Goal: Task Accomplishment & Management: Manage account settings

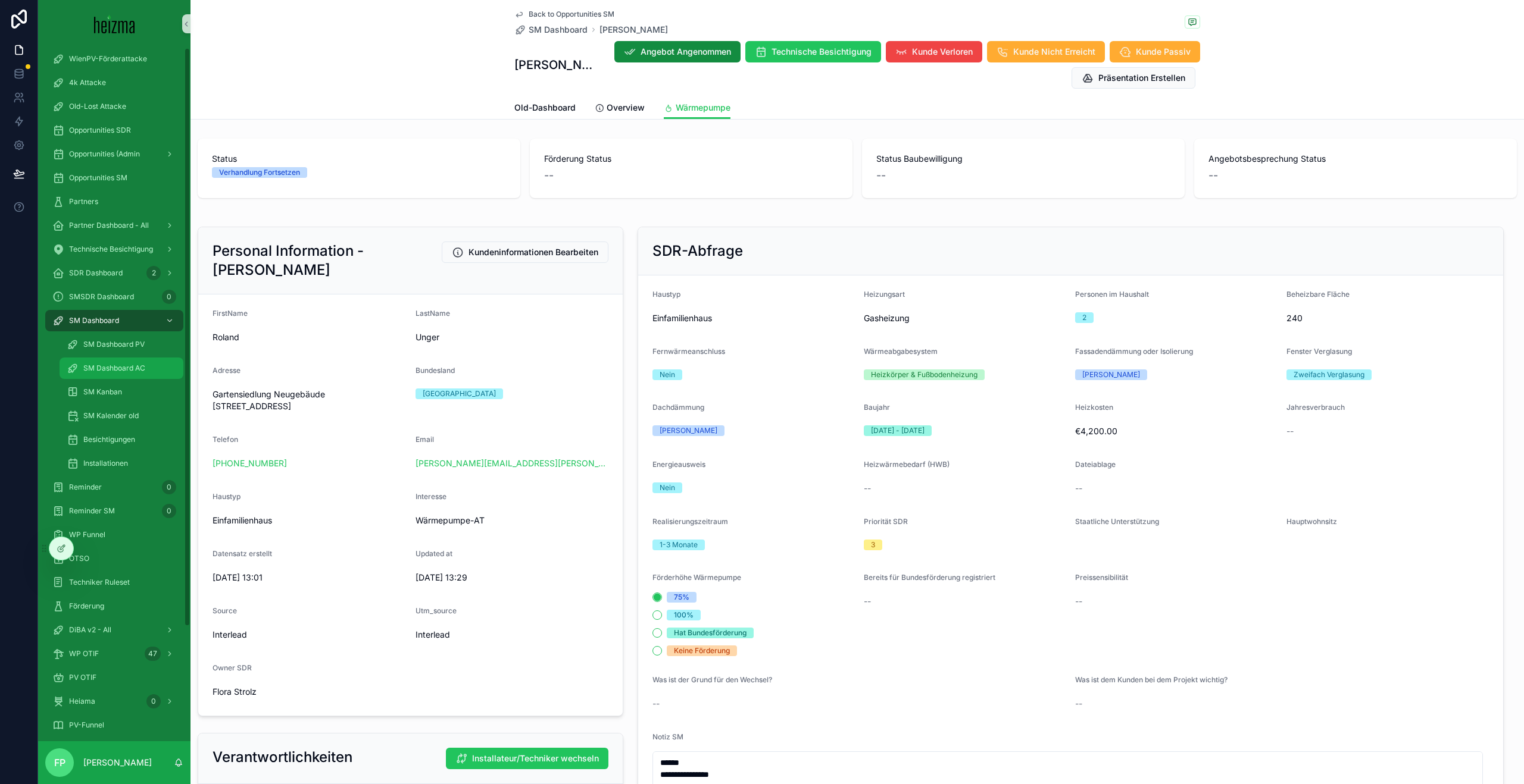
scroll to position [10, 0]
click at [119, 252] on div "Technische Besichtigung" at bounding box center [114, 246] width 124 height 19
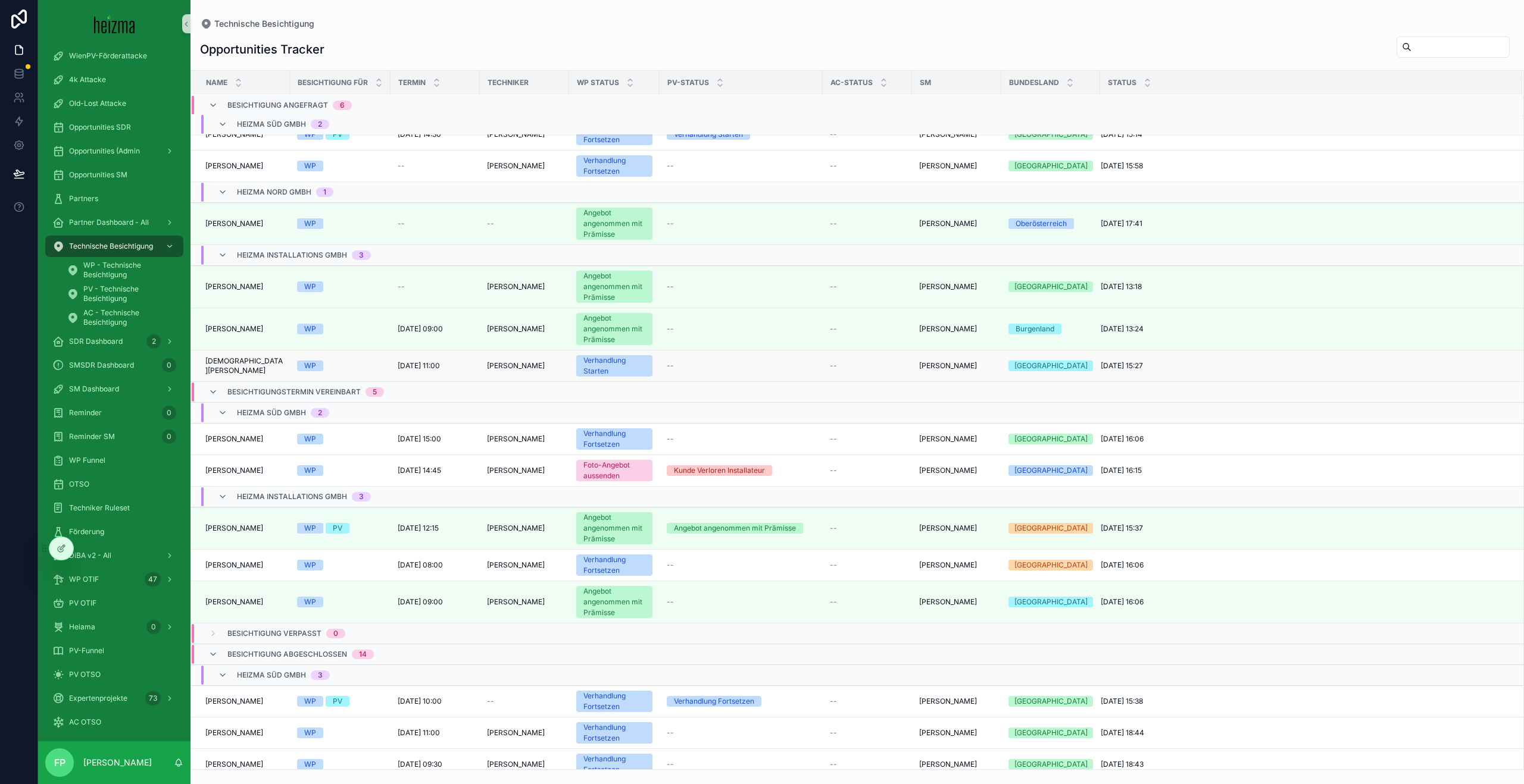
scroll to position [23, 0]
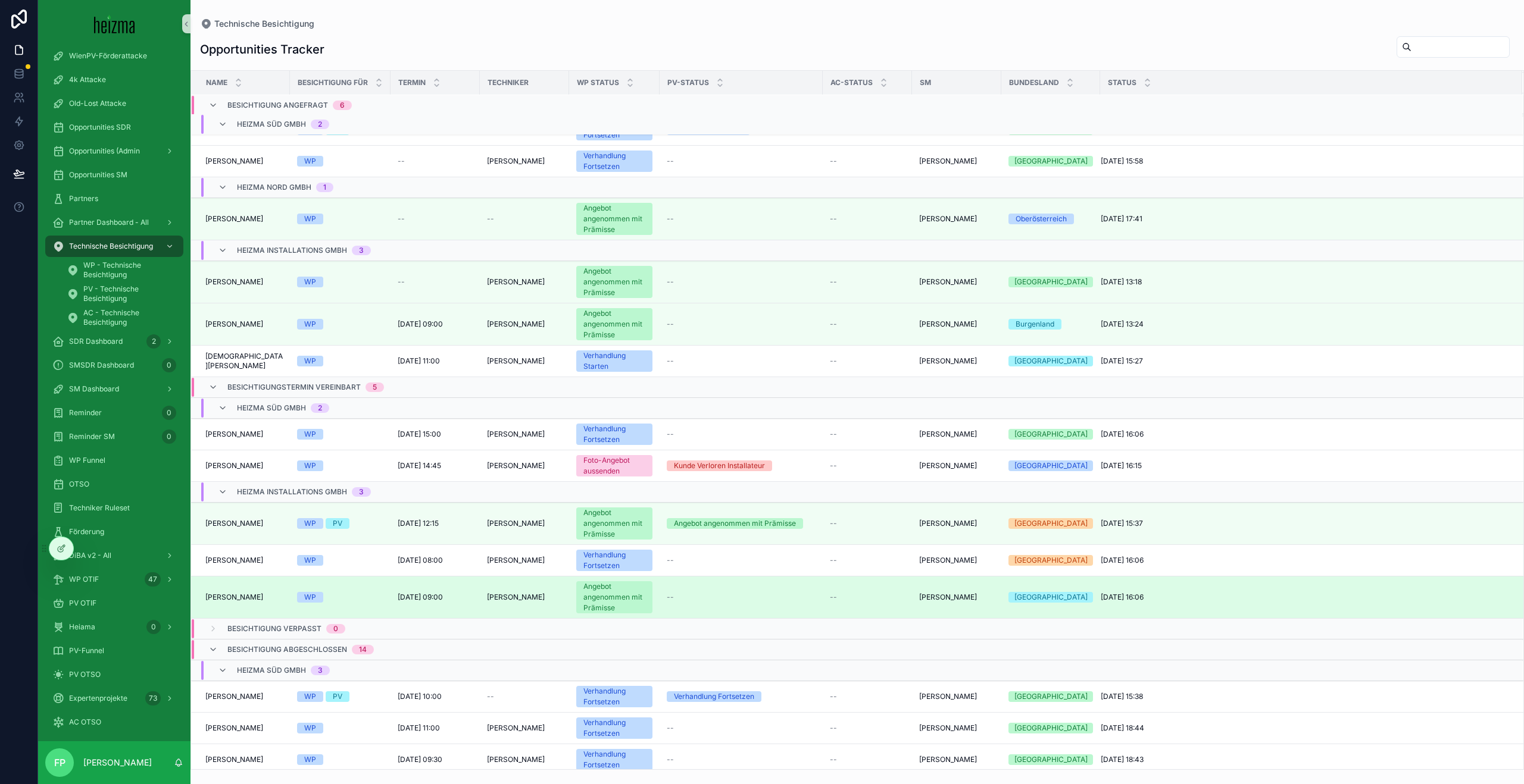
click at [250, 600] on span "[PERSON_NAME]" at bounding box center [234, 598] width 58 height 10
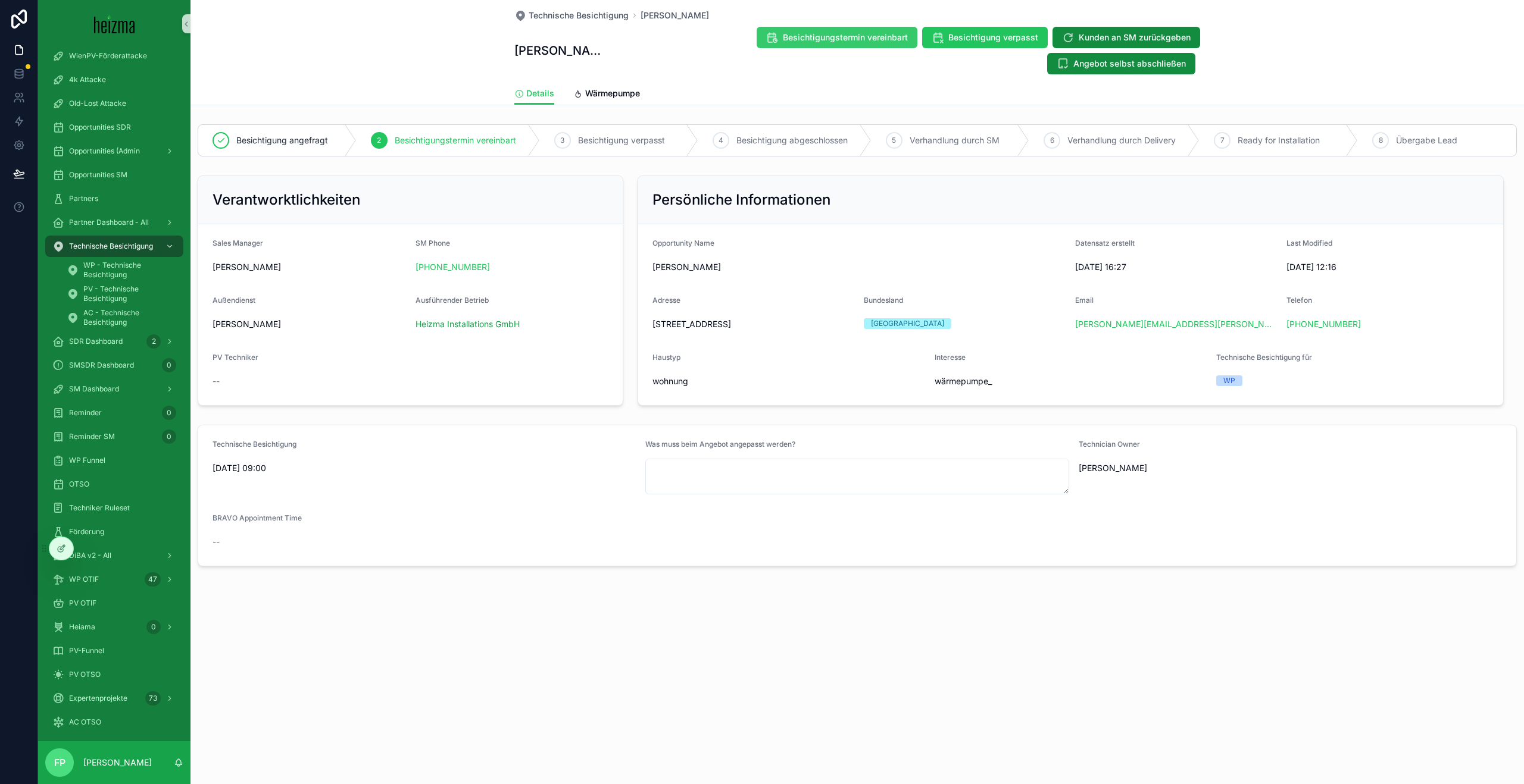
click at [830, 42] on span "Besichtigungstermin vereinbart" at bounding box center [845, 37] width 125 height 12
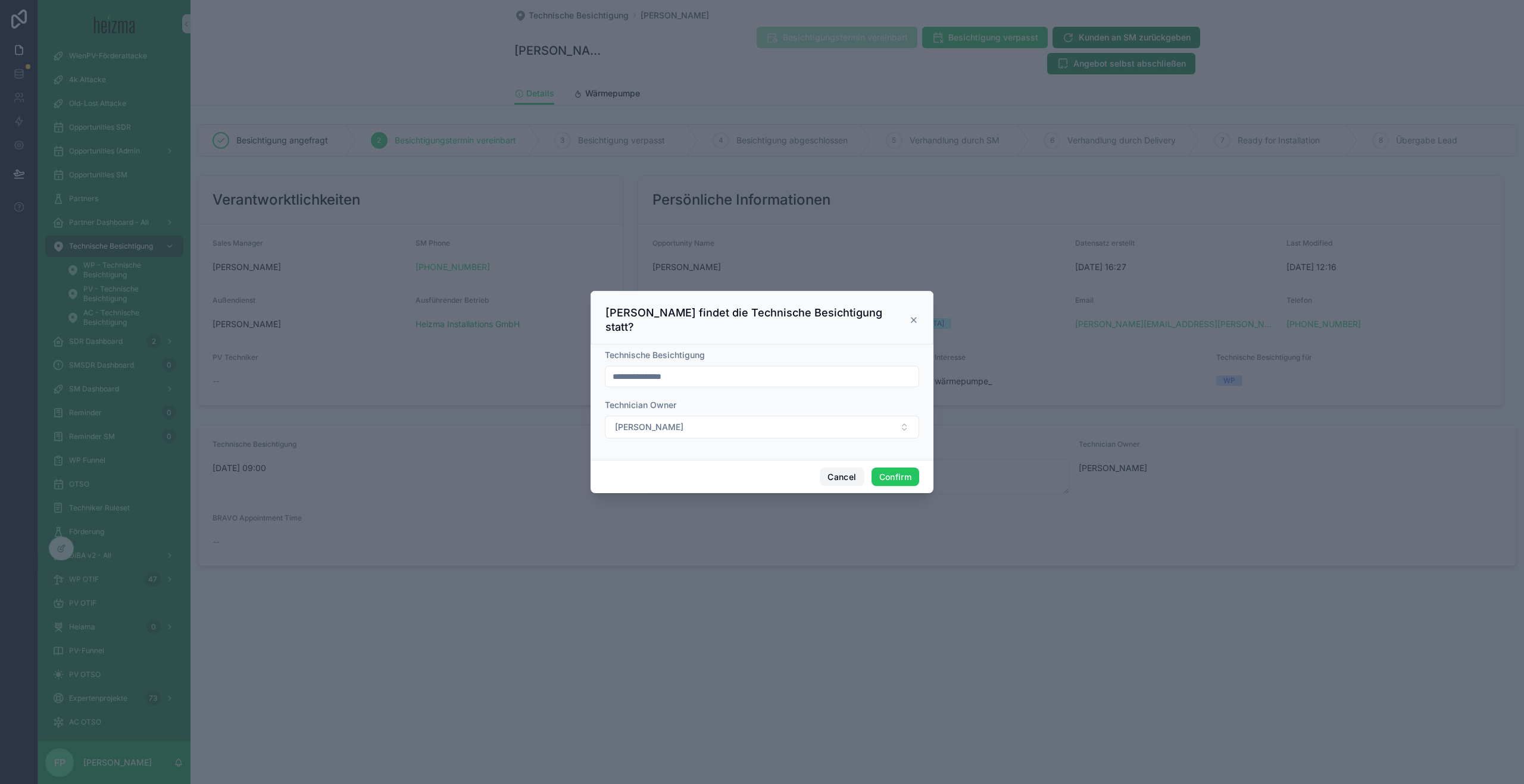
click at [836, 469] on button "Cancel" at bounding box center [842, 477] width 44 height 19
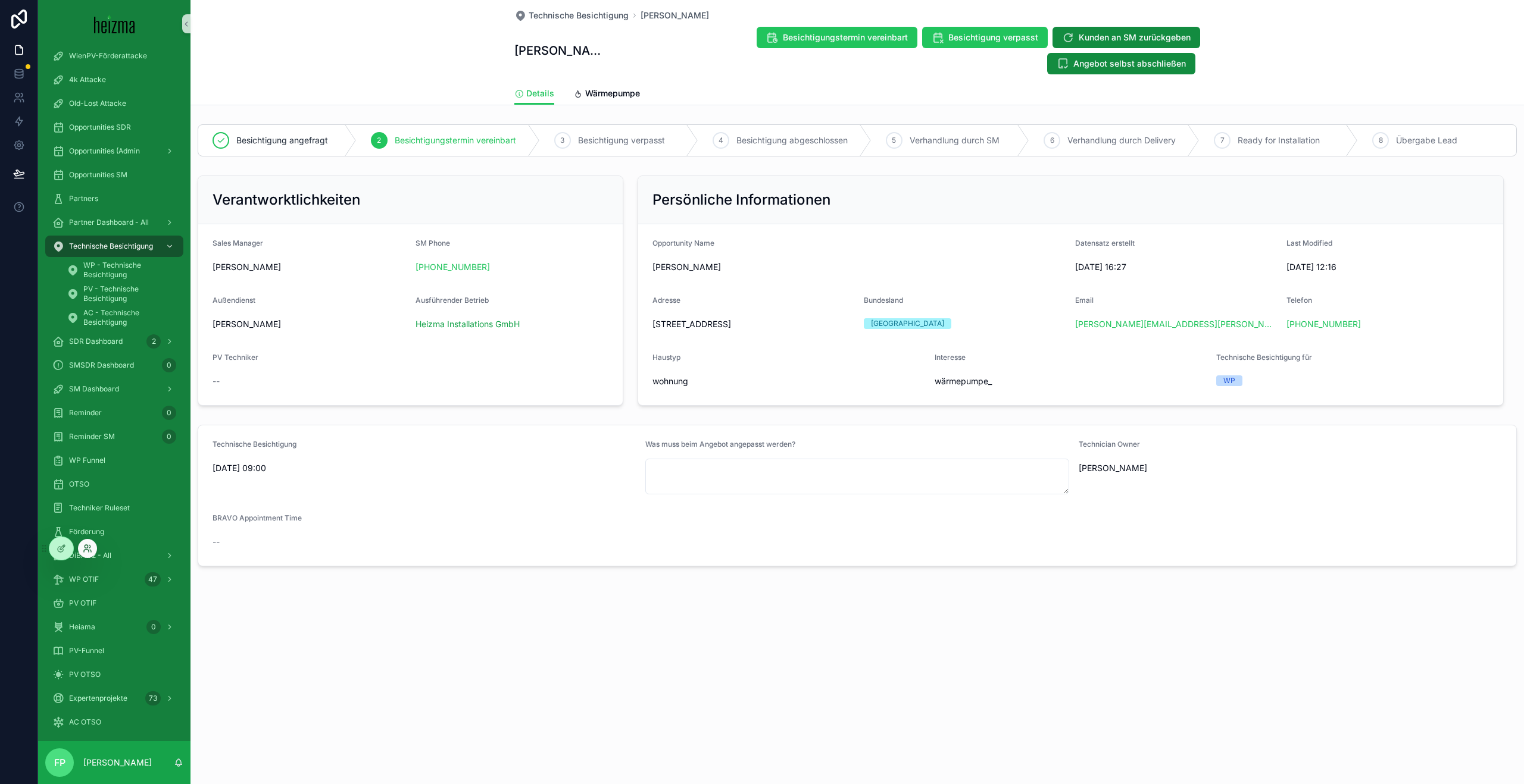
click at [91, 548] on icon at bounding box center [88, 549] width 10 height 10
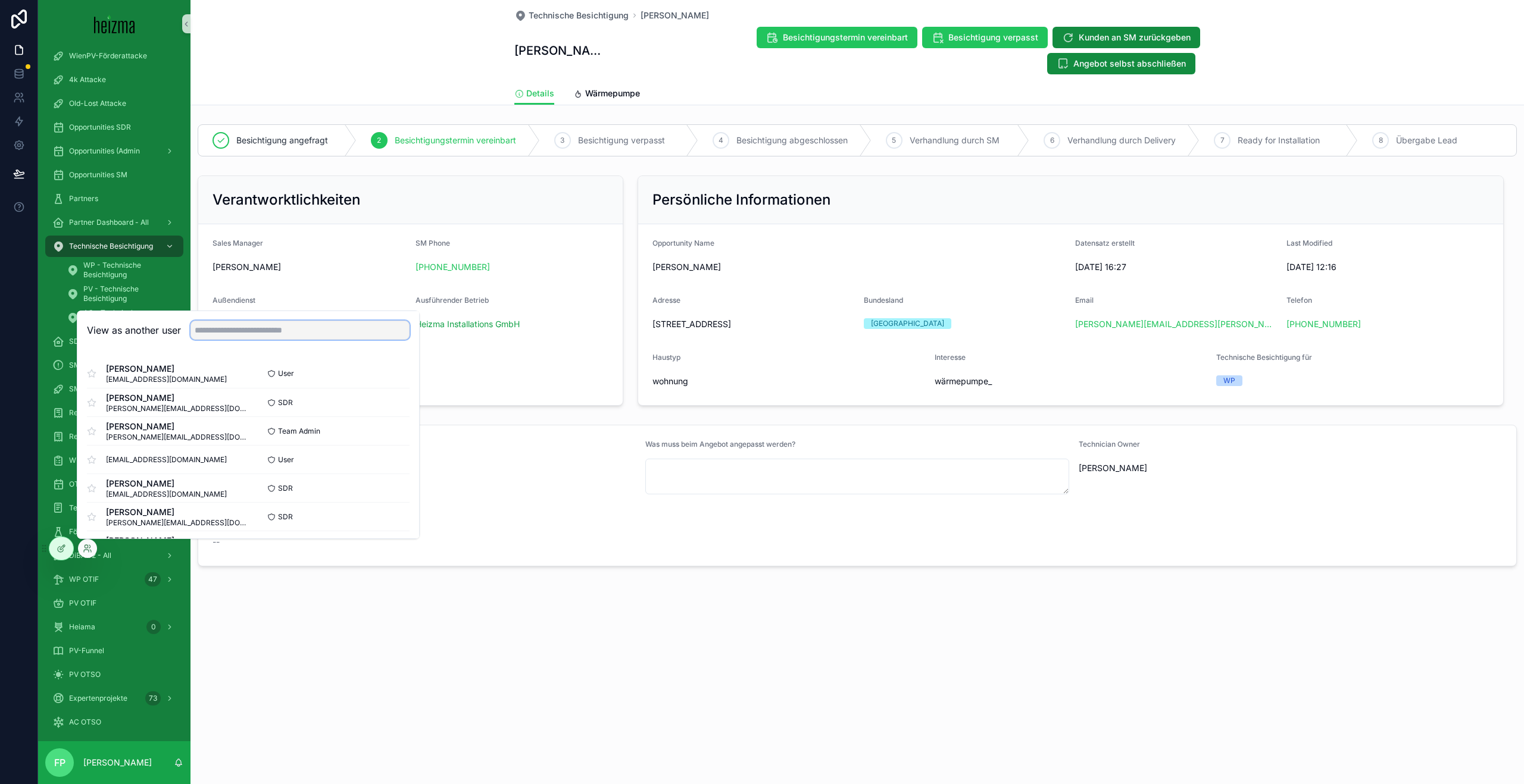
click at [347, 338] on input "text" at bounding box center [300, 330] width 219 height 19
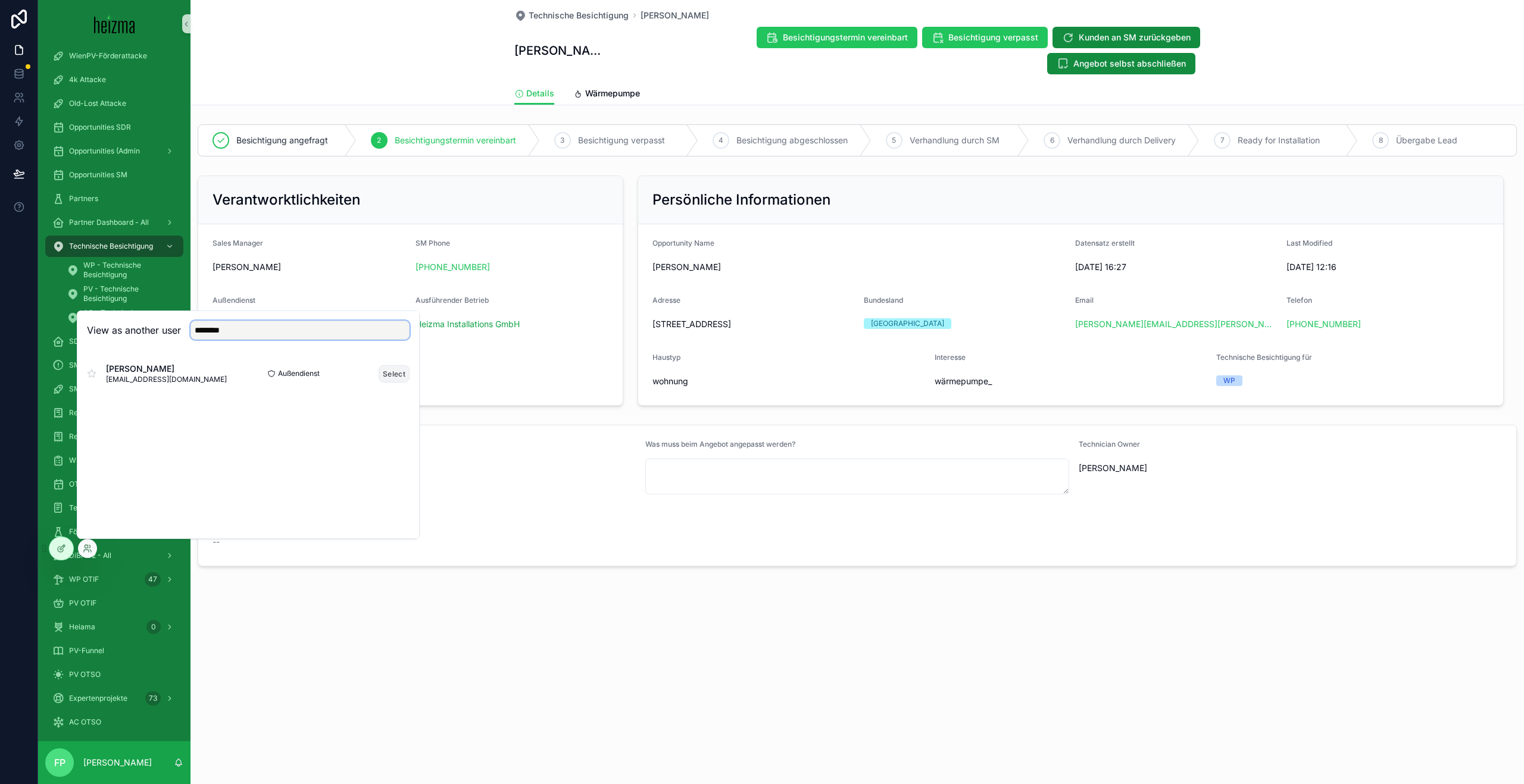
type input "********"
click at [389, 373] on button "Select" at bounding box center [394, 374] width 31 height 17
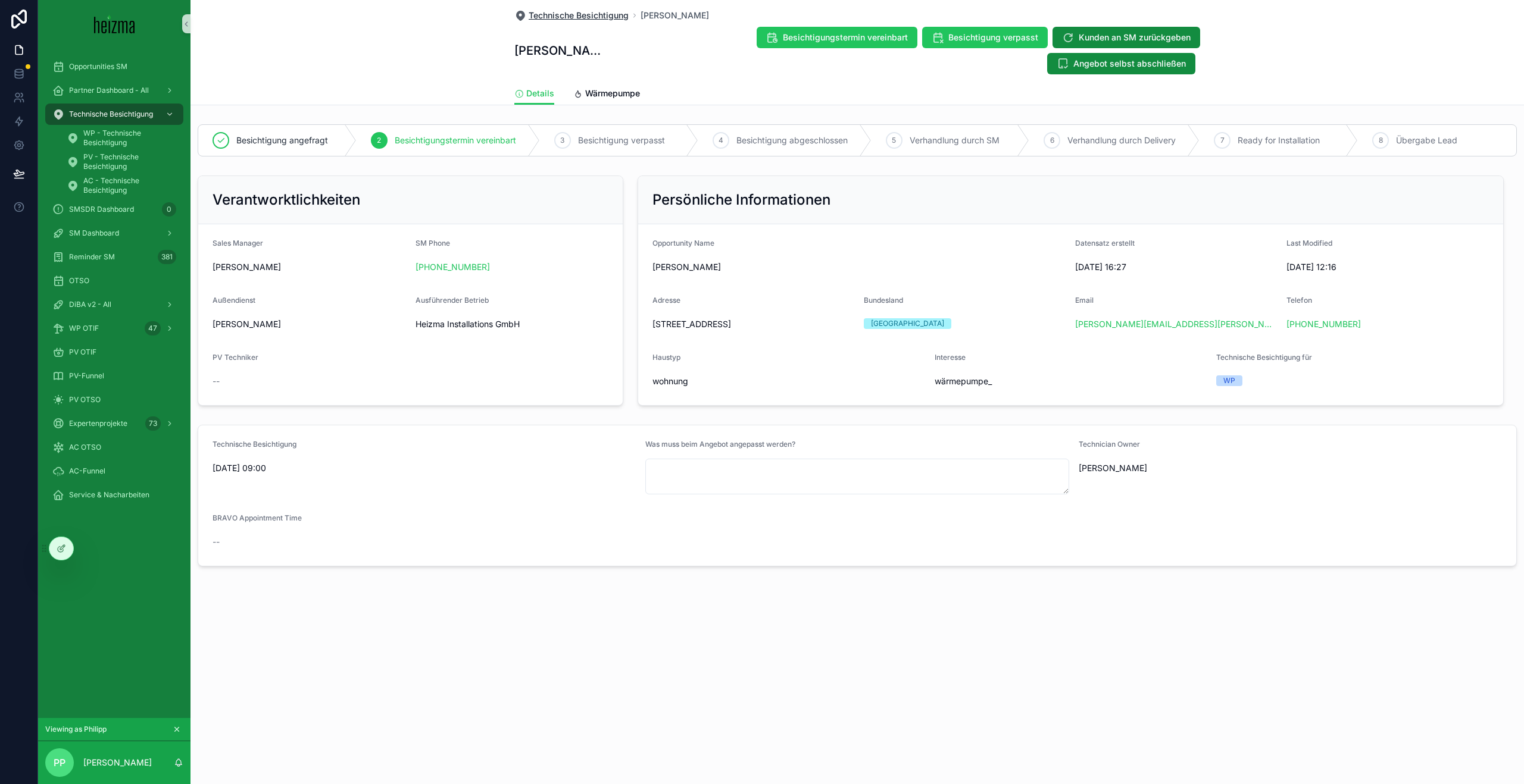
click at [570, 11] on span "Technische Besichtigung" at bounding box center [578, 15] width 100 height 12
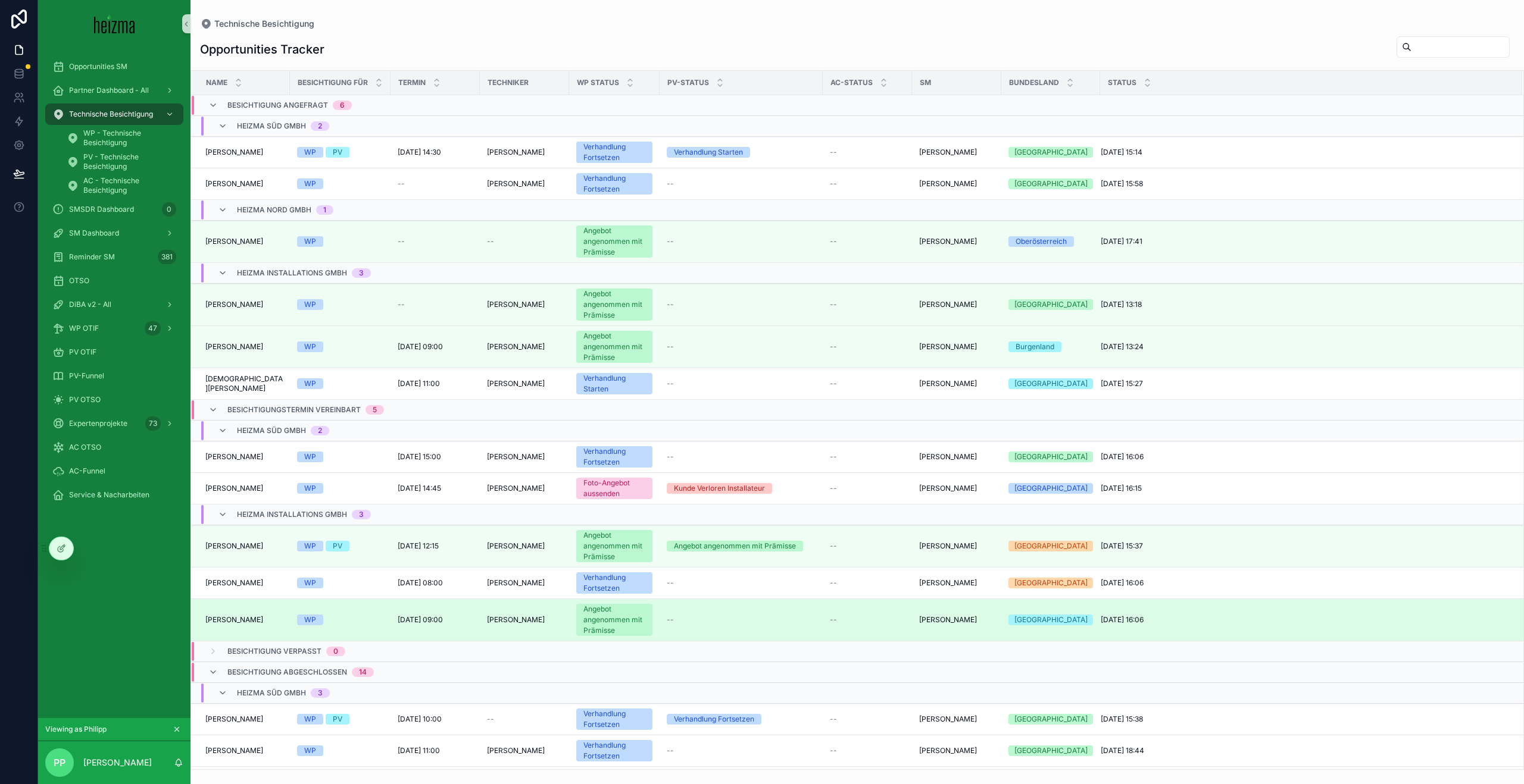
click at [250, 616] on span "[PERSON_NAME]" at bounding box center [234, 620] width 58 height 10
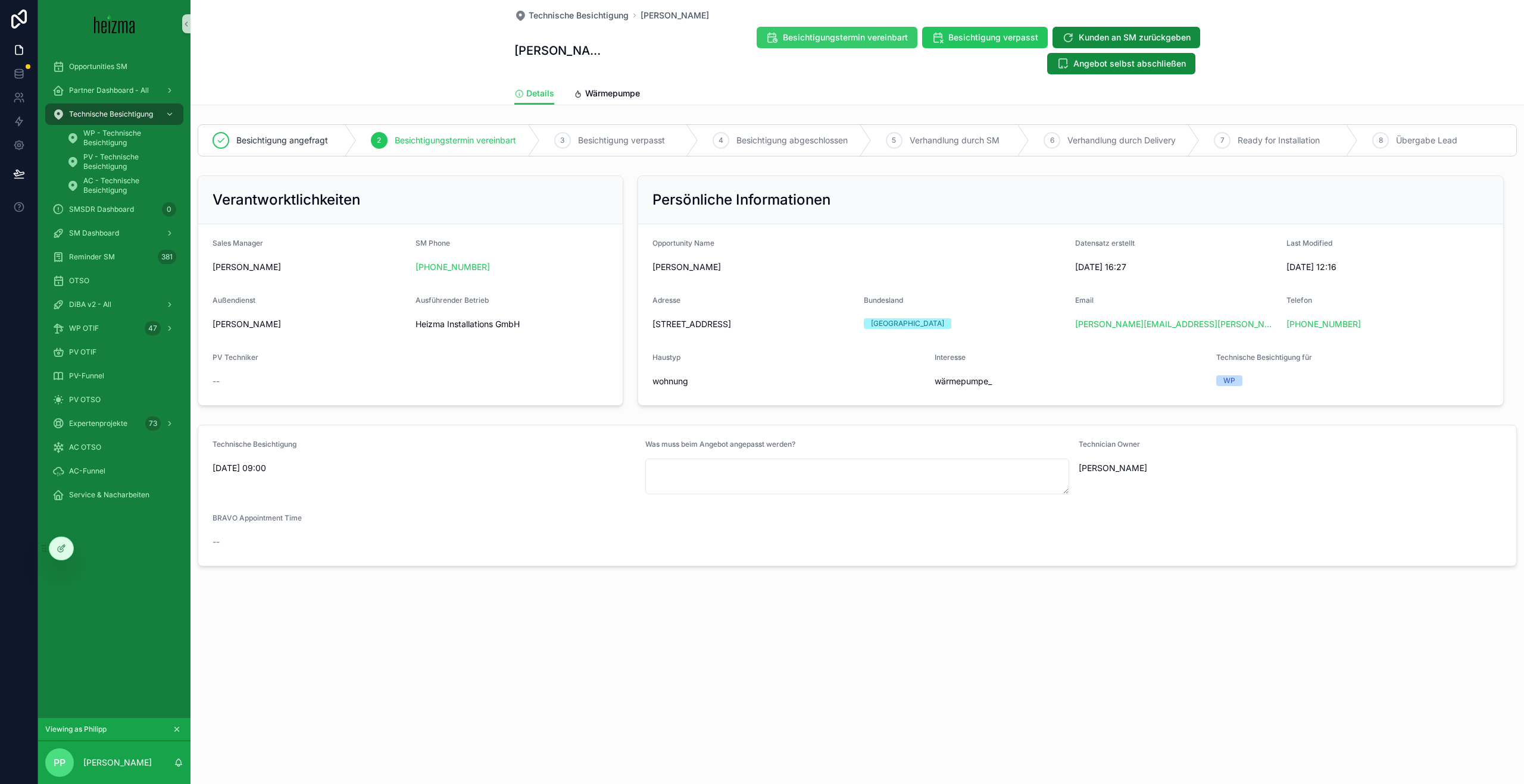
click at [810, 34] on span "Besichtigungstermin vereinbart" at bounding box center [845, 37] width 125 height 12
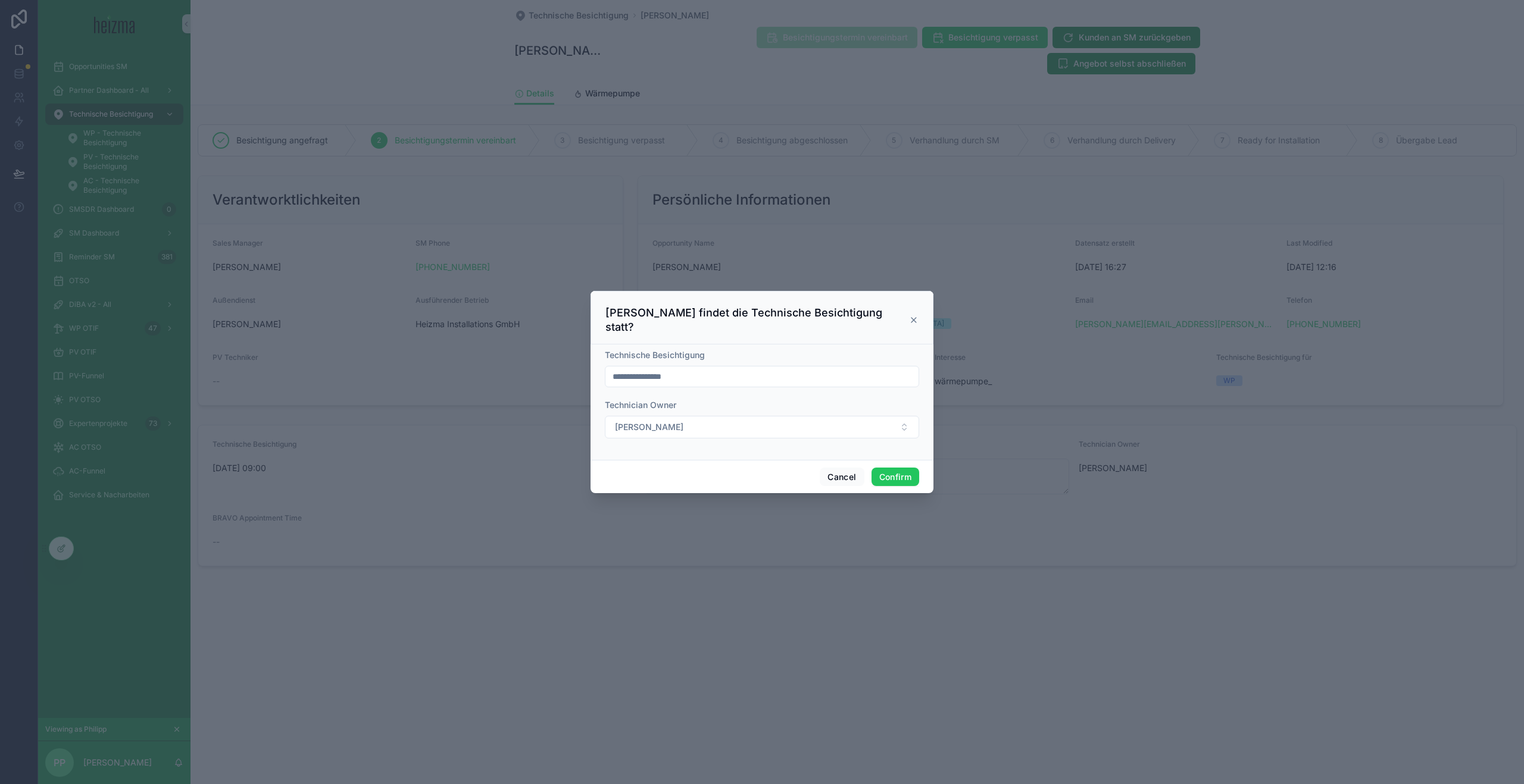
click at [916, 322] on icon at bounding box center [914, 320] width 5 height 5
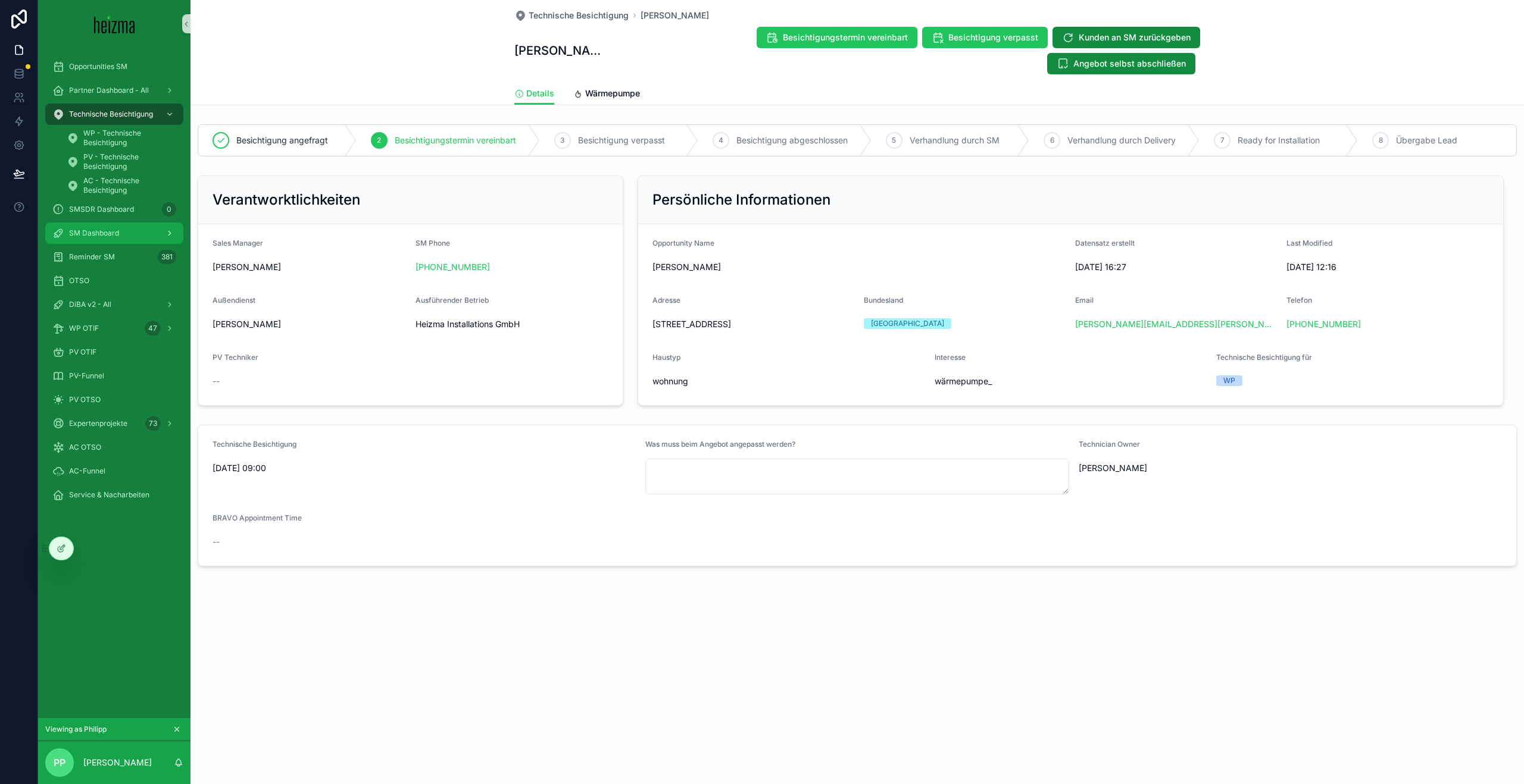
click at [121, 238] on div "SM Dashboard" at bounding box center [114, 233] width 124 height 19
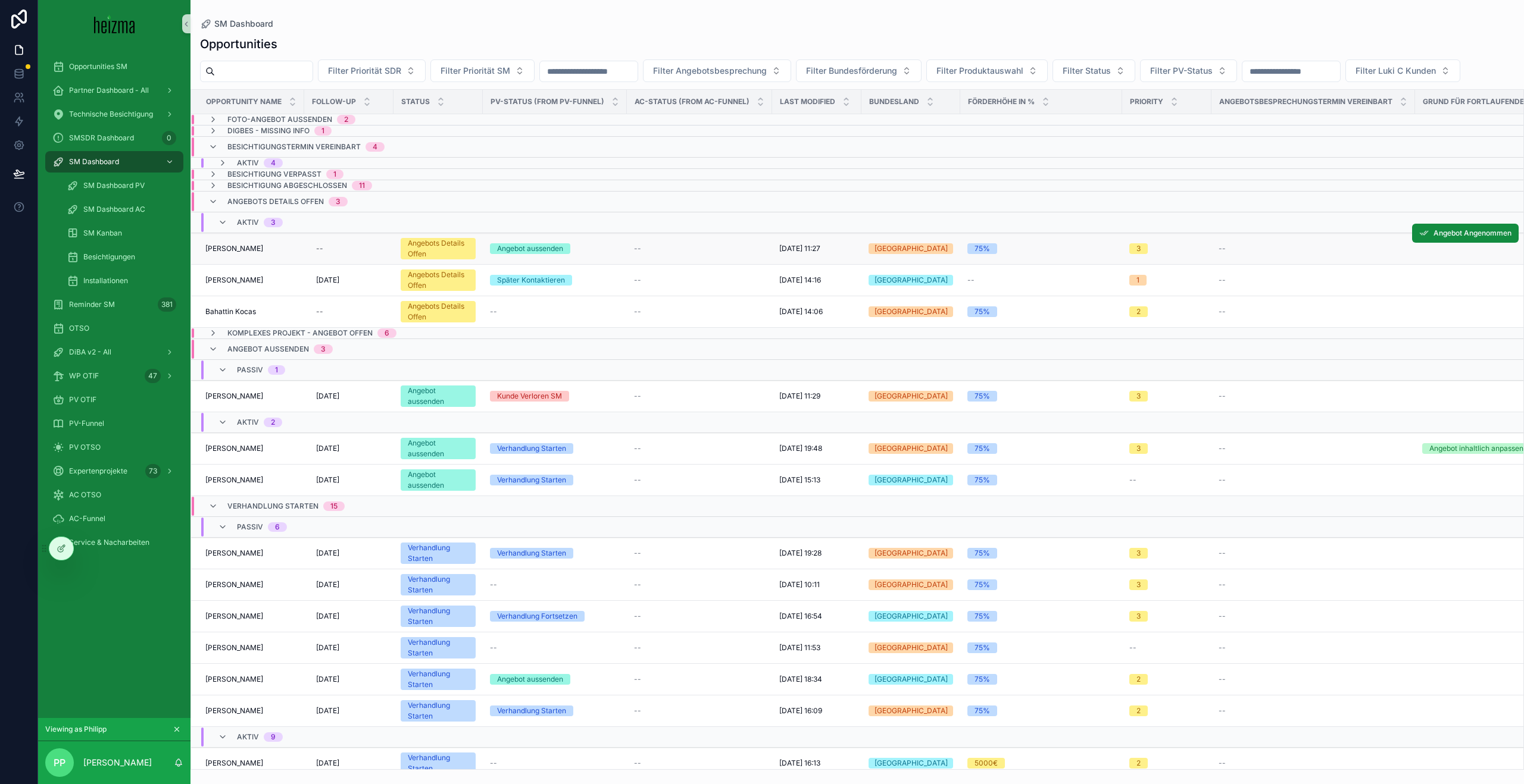
click at [226, 246] on span "Alijan Moradi" at bounding box center [234, 249] width 58 height 10
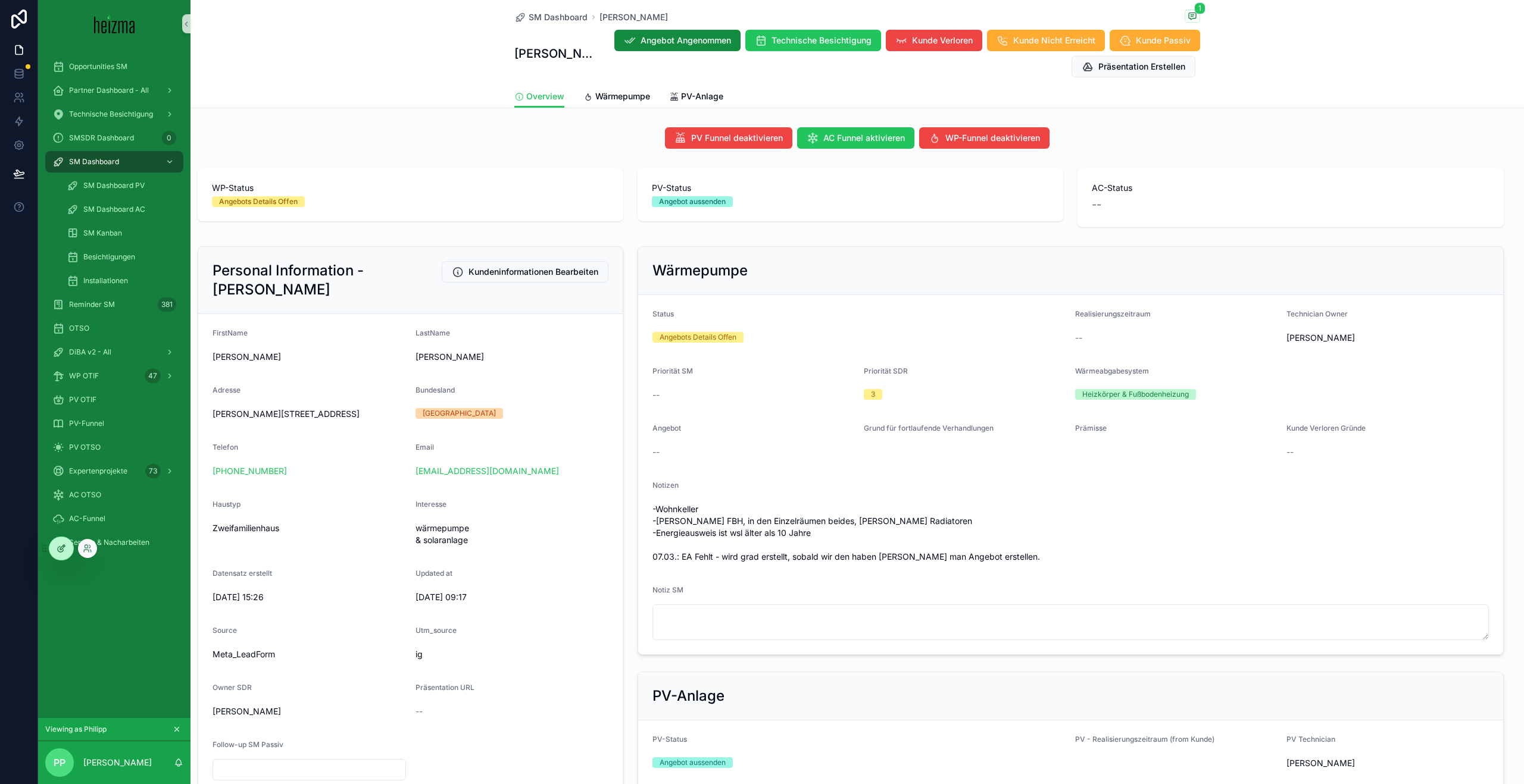
click at [59, 554] on div at bounding box center [61, 548] width 24 height 23
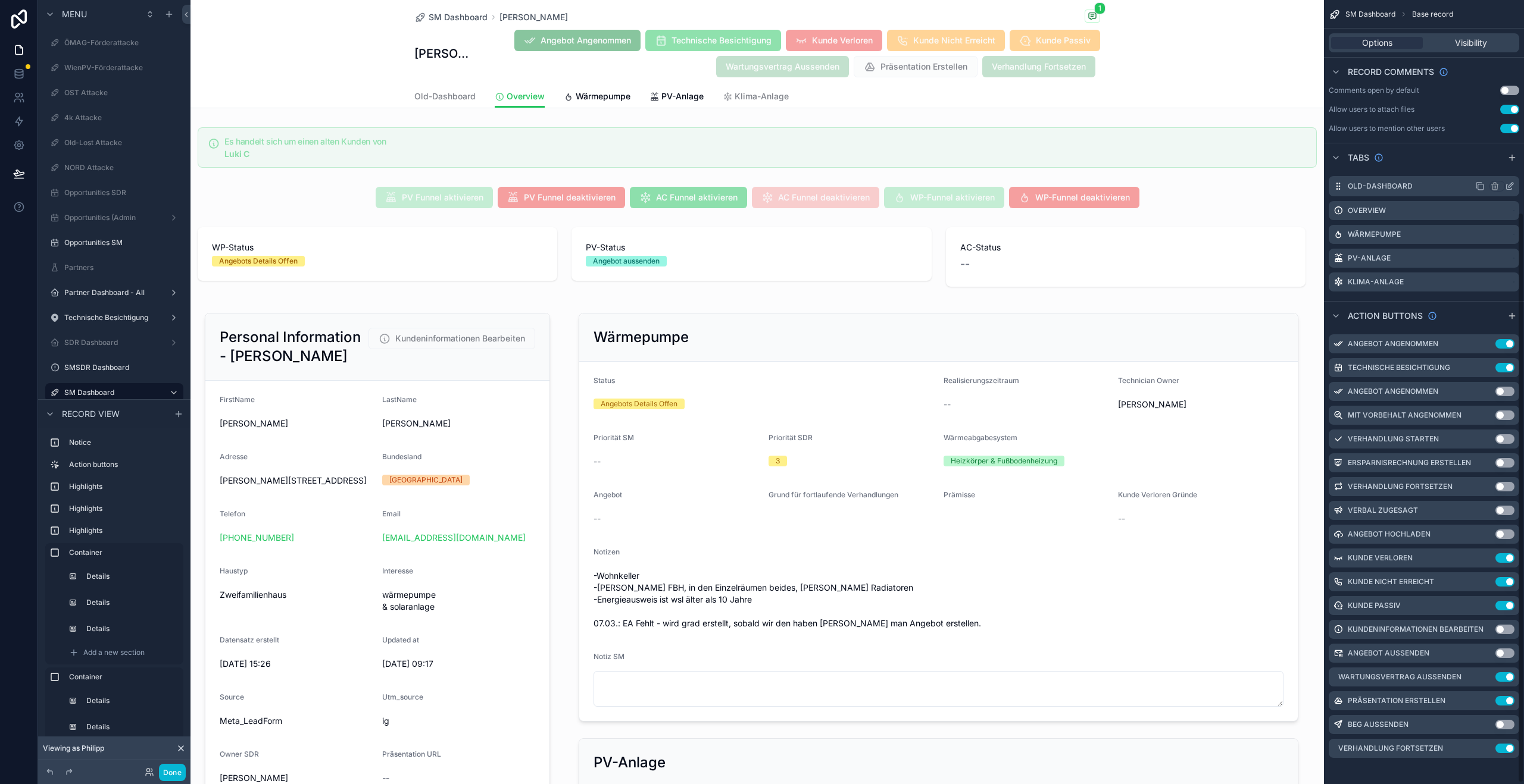
scroll to position [293, 0]
click at [1488, 363] on icon "scrollable content" at bounding box center [1487, 364] width 5 height 5
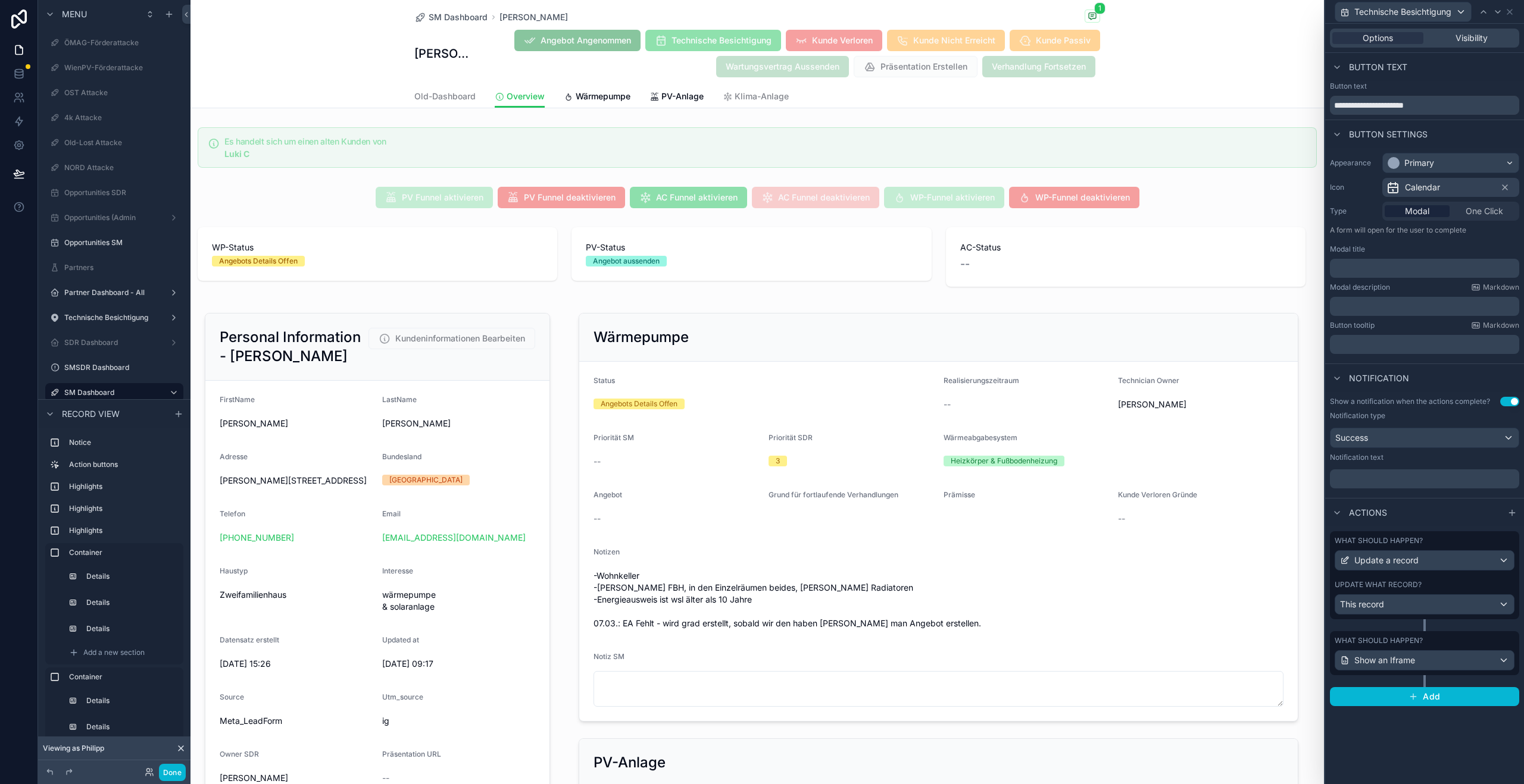
click at [1444, 587] on div "Update what record?" at bounding box center [1424, 585] width 180 height 10
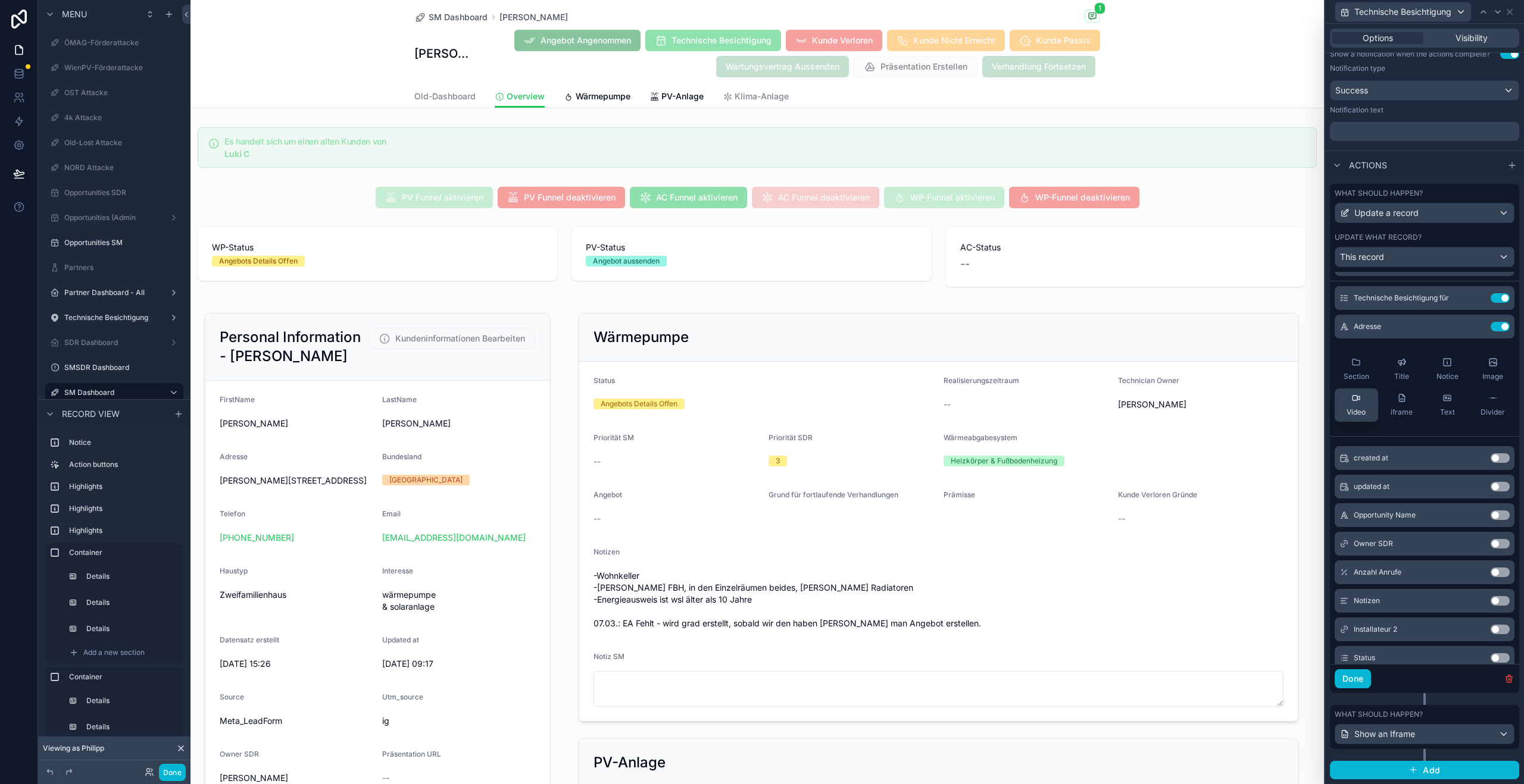
scroll to position [0, 0]
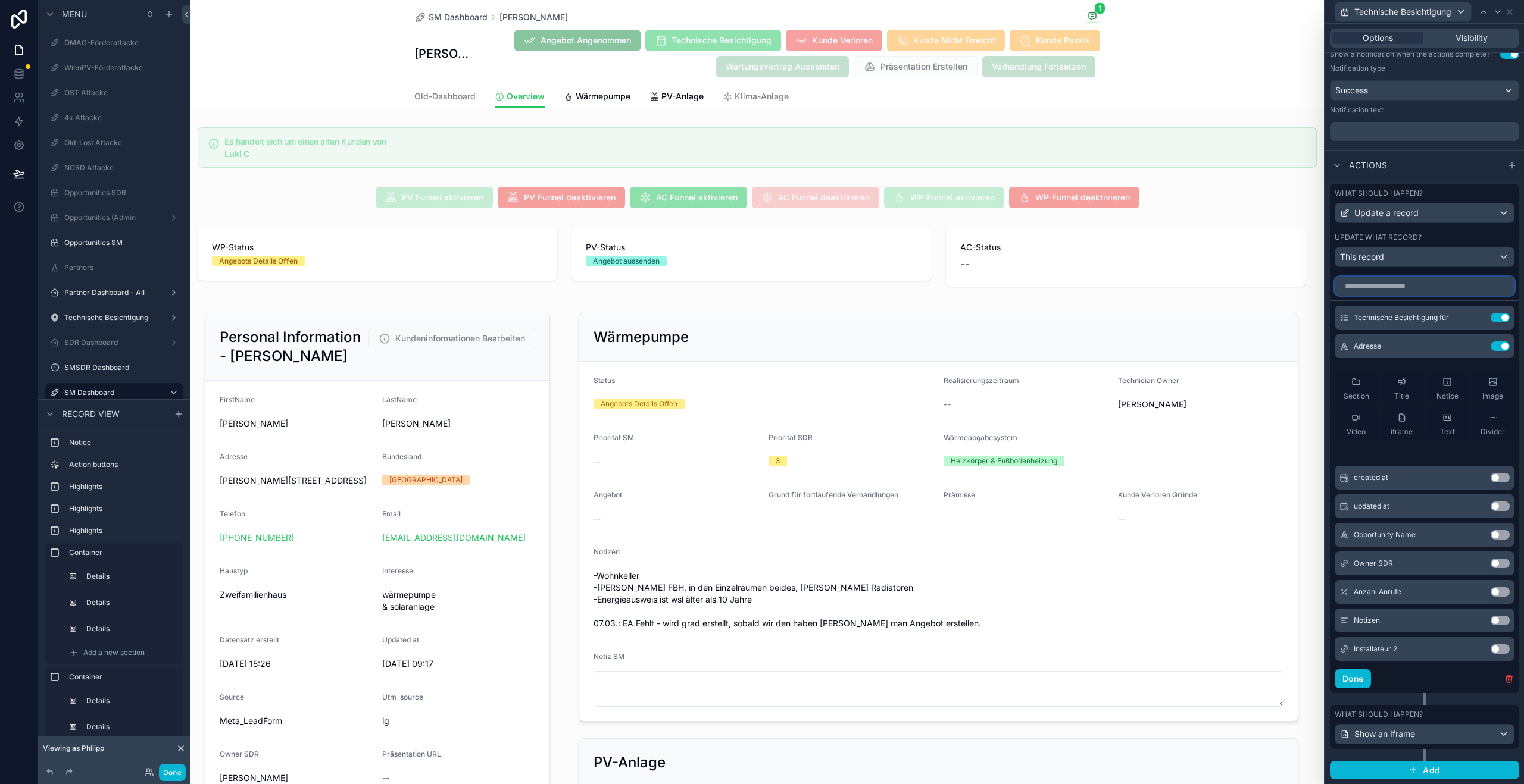
click at [1390, 281] on input "text" at bounding box center [1424, 286] width 180 height 19
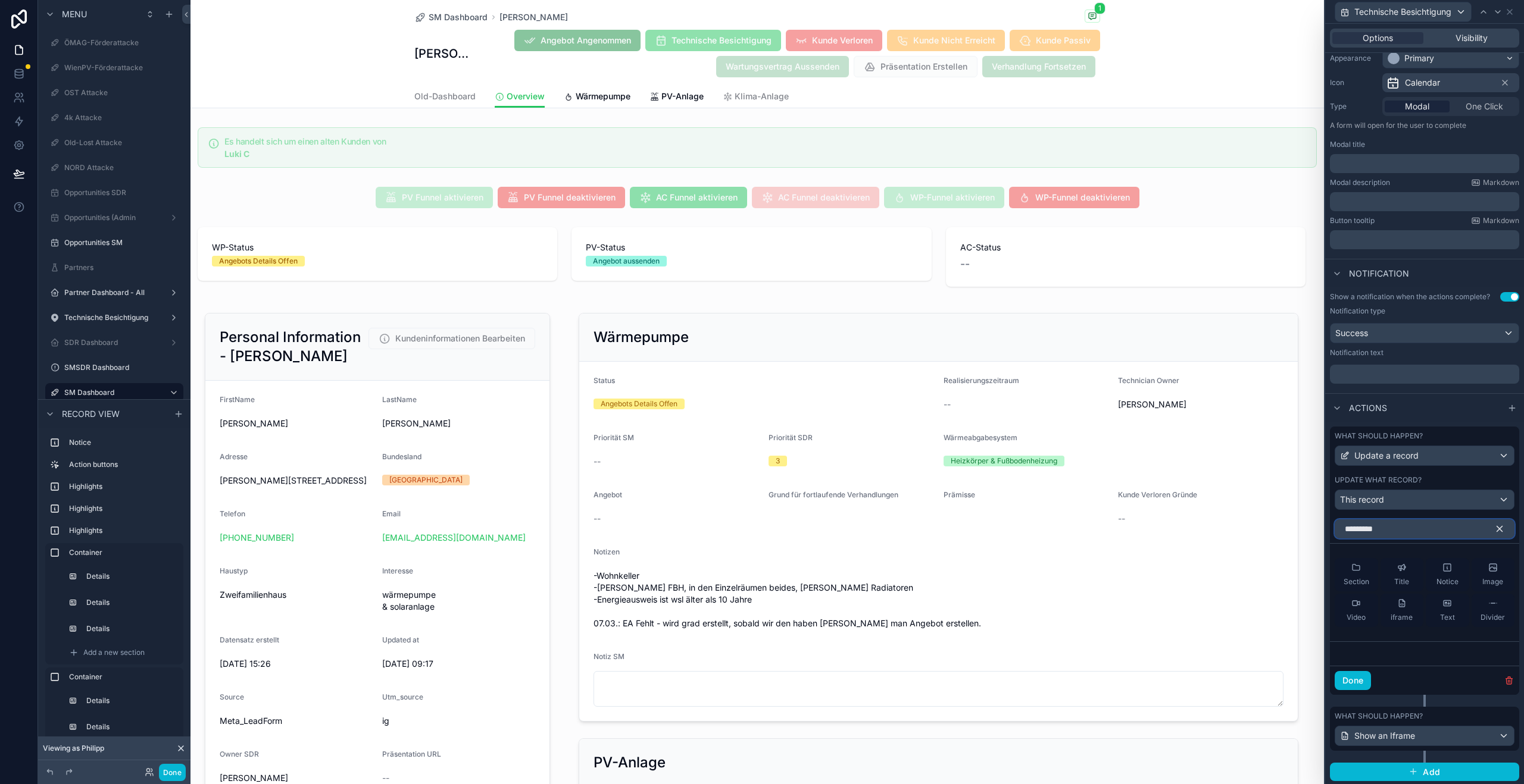
scroll to position [104, 0]
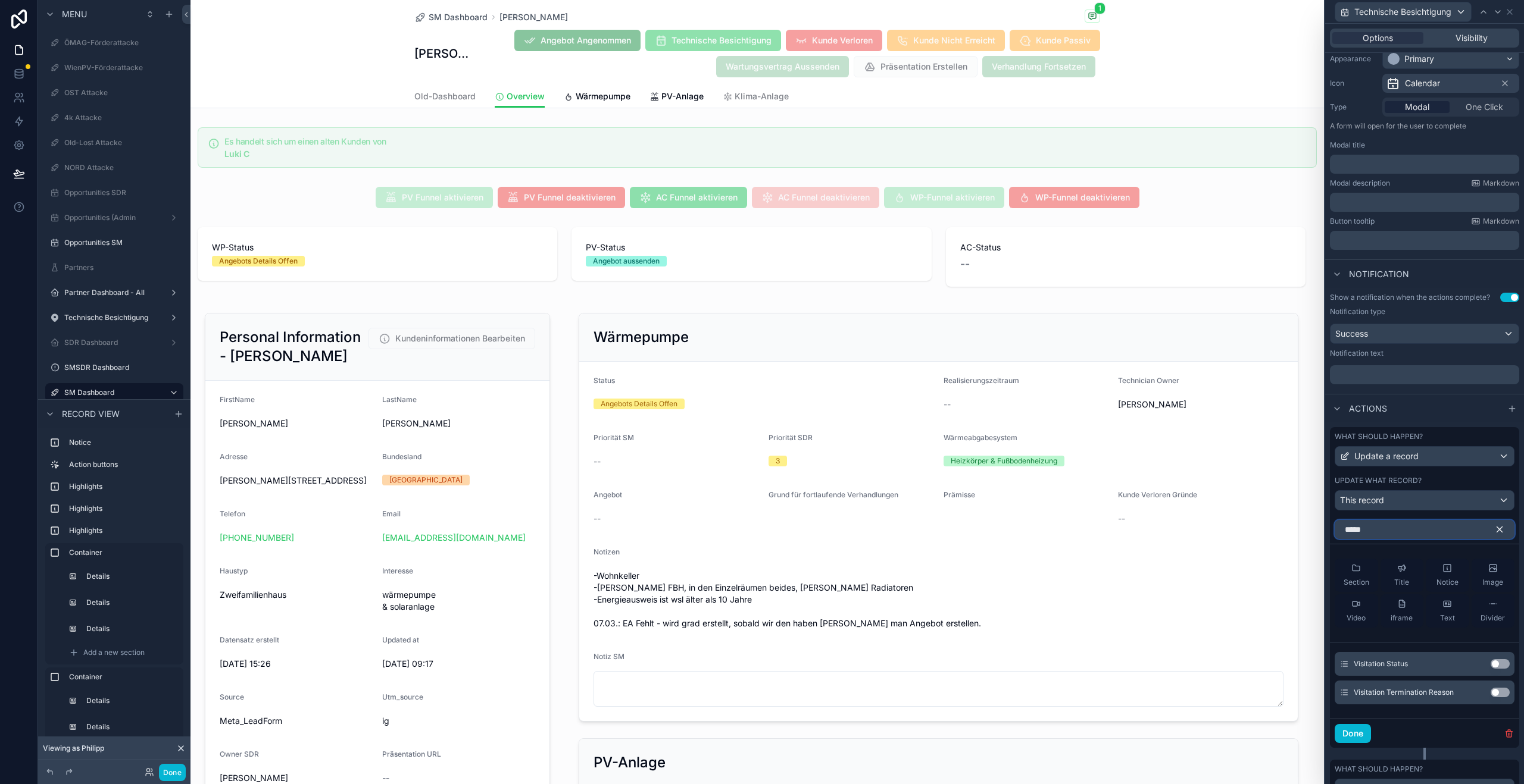
type input "*****"
click at [1490, 663] on button "Use setting" at bounding box center [1499, 664] width 19 height 10
click at [1494, 527] on icon "button" at bounding box center [1499, 529] width 10 height 10
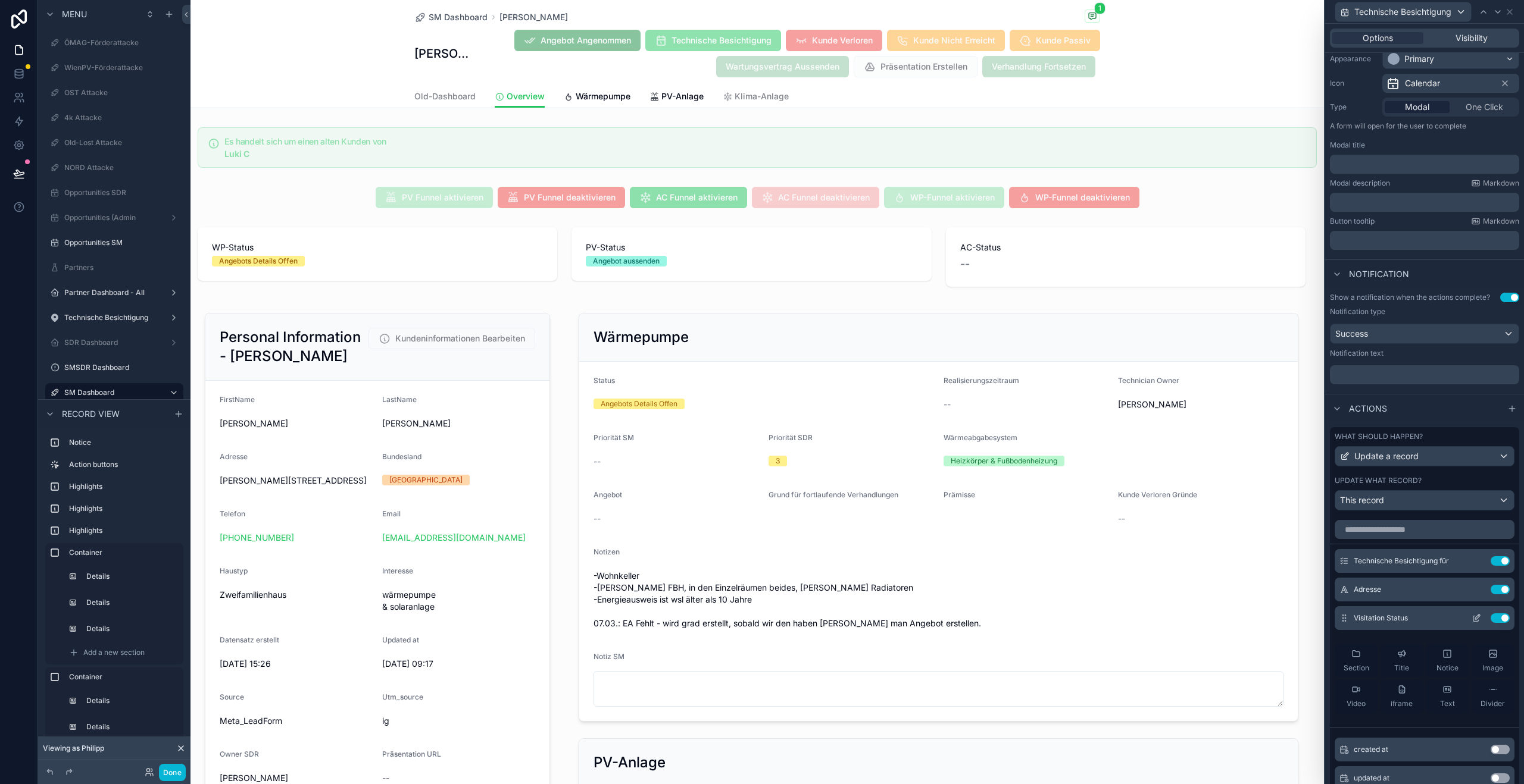
click at [1471, 622] on icon at bounding box center [1476, 618] width 10 height 10
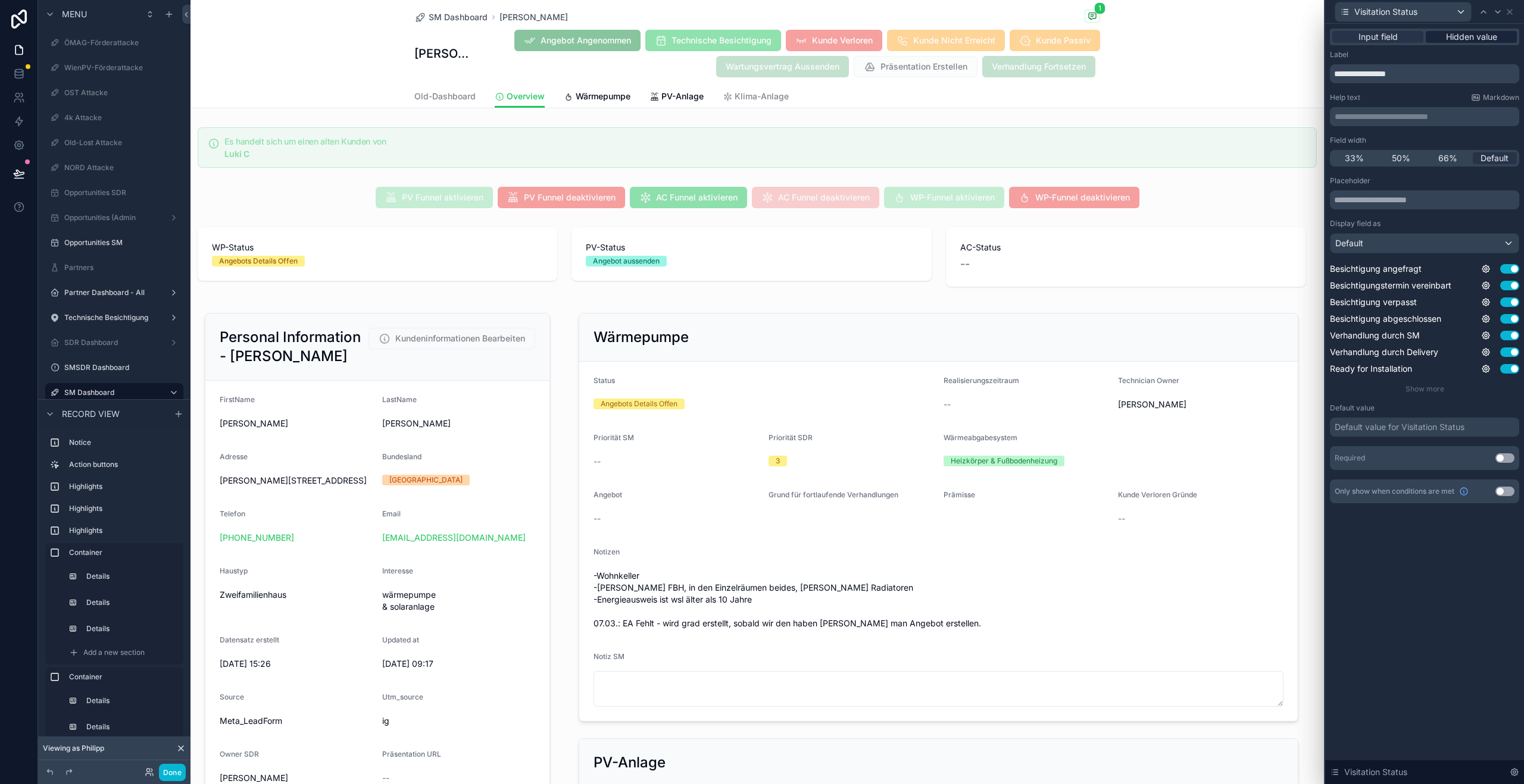
click at [1467, 38] on span "Hidden value" at bounding box center [1471, 36] width 51 height 12
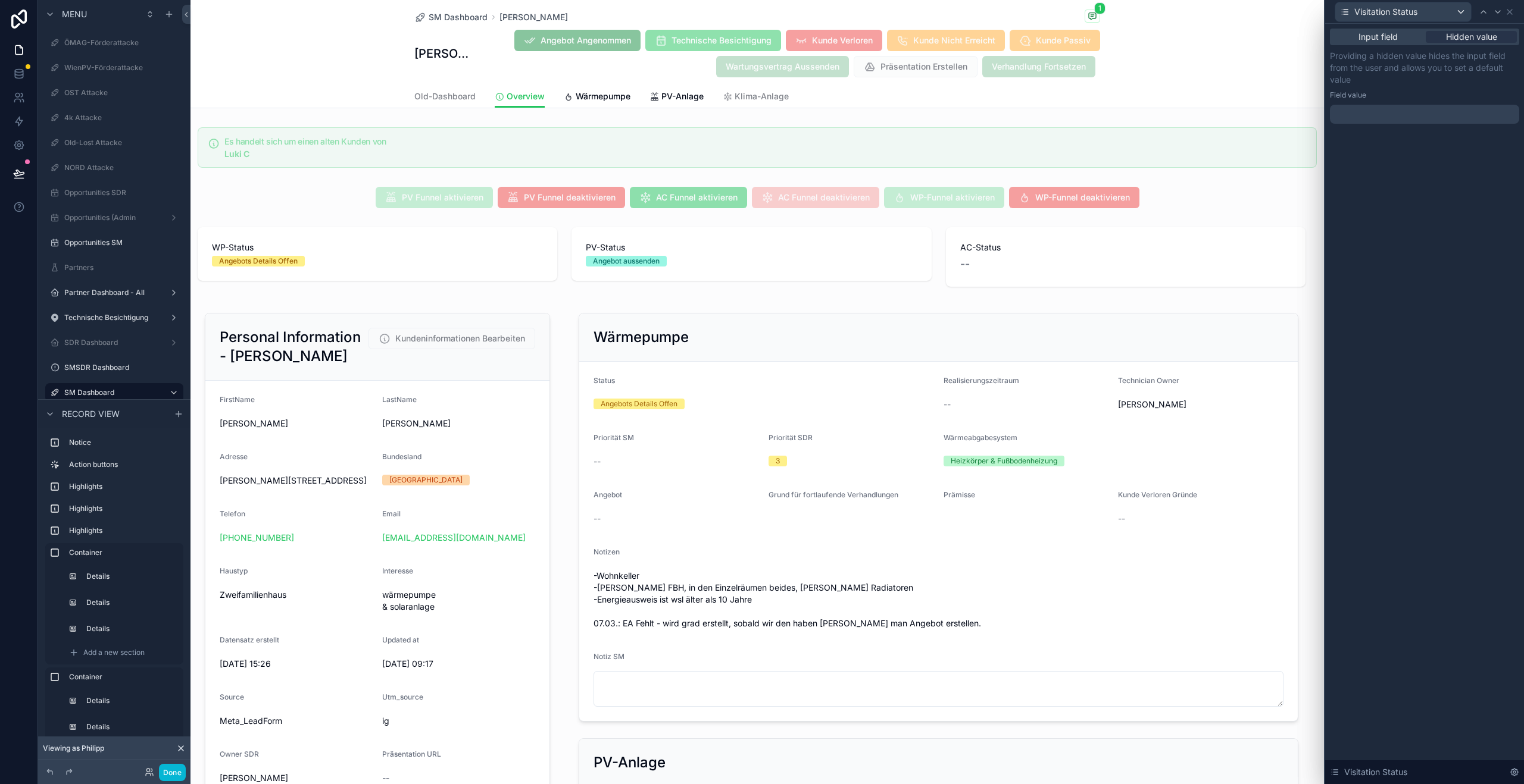
click at [1390, 99] on div "Field value" at bounding box center [1424, 96] width 190 height 10
click at [1394, 113] on div at bounding box center [1424, 114] width 190 height 19
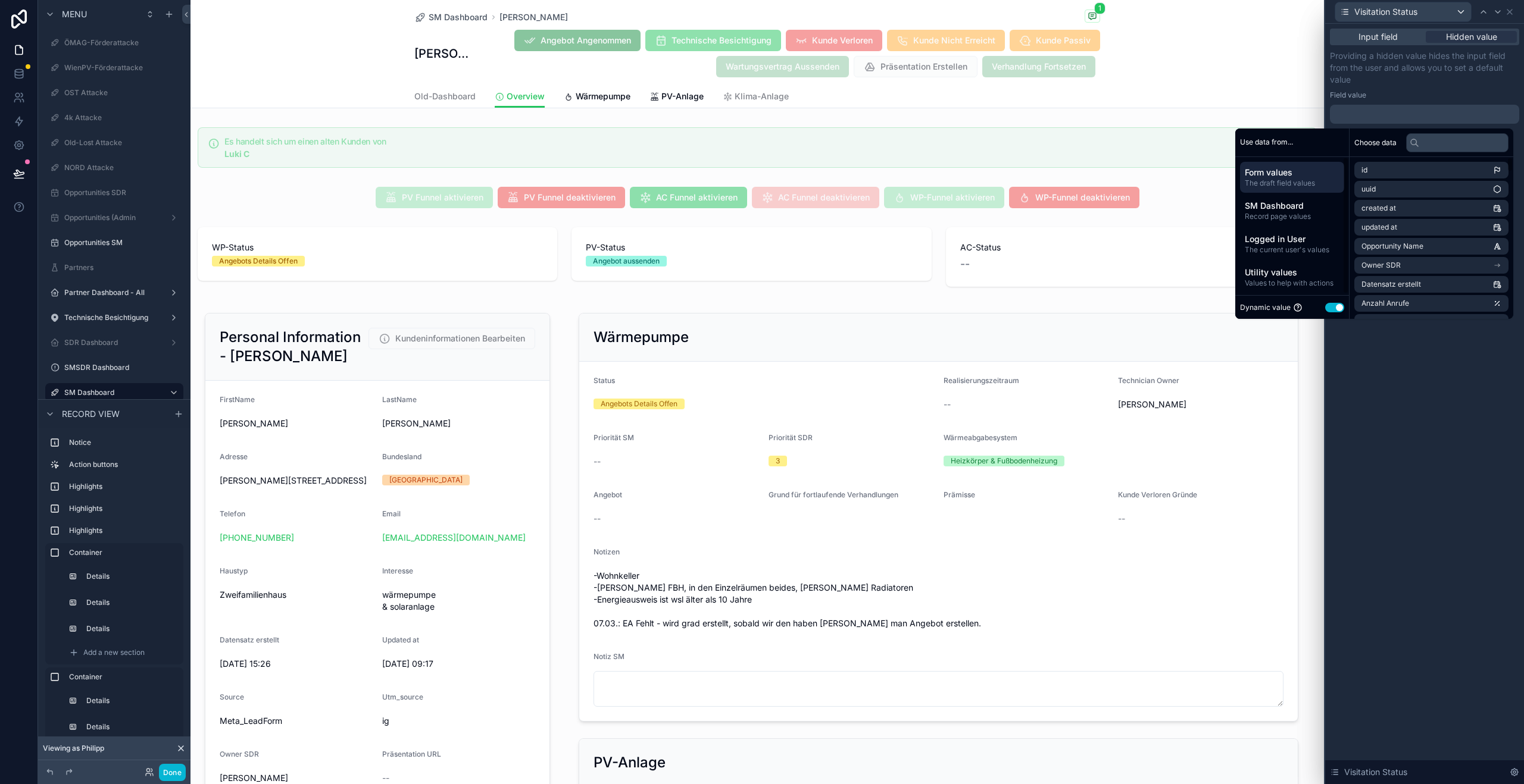
click at [1325, 305] on button "Use setting" at bounding box center [1334, 308] width 19 height 10
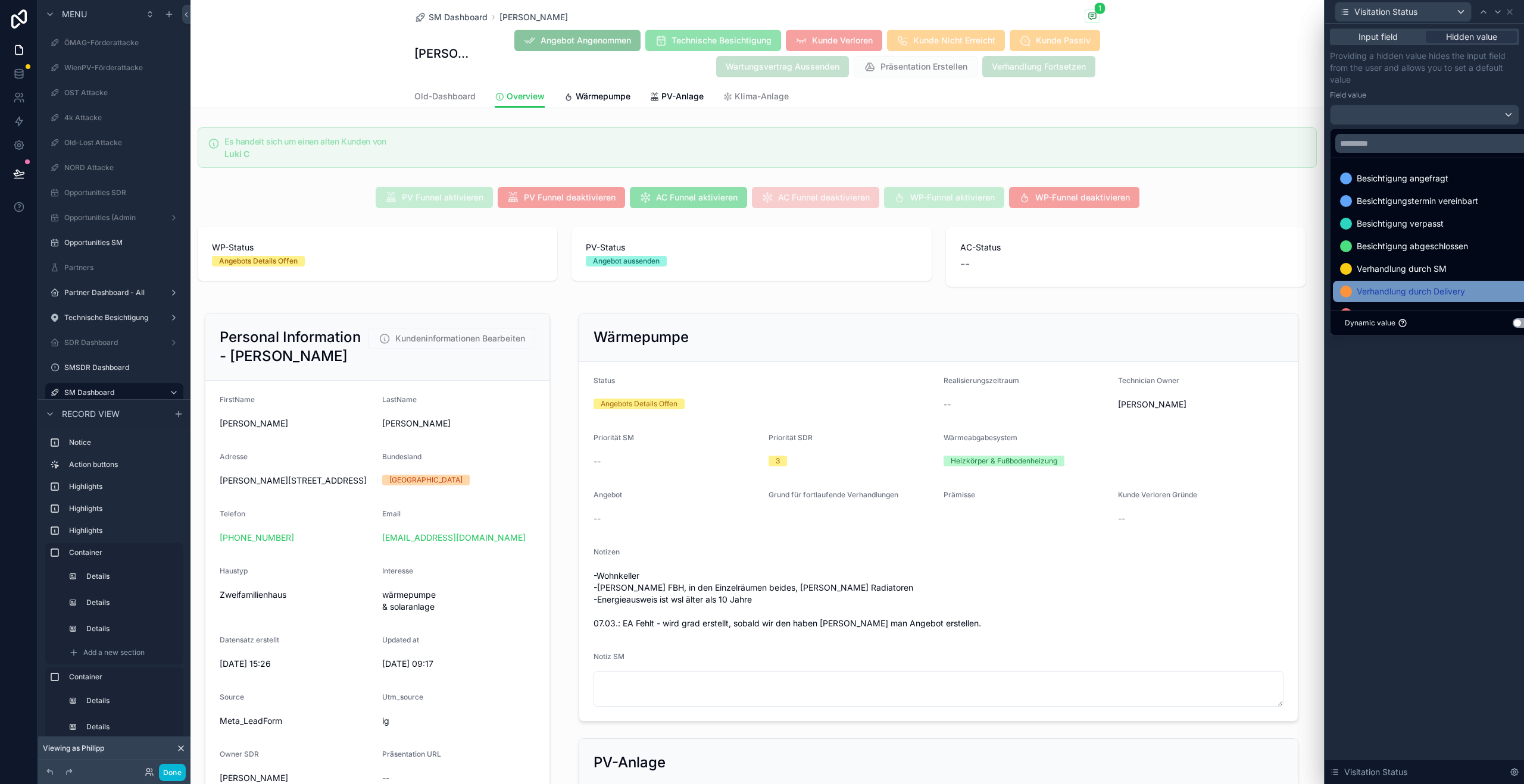
drag, startPoint x: 1380, startPoint y: 189, endPoint x: 1385, endPoint y: 298, distance: 109.1
click at [1380, 189] on div "Besichtigung angefragt" at bounding box center [1438, 178] width 211 height 21
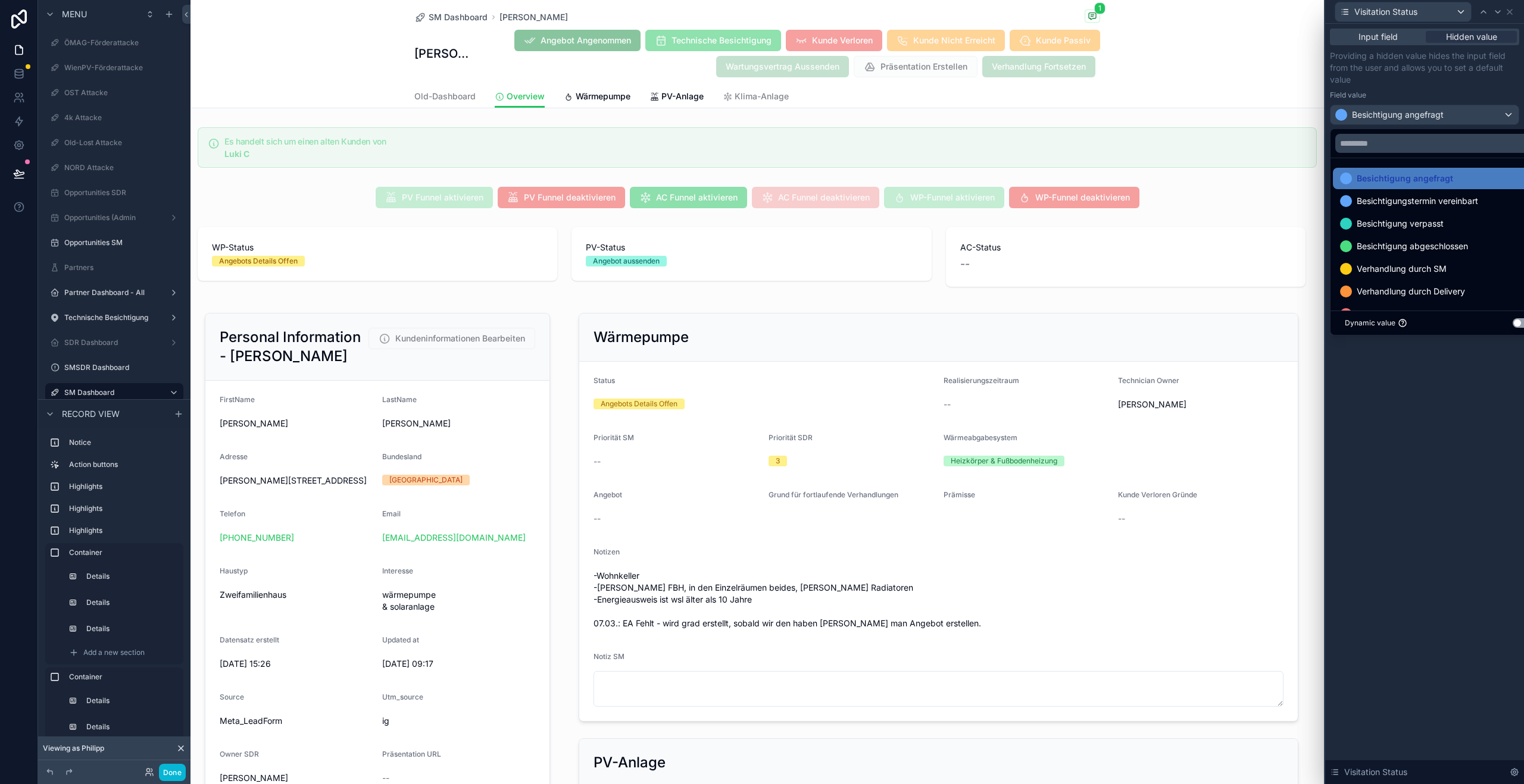
click at [1442, 393] on div "Input field Hidden value Providing a hidden value hides the input field from th…" at bounding box center [1425, 404] width 199 height 760
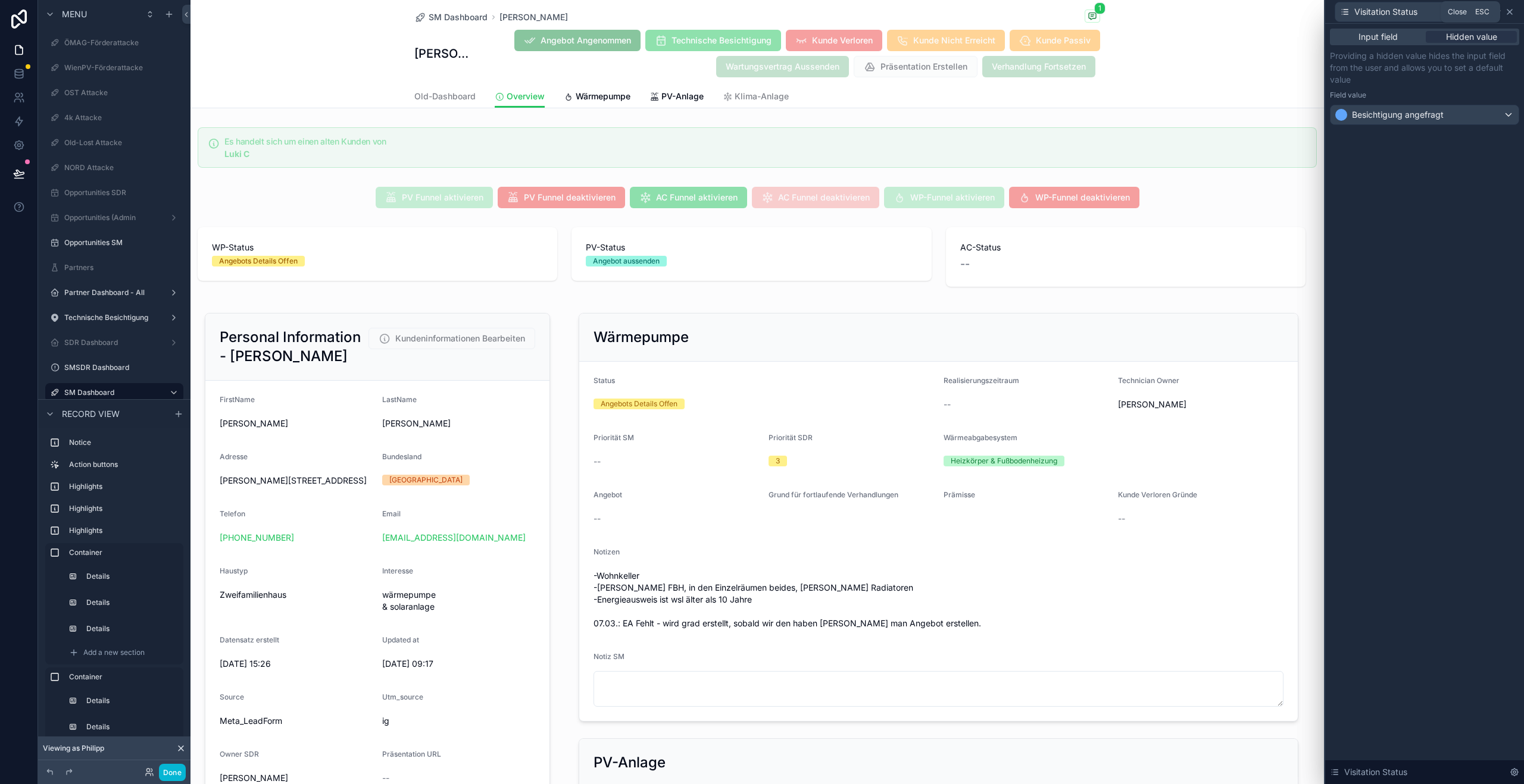
click at [1509, 11] on icon at bounding box center [1510, 12] width 5 height 5
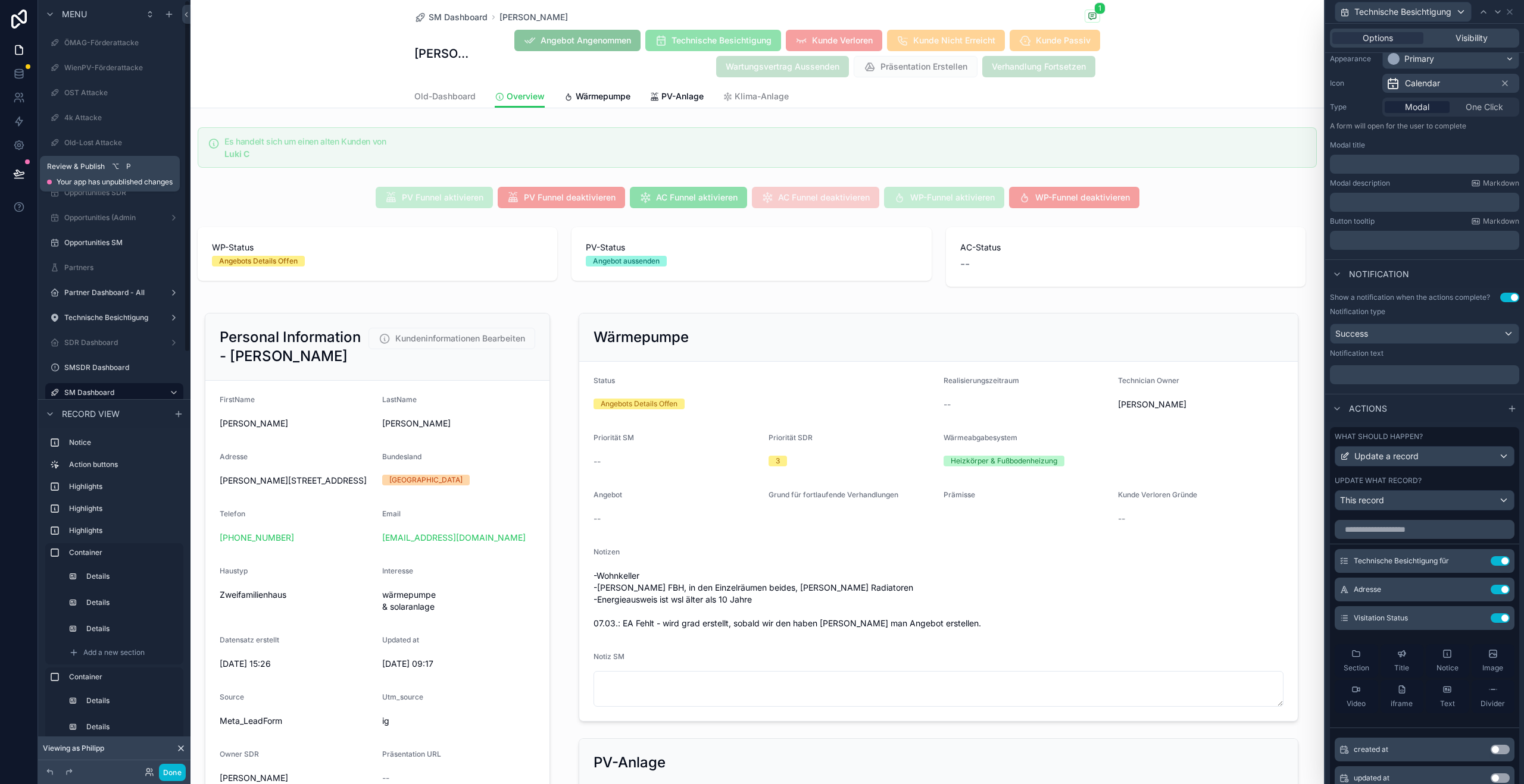
click at [11, 175] on button at bounding box center [19, 173] width 26 height 33
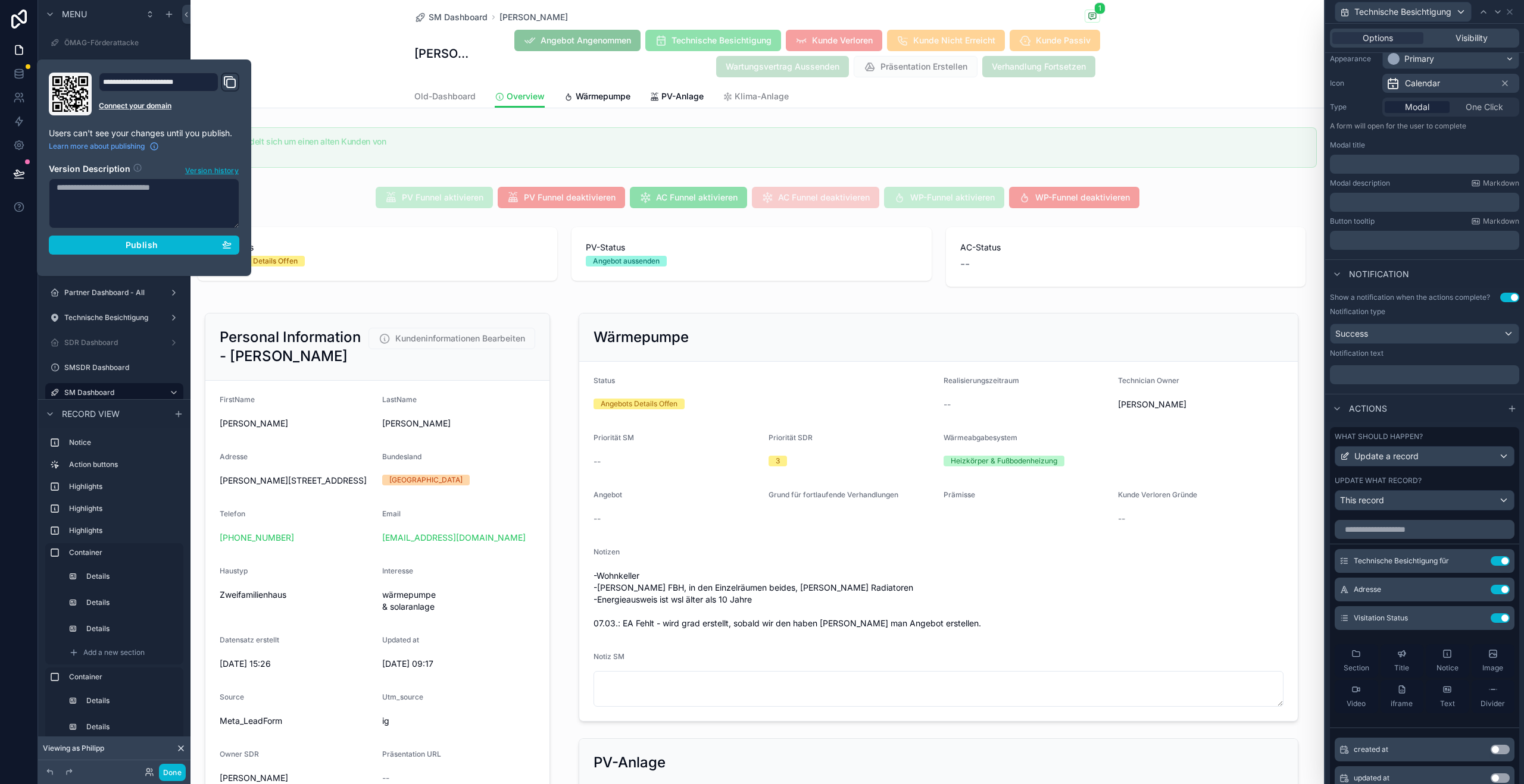
click at [155, 194] on textarea at bounding box center [144, 204] width 191 height 50
type textarea "**********"
click at [145, 247] on span "Publish" at bounding box center [142, 245] width 32 height 10
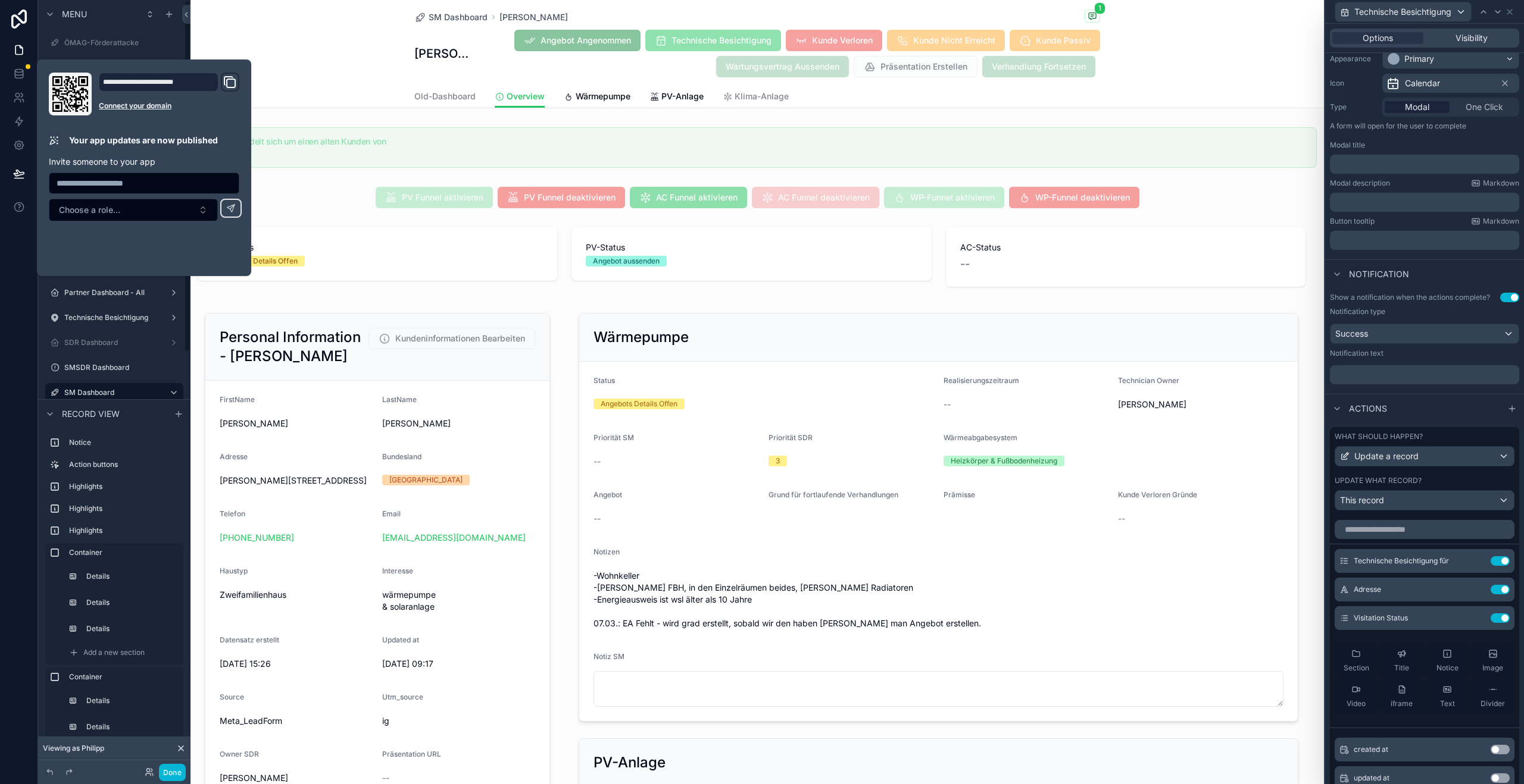
click at [3, 372] on div at bounding box center [19, 392] width 38 height 784
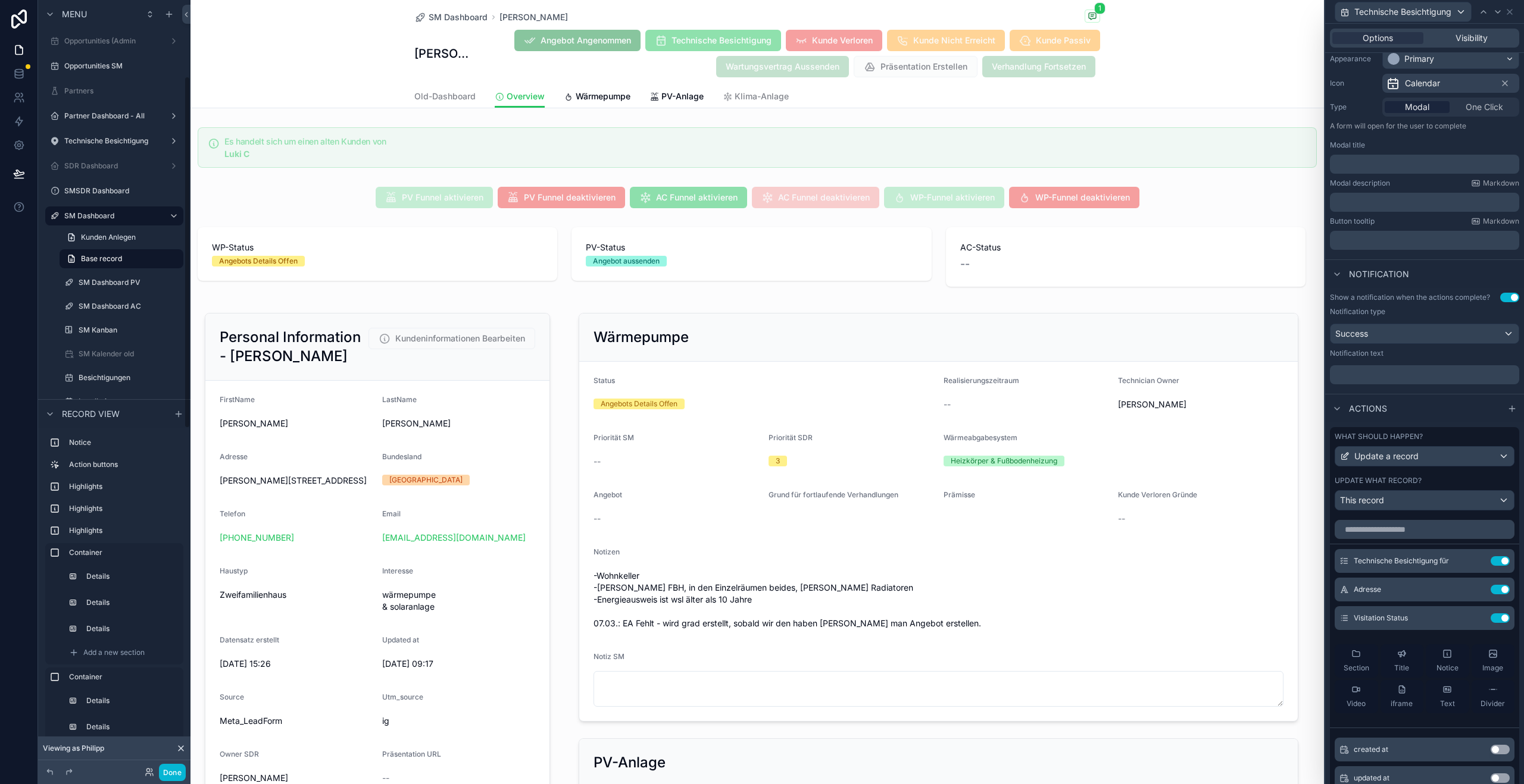
scroll to position [166, 0]
click at [131, 154] on label "Technische Besichtigung" at bounding box center [112, 153] width 95 height 10
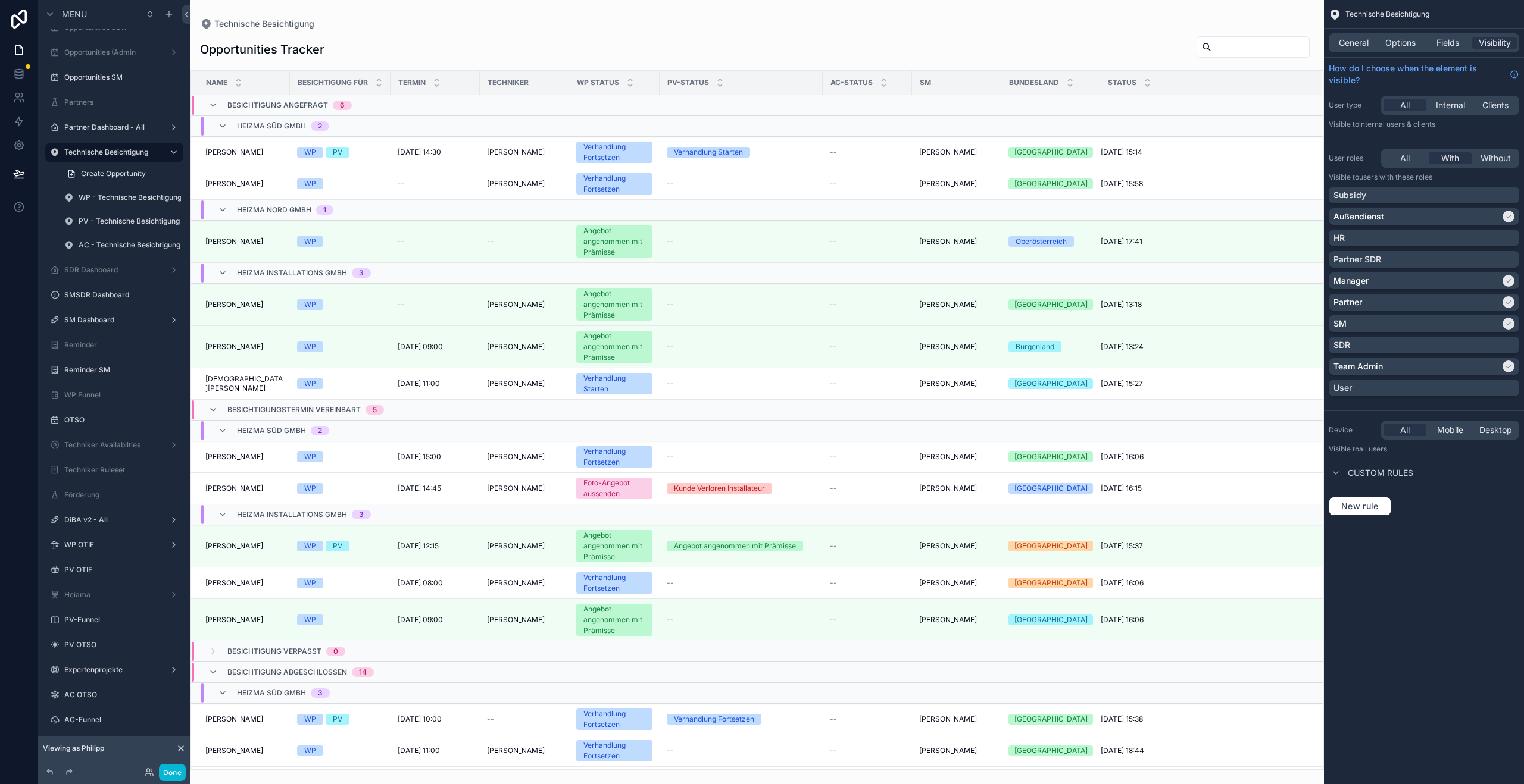
click at [223, 330] on div "scrollable content" at bounding box center [757, 392] width 1133 height 784
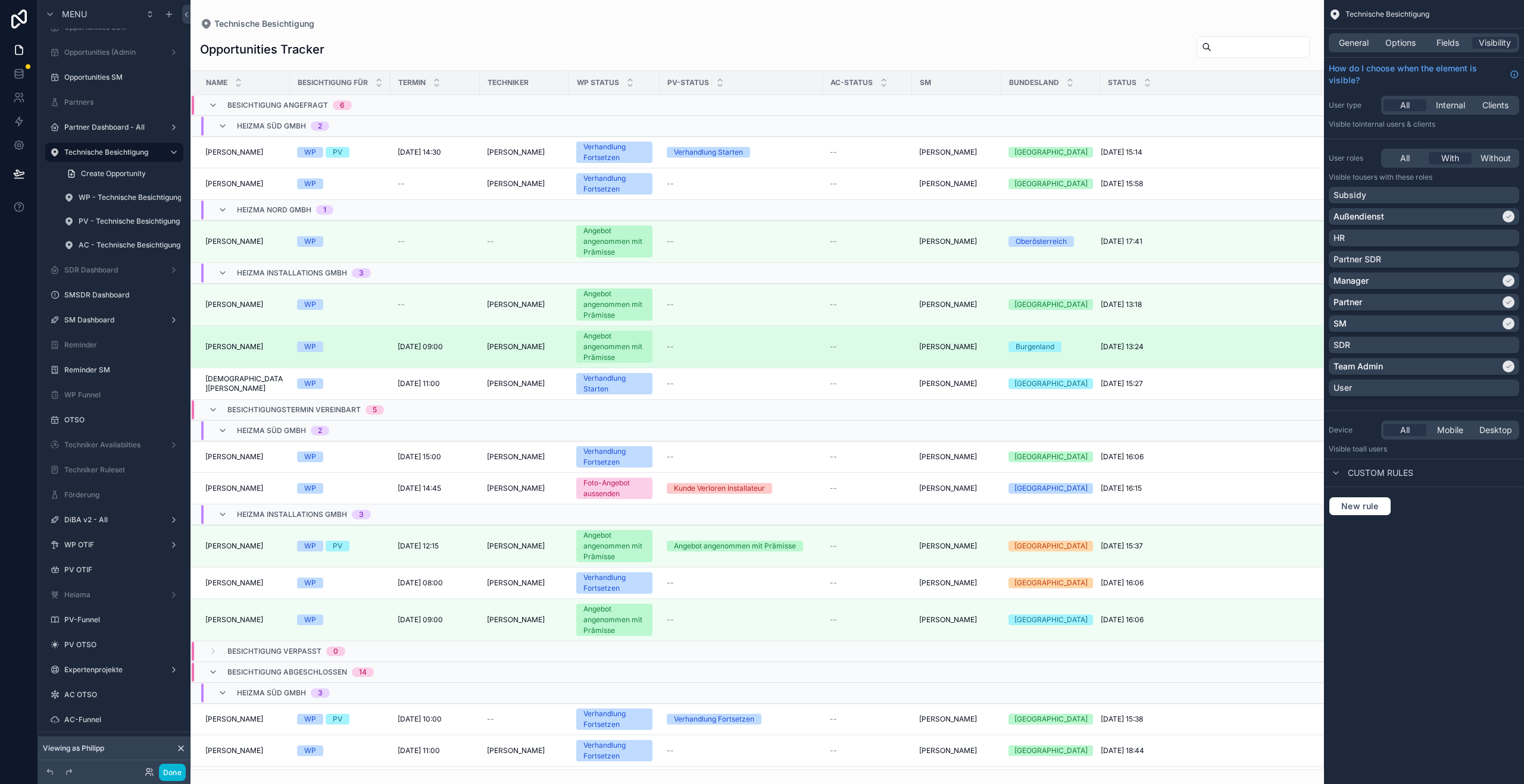
click at [225, 344] on span "Gerhard Dank" at bounding box center [234, 347] width 58 height 10
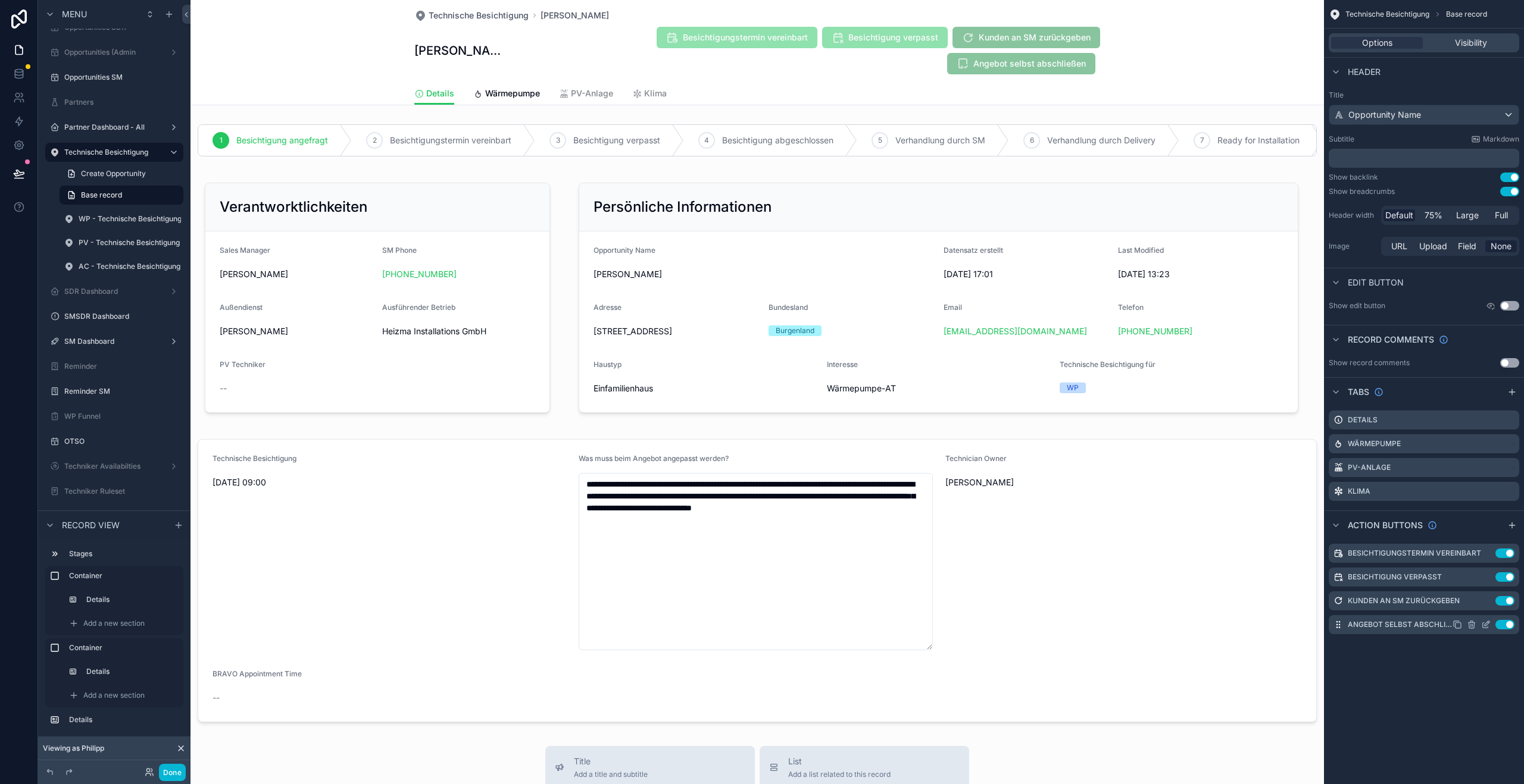
click at [1489, 626] on icon "scrollable content" at bounding box center [1486, 625] width 10 height 10
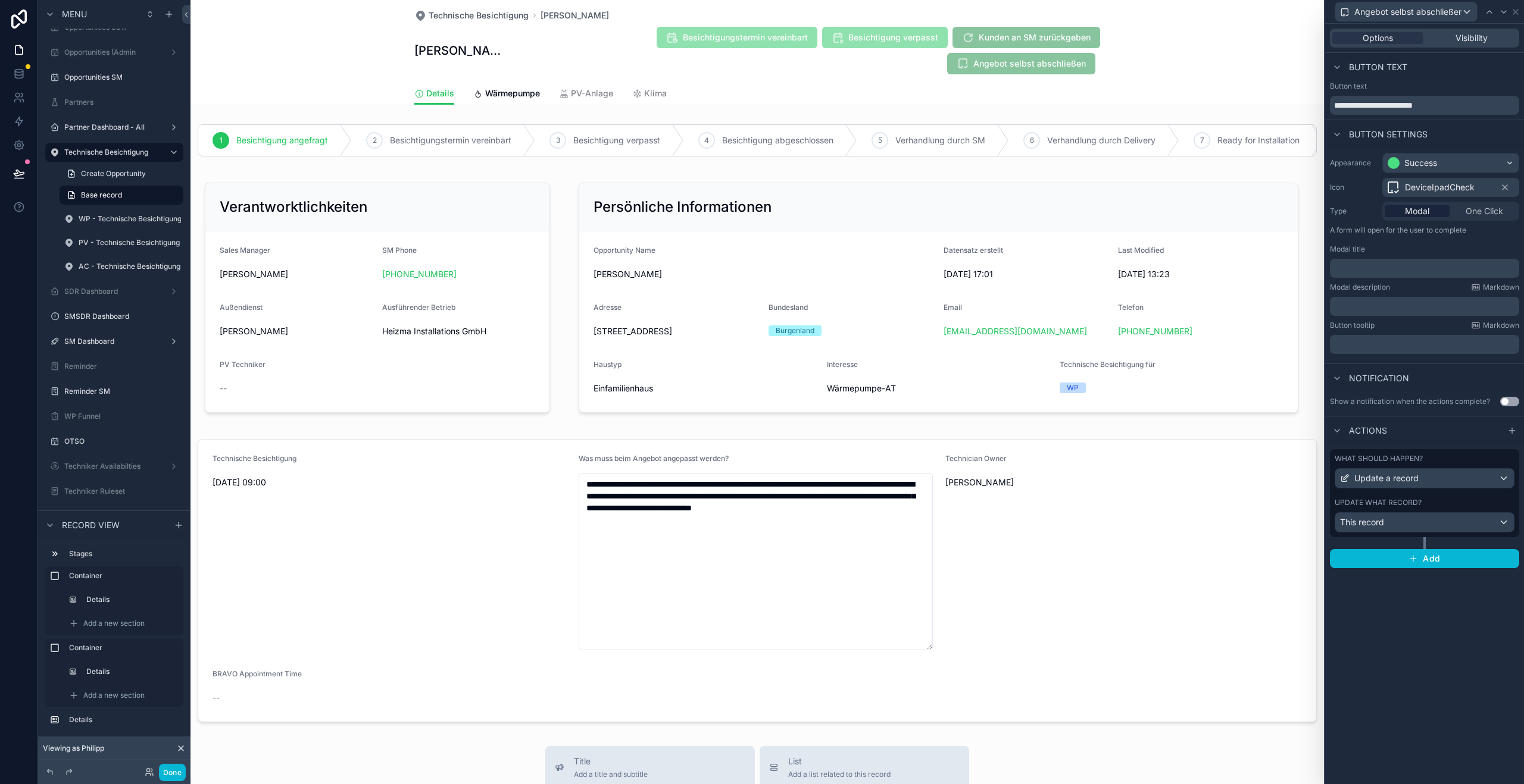
click at [1437, 506] on div "Update what record?" at bounding box center [1424, 503] width 180 height 10
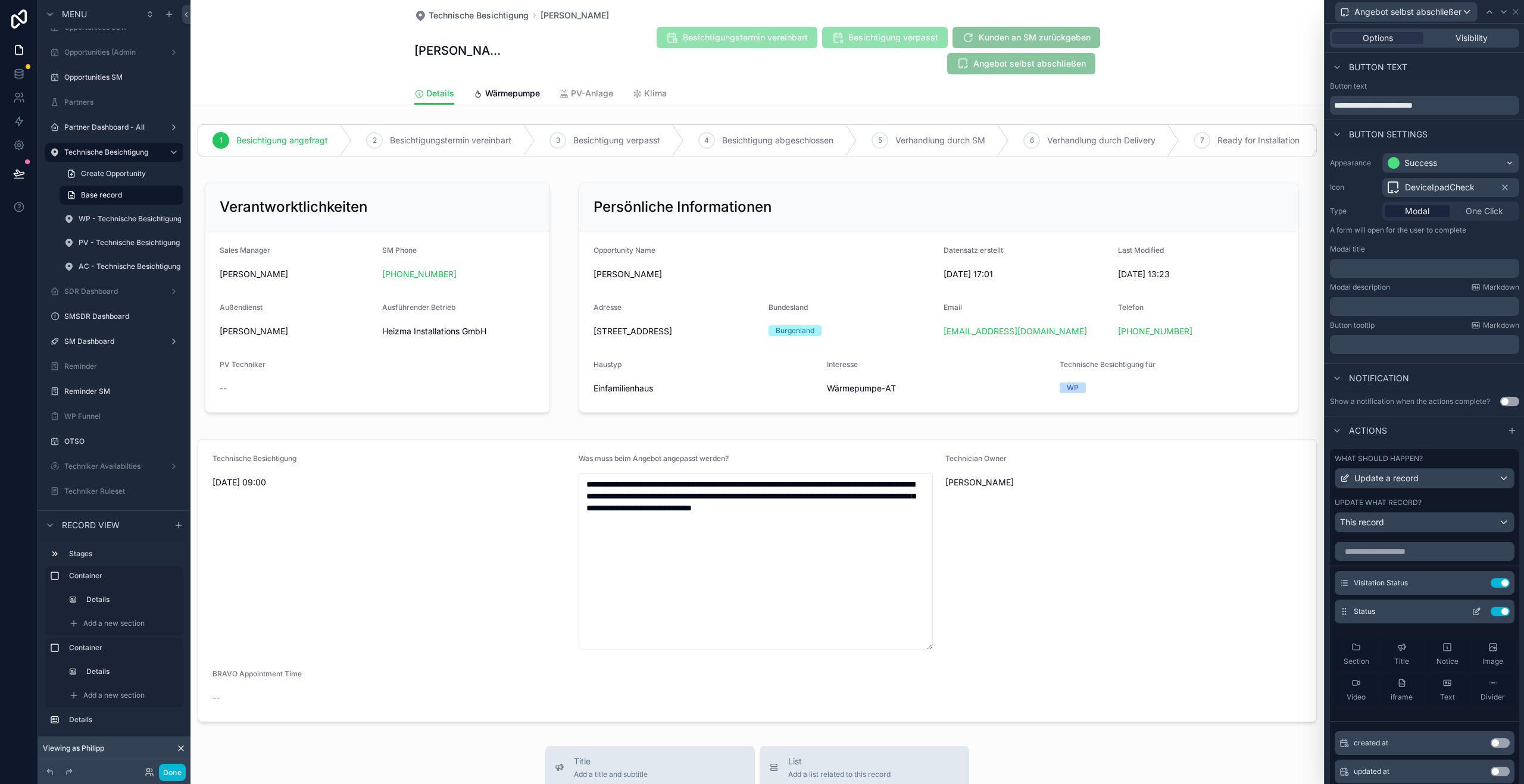
click at [1467, 611] on button at bounding box center [1476, 612] width 19 height 10
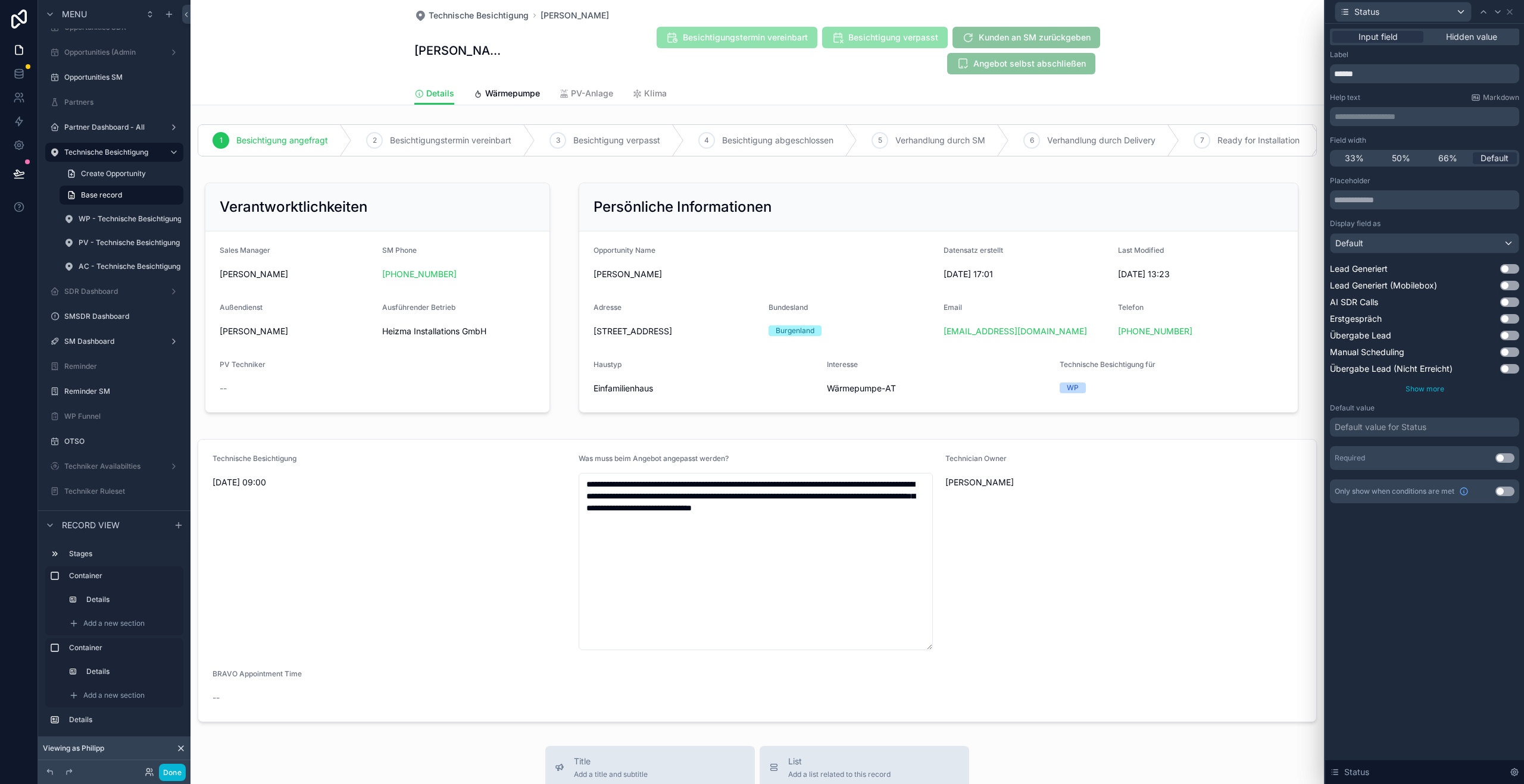
click at [1434, 387] on span "Show more" at bounding box center [1425, 389] width 39 height 9
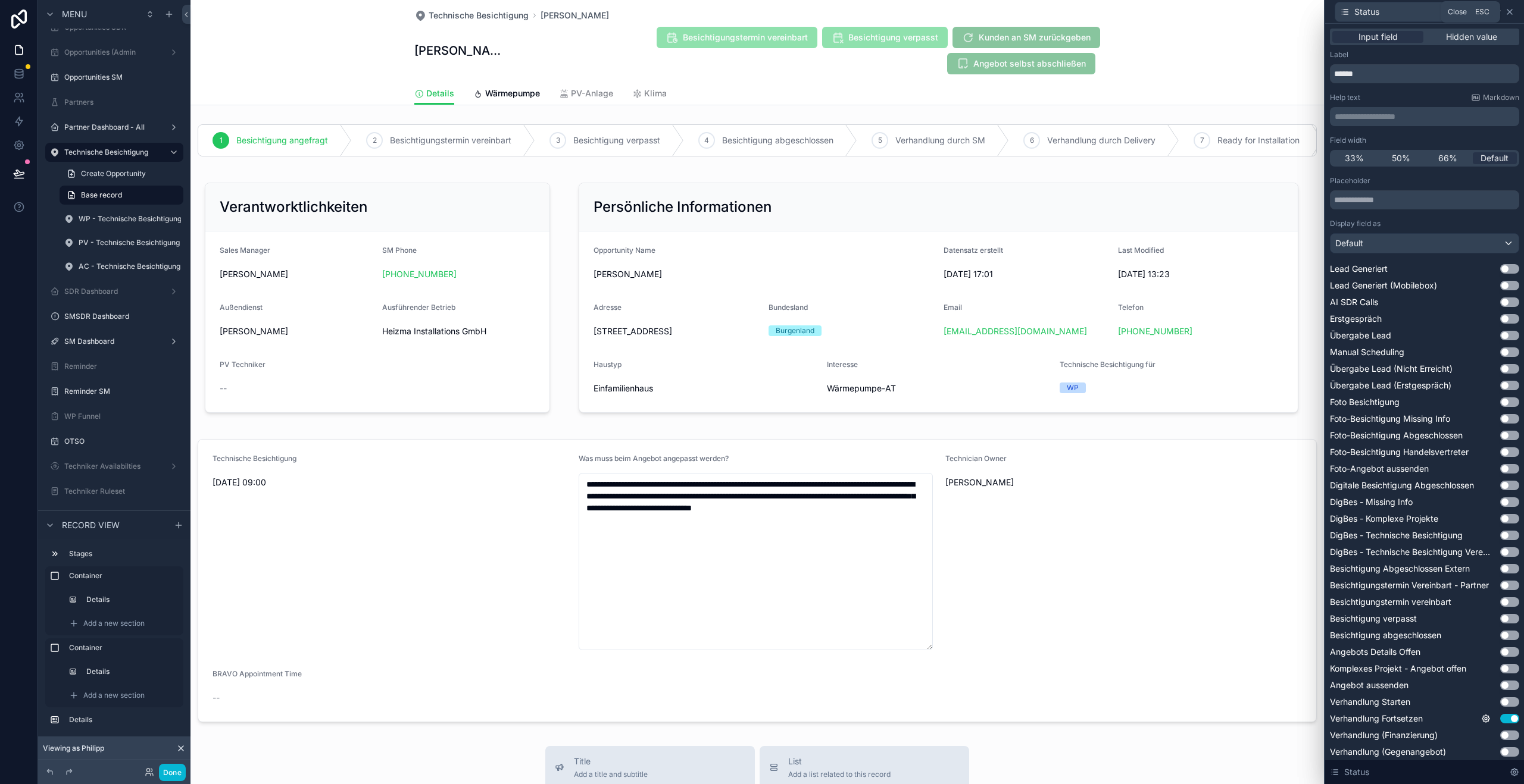
click at [1511, 8] on icon at bounding box center [1510, 12] width 10 height 10
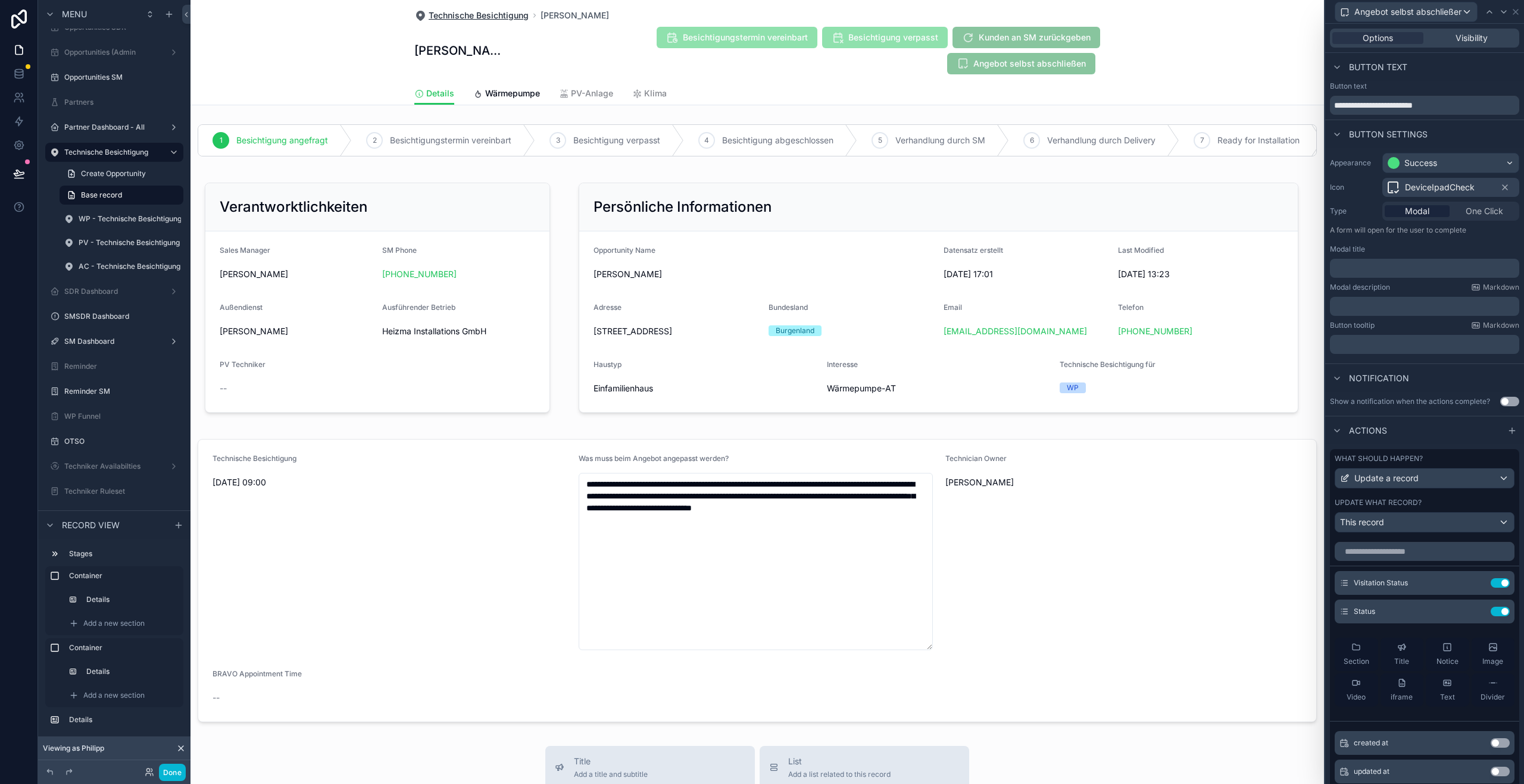
click at [446, 10] on span "Technische Besichtigung" at bounding box center [478, 15] width 100 height 12
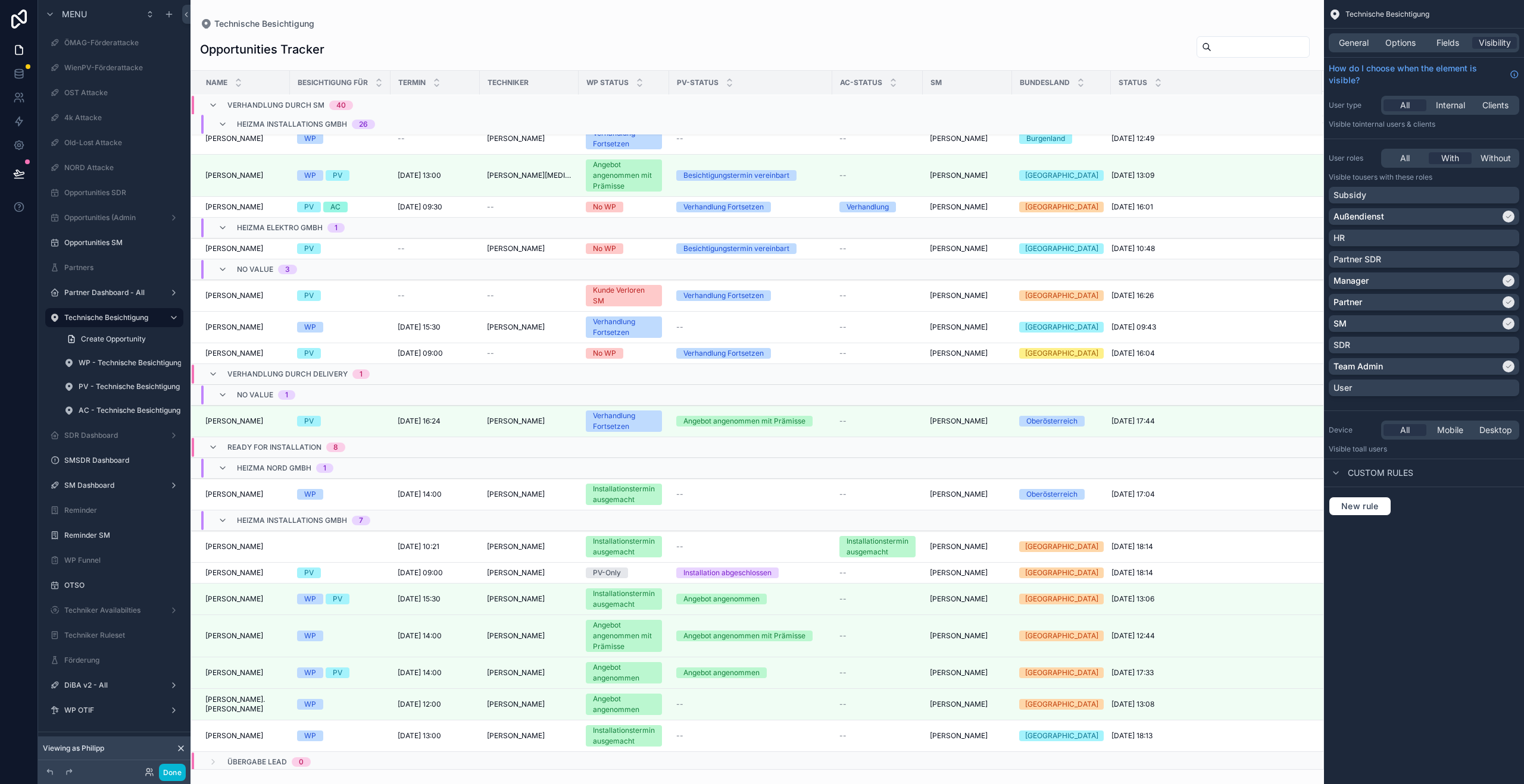
scroll to position [2204, 0]
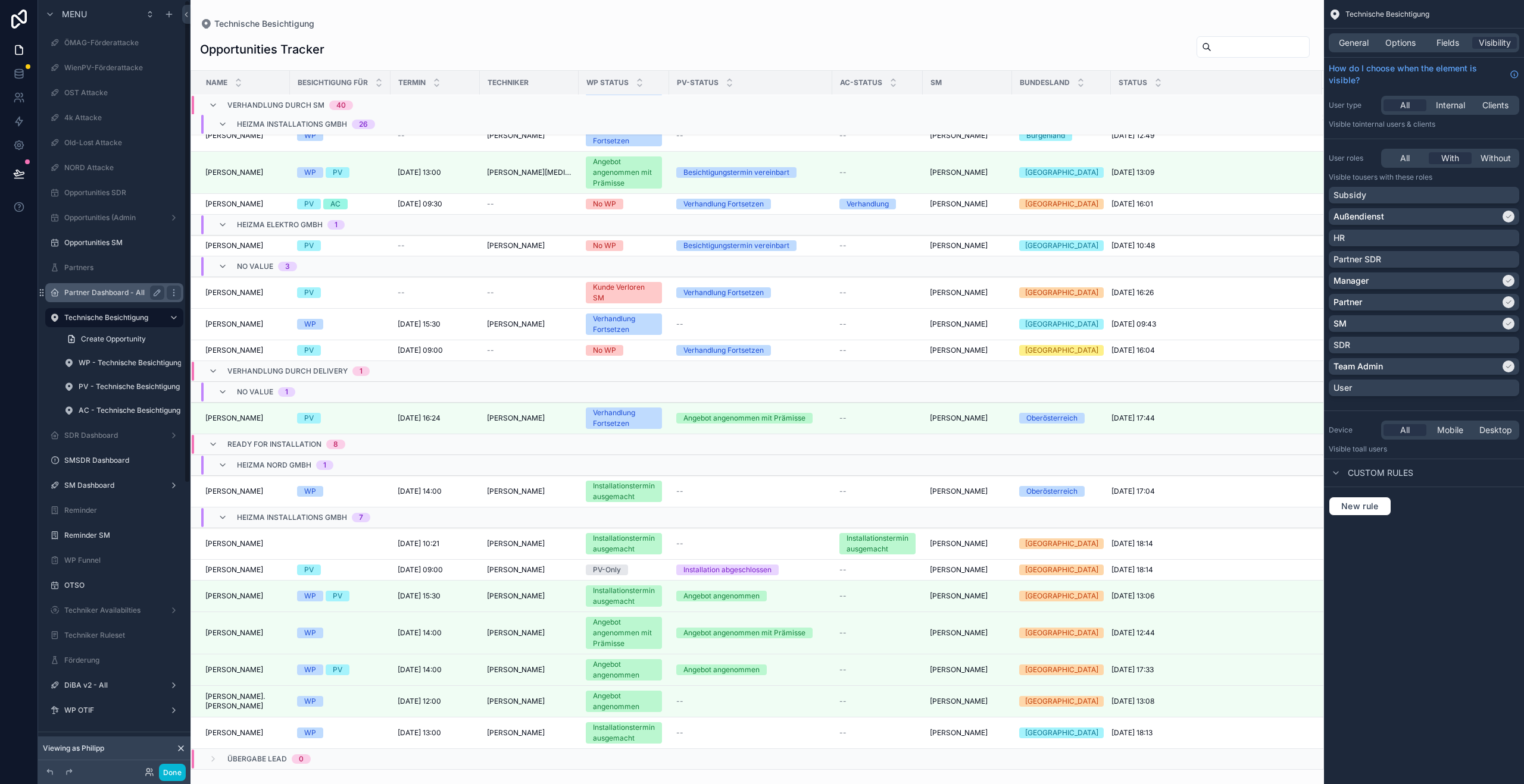
click at [100, 293] on label "Partner Dashboard - All" at bounding box center [112, 293] width 95 height 10
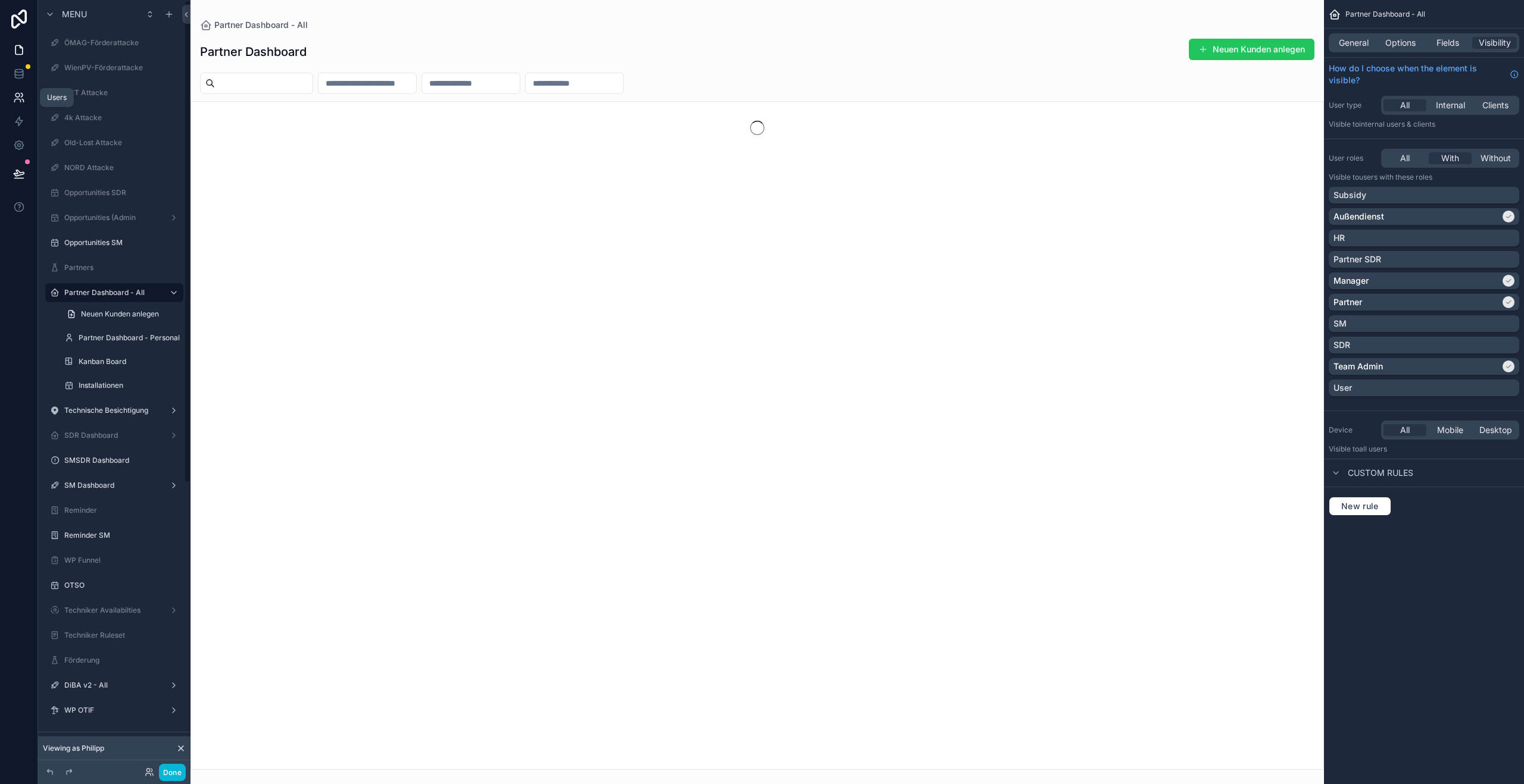
click at [21, 100] on icon at bounding box center [18, 97] width 12 height 12
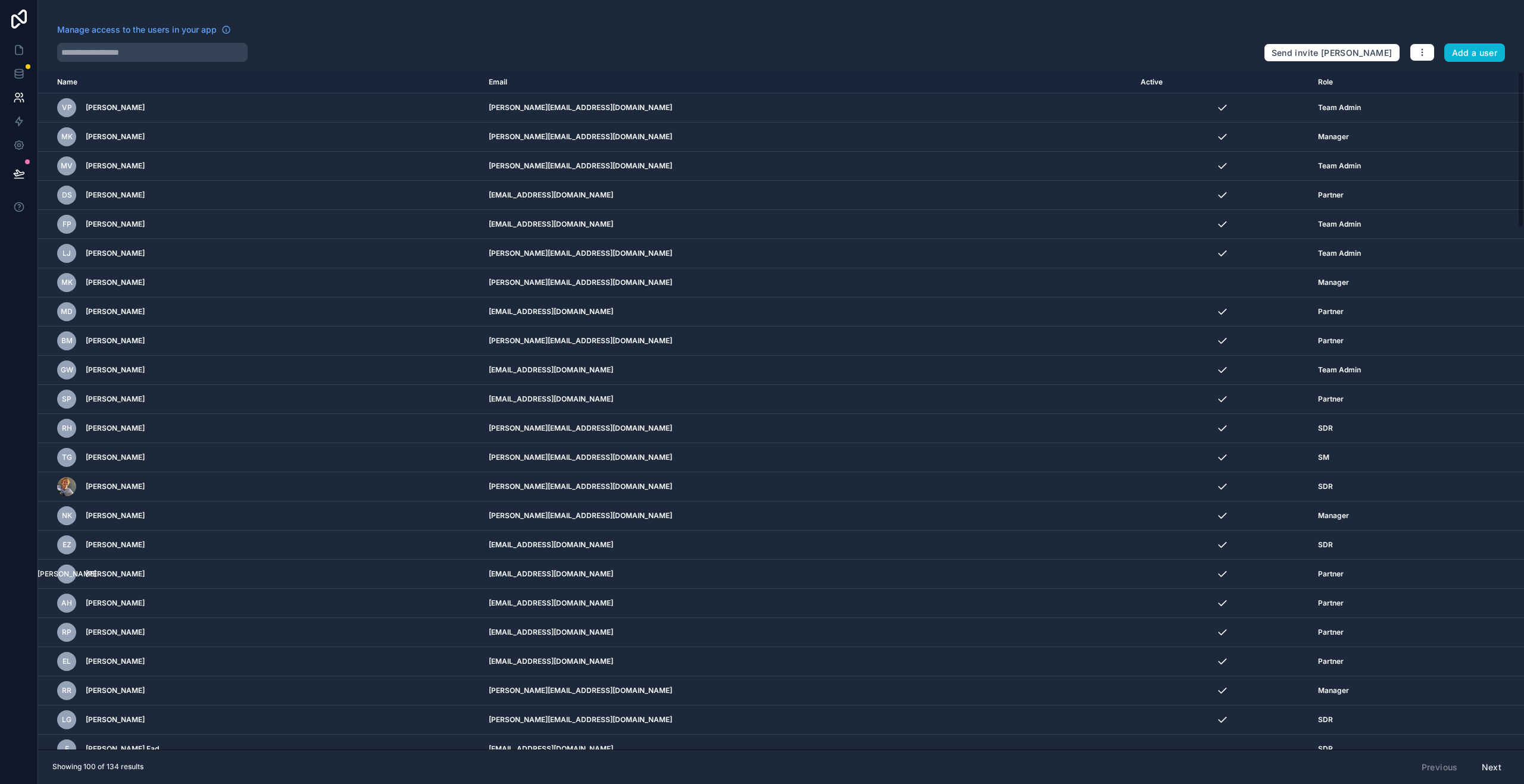
click at [180, 45] on div "Manage access to the users in your app" at bounding box center [656, 43] width 1197 height 38
click at [178, 48] on input "text" at bounding box center [152, 52] width 191 height 19
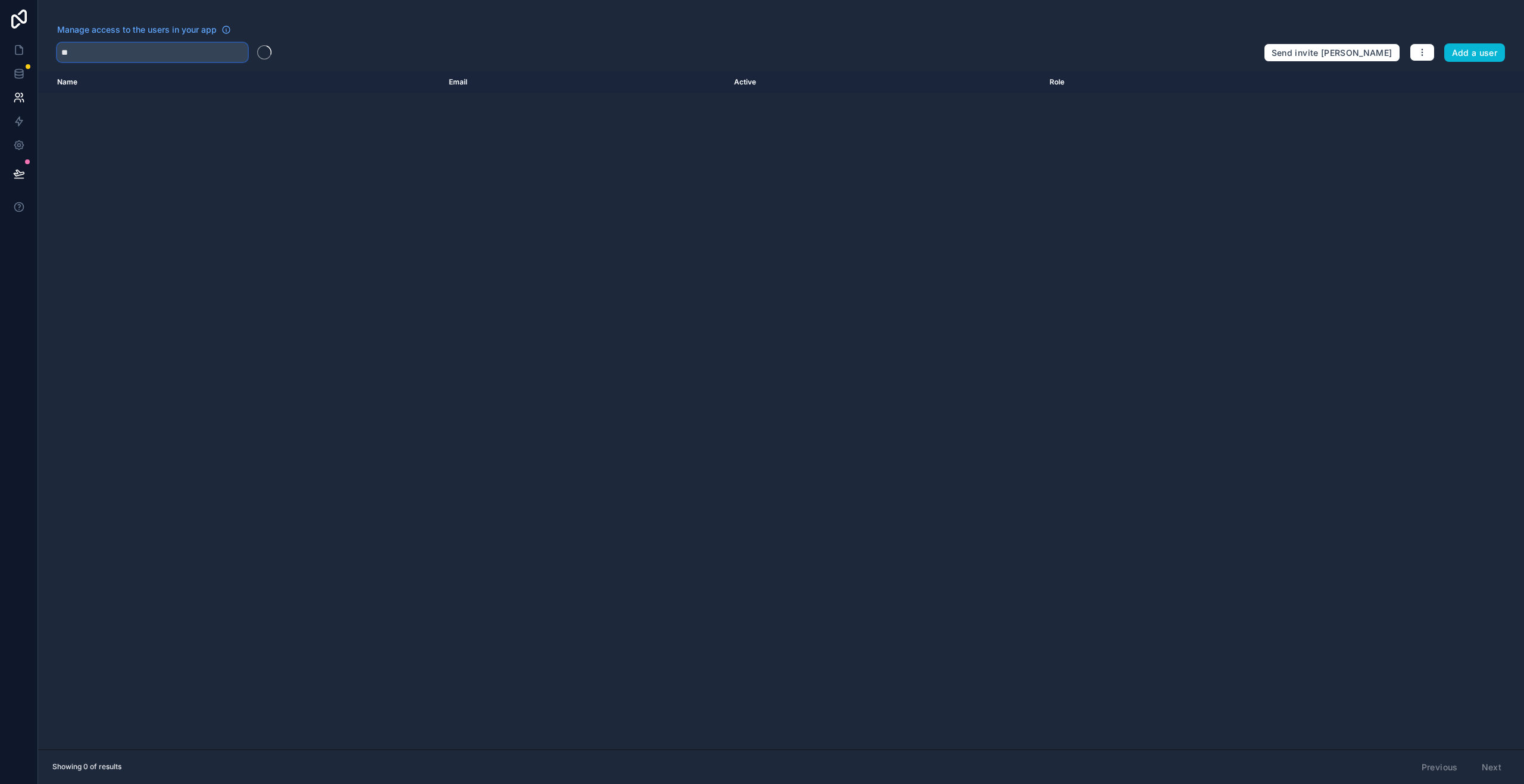
type input "*"
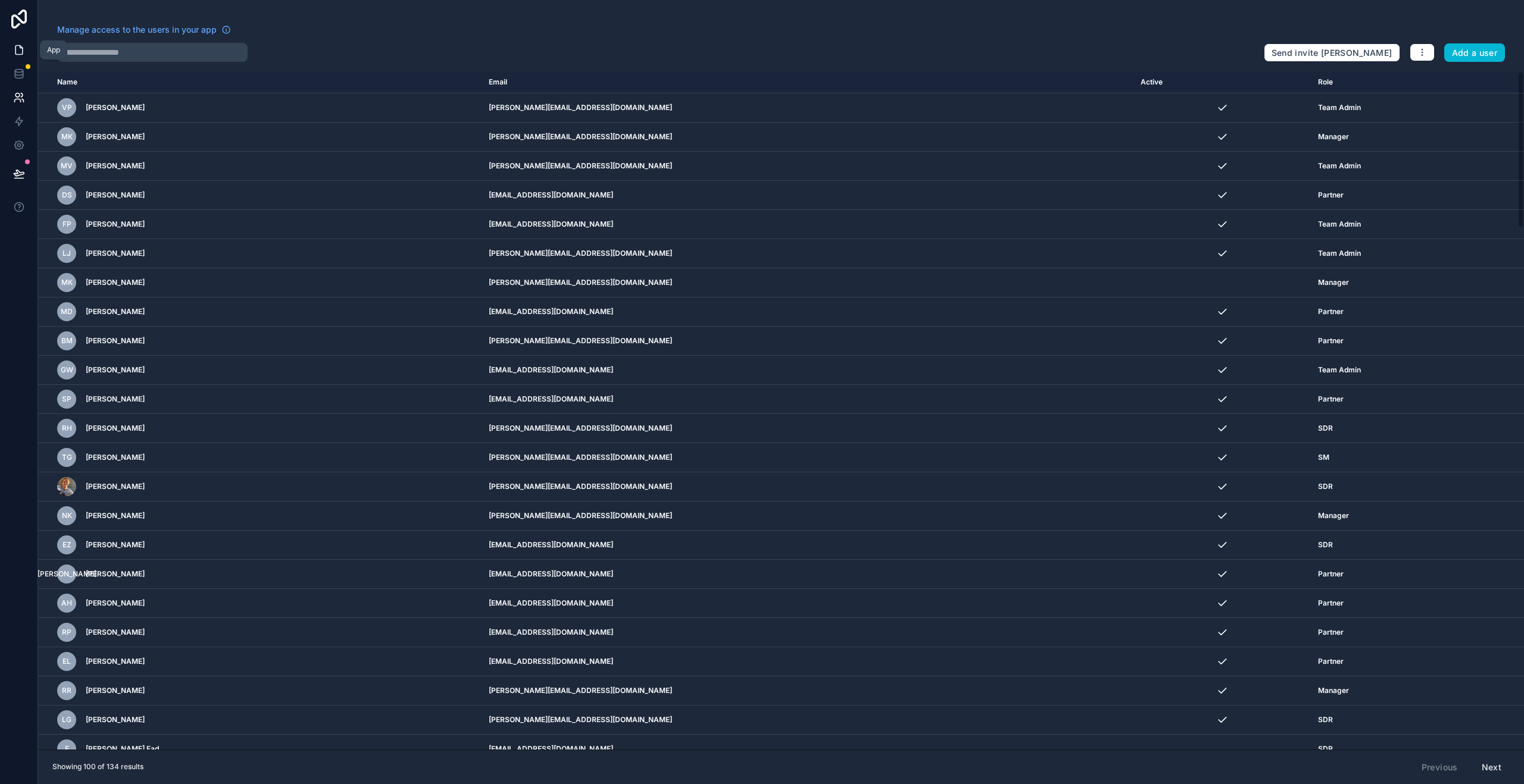
click at [13, 47] on icon at bounding box center [18, 50] width 12 height 12
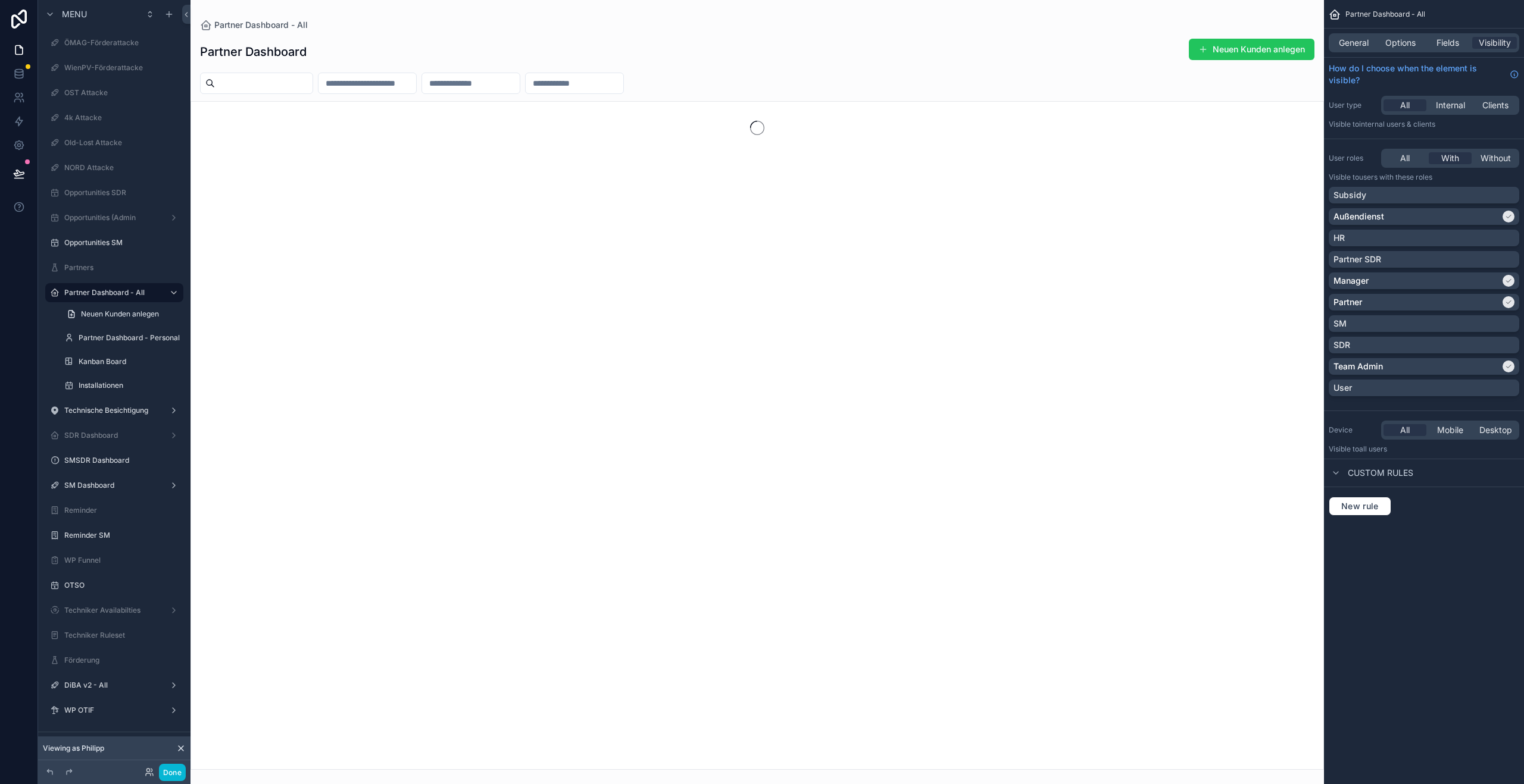
click at [1464, 692] on div "Partner Dashboard - All General Options Fields Visibility How do I choose when …" at bounding box center [1424, 392] width 200 height 784
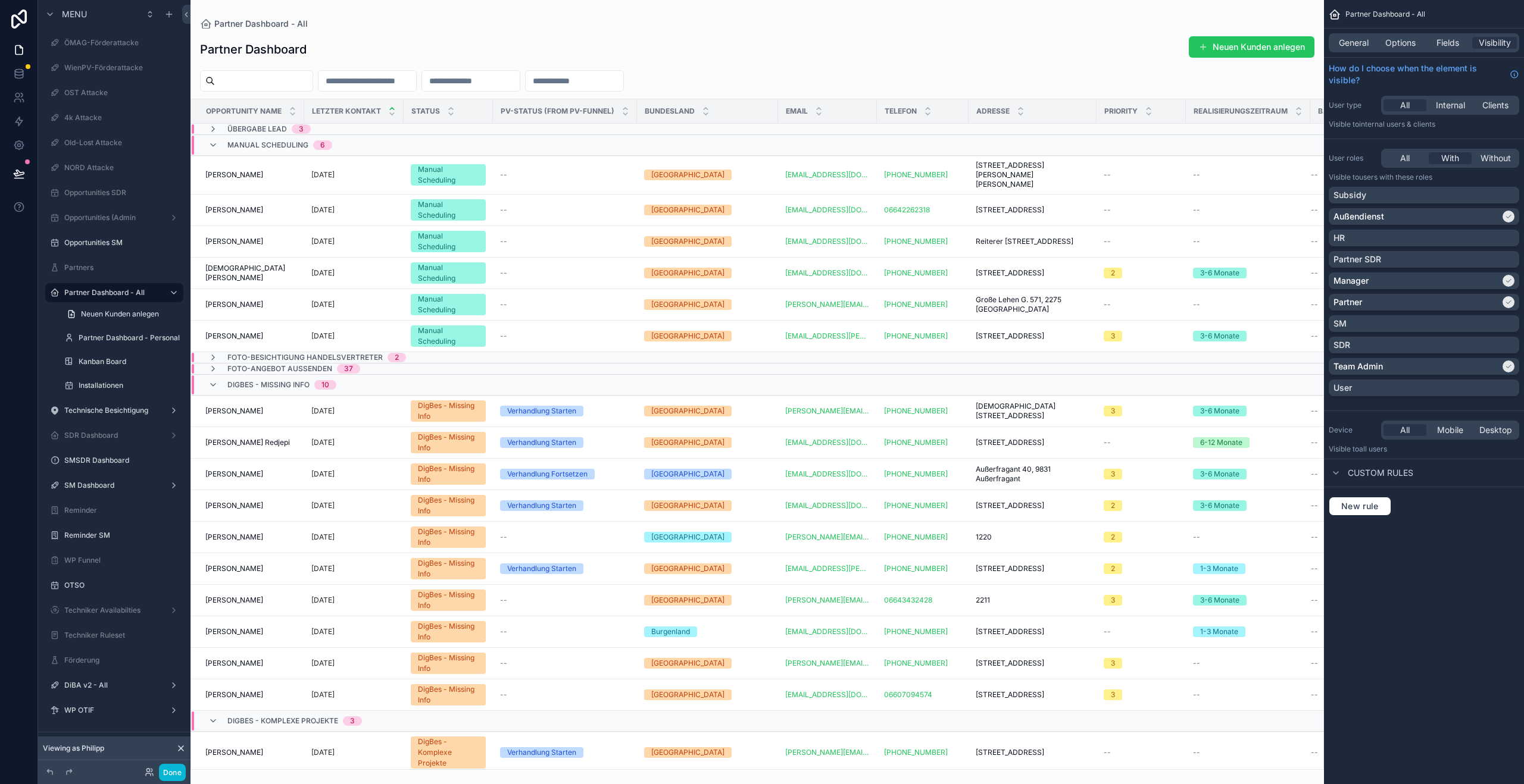
click at [1052, 46] on div "scrollable content" at bounding box center [757, 392] width 1133 height 784
click at [262, 300] on span "Thomas Farthofer" at bounding box center [234, 305] width 58 height 10
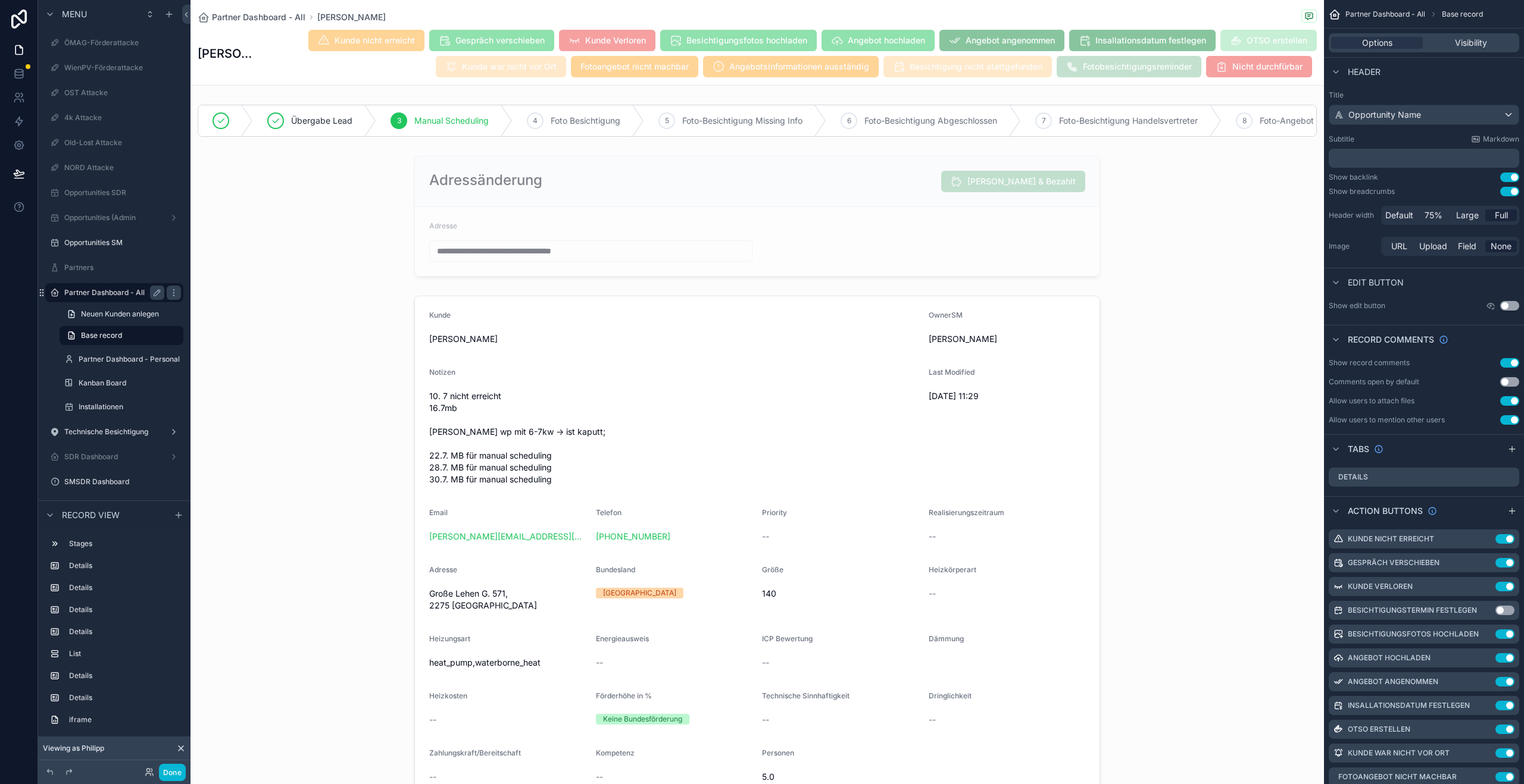
click at [92, 286] on div "Partner Dashboard - All" at bounding box center [114, 292] width 100 height 14
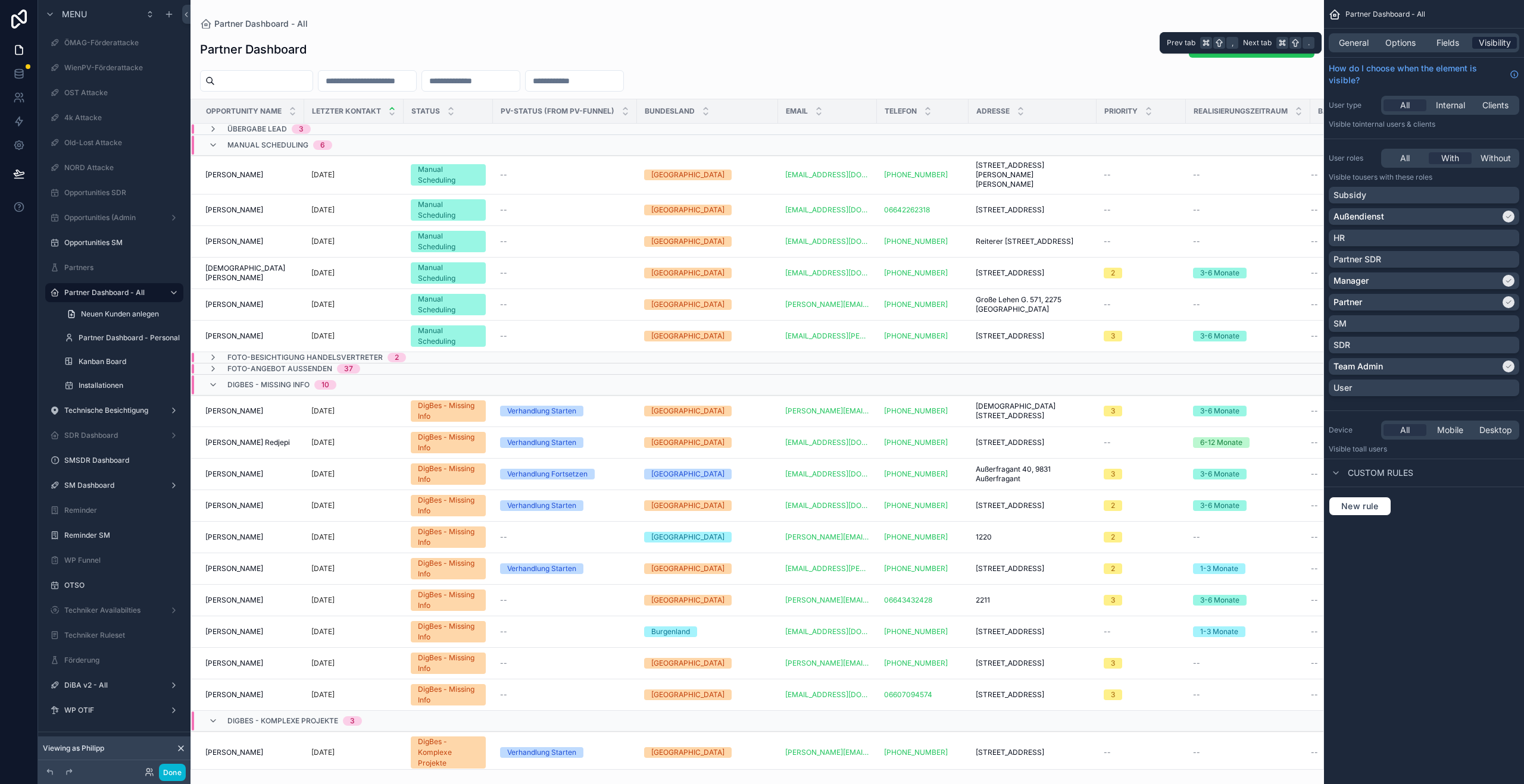
click at [1504, 48] on span "Visibility" at bounding box center [1495, 42] width 32 height 12
click at [88, 416] on div "Technische Besichtigung" at bounding box center [114, 410] width 100 height 14
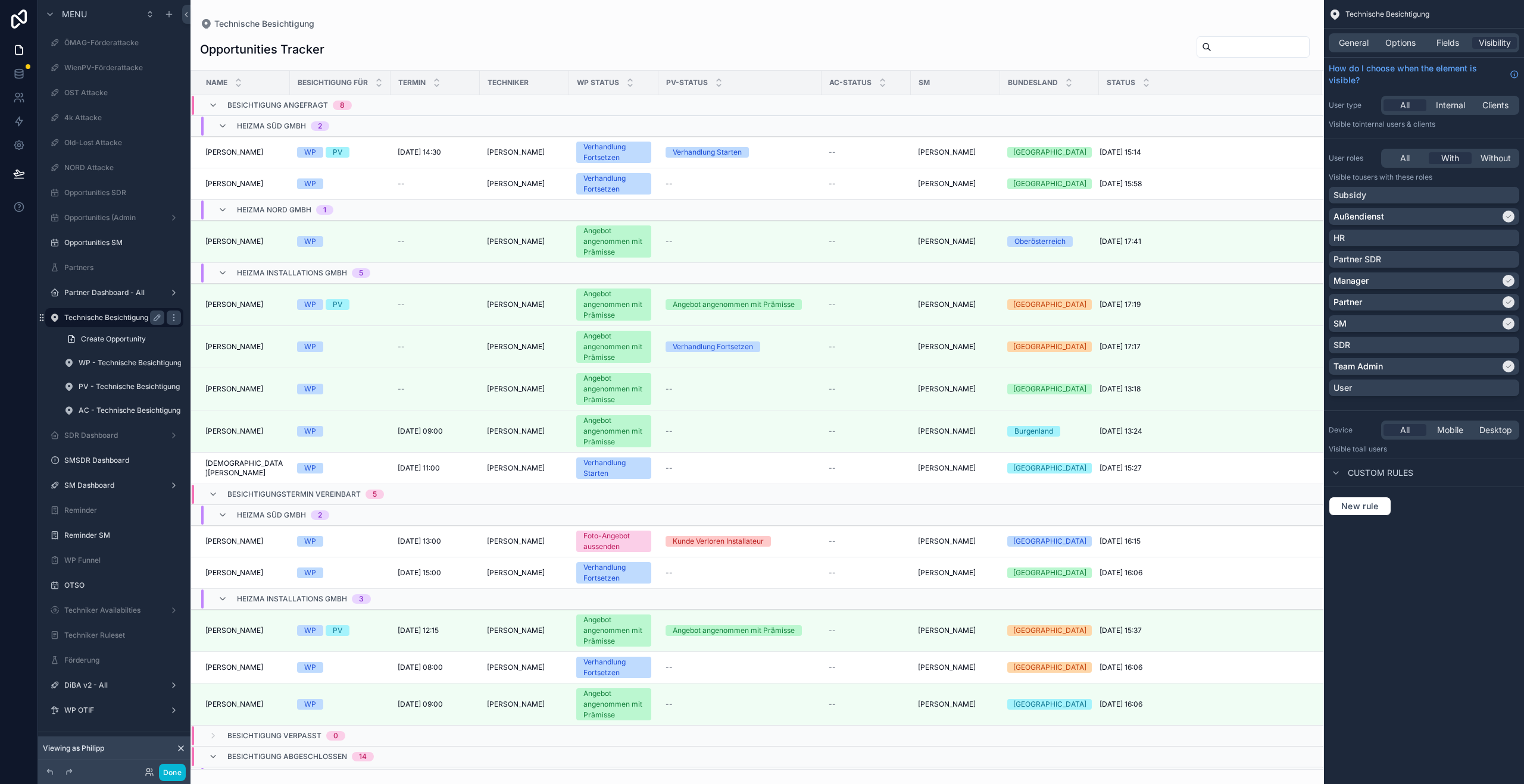
click at [107, 316] on label "Technische Besichtigung" at bounding box center [112, 318] width 95 height 10
click at [109, 291] on label "Partner Dashboard - All" at bounding box center [112, 293] width 95 height 10
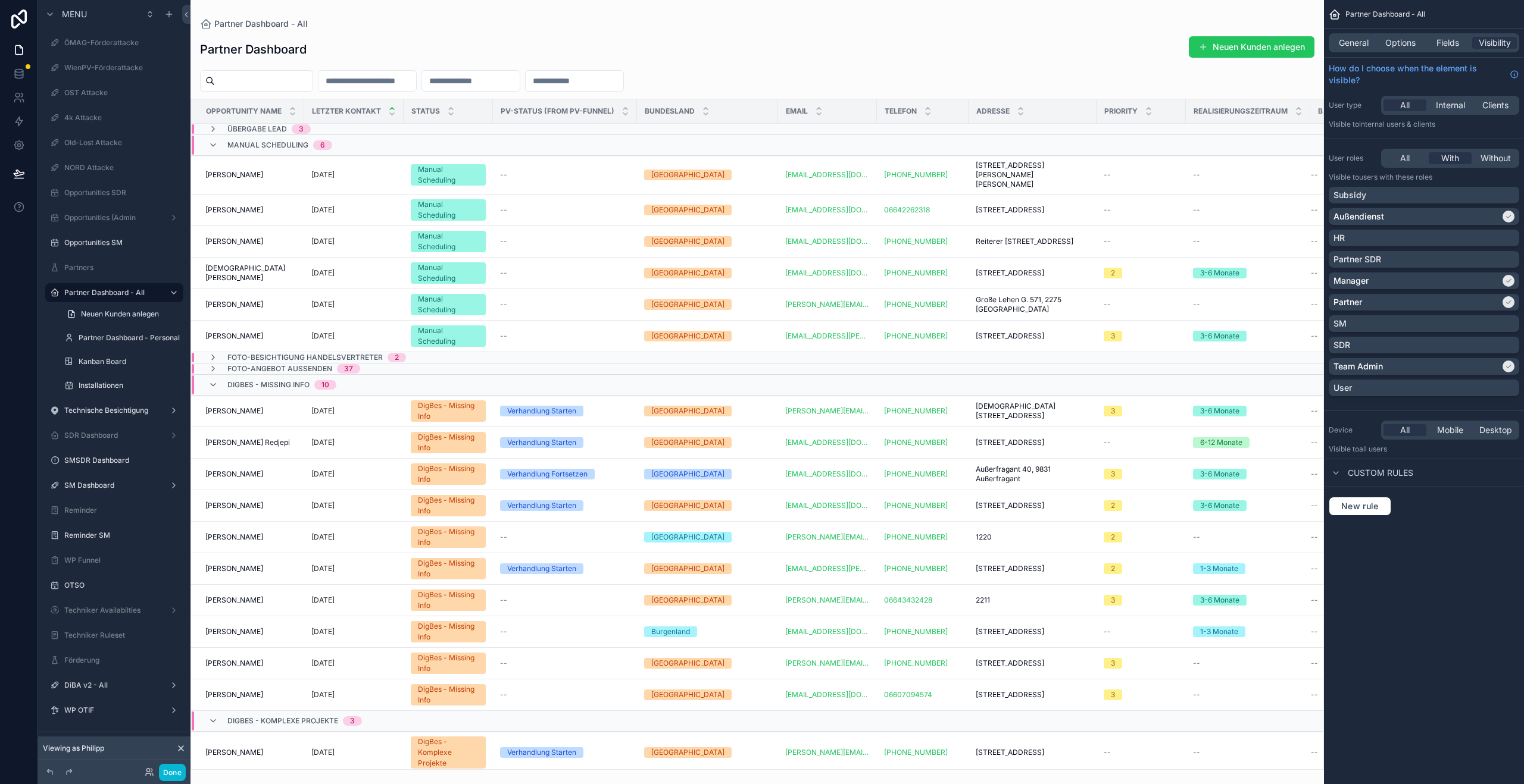
click at [1376, 30] on div "General Options Fields Visibility" at bounding box center [1424, 43] width 200 height 29
click at [1390, 34] on div "General Options Fields Visibility" at bounding box center [1423, 42] width 191 height 19
click at [1390, 38] on span "Options" at bounding box center [1401, 42] width 31 height 12
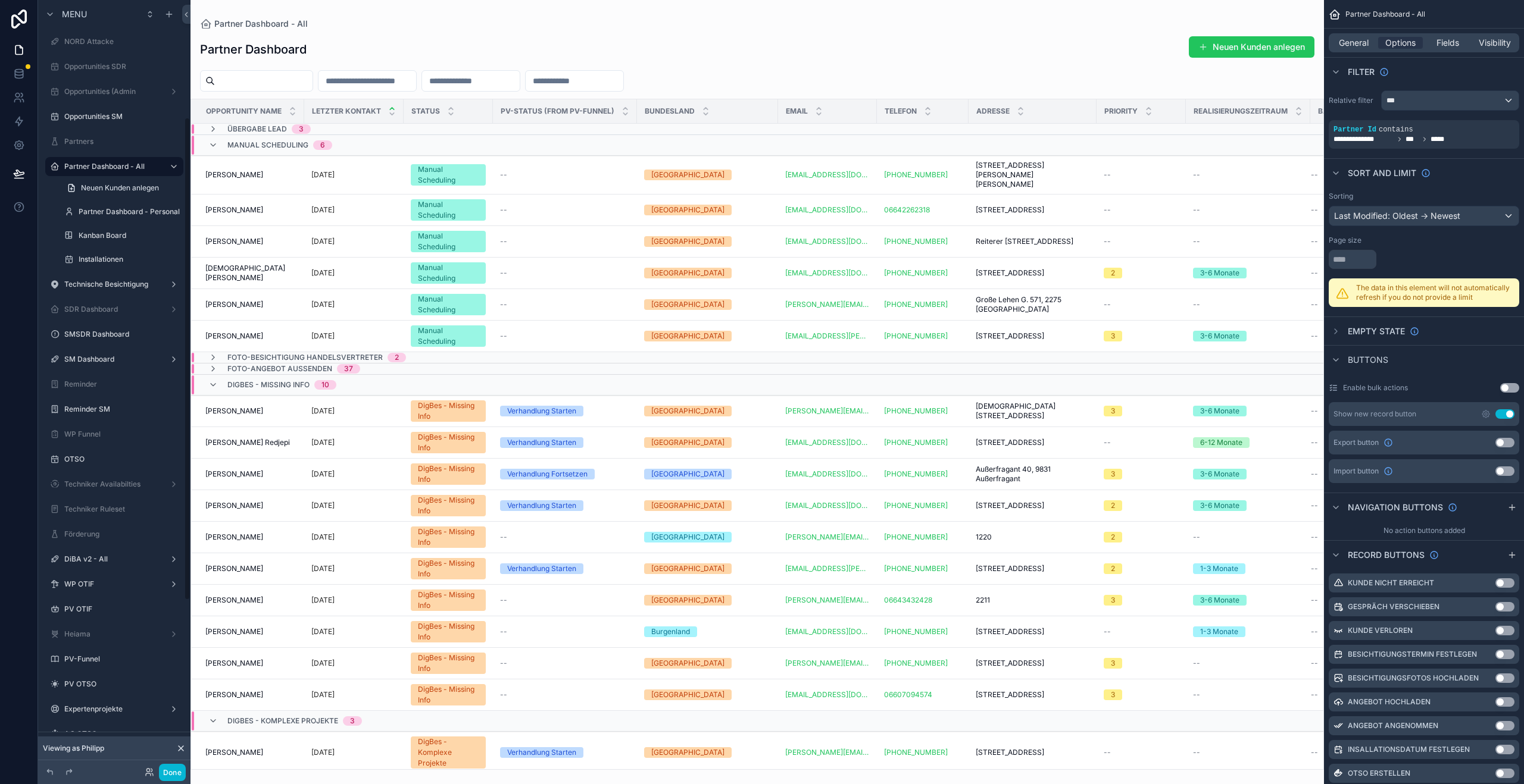
scroll to position [343, 0]
click at [113, 265] on label "Techniker Availabilties" at bounding box center [112, 268] width 95 height 10
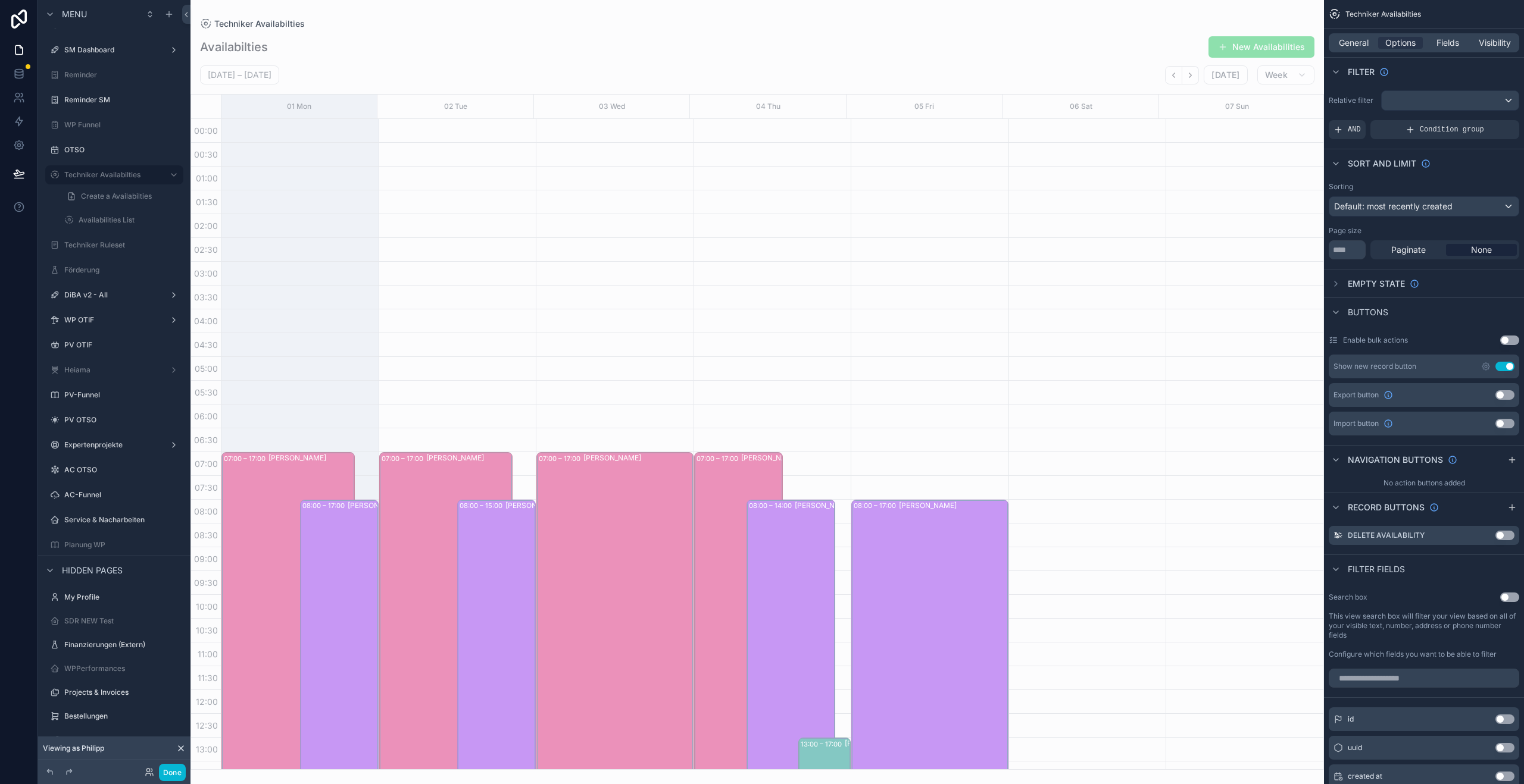
click at [1185, 79] on div "scrollable content" at bounding box center [757, 392] width 1133 height 784
click at [1186, 77] on button "Next" at bounding box center [1190, 75] width 17 height 18
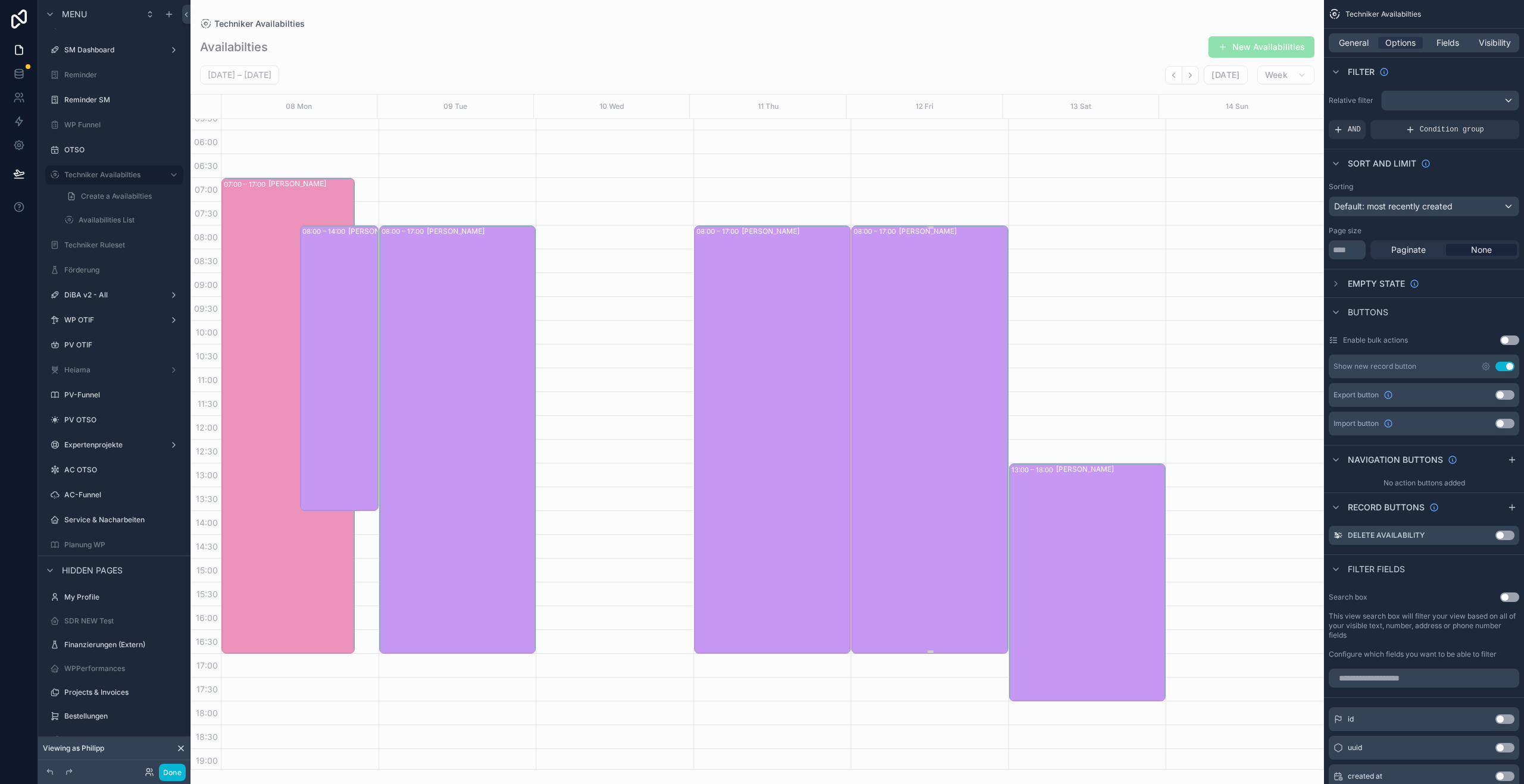
scroll to position [265, 0]
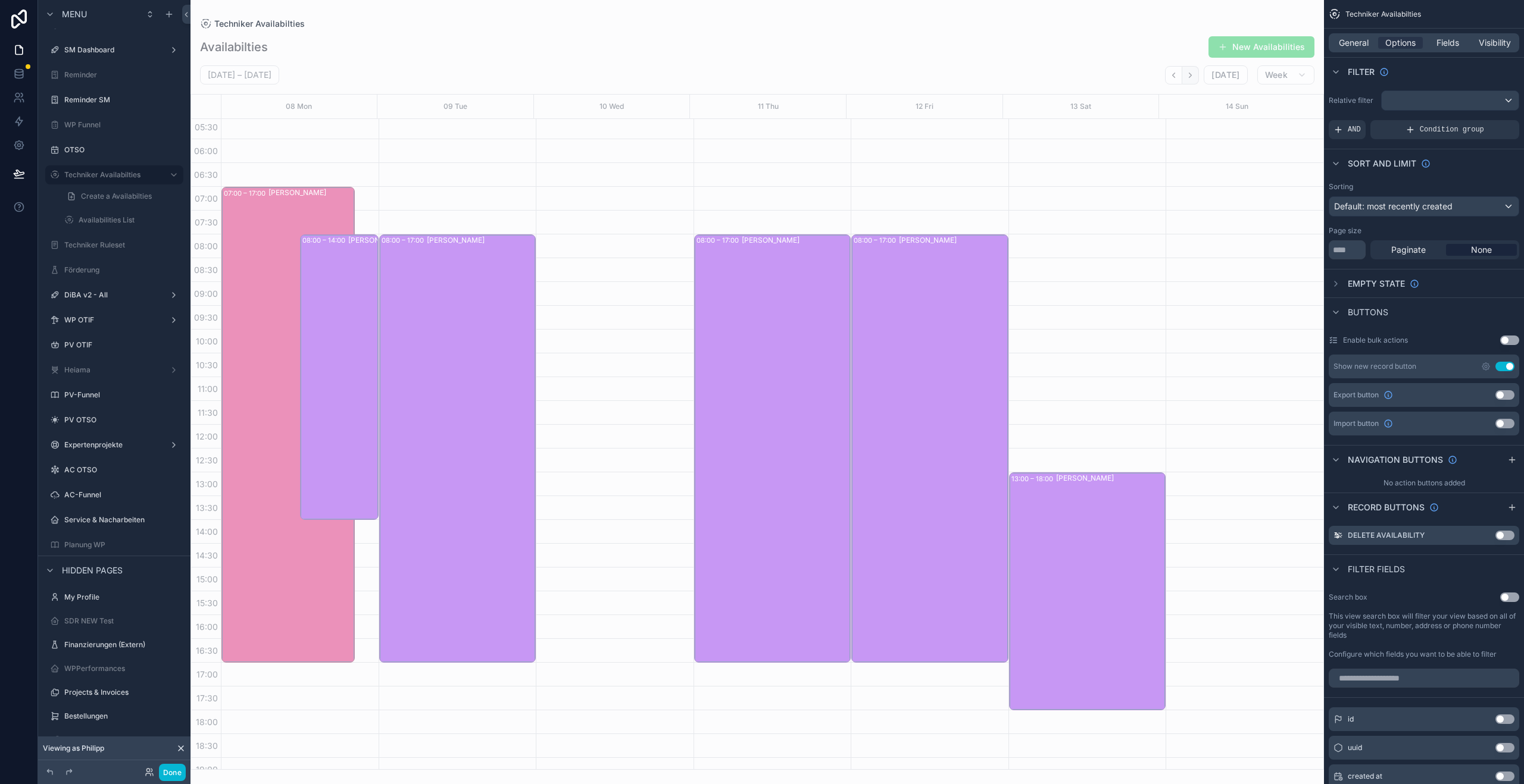
click at [1193, 82] on button "Next" at bounding box center [1190, 75] width 17 height 18
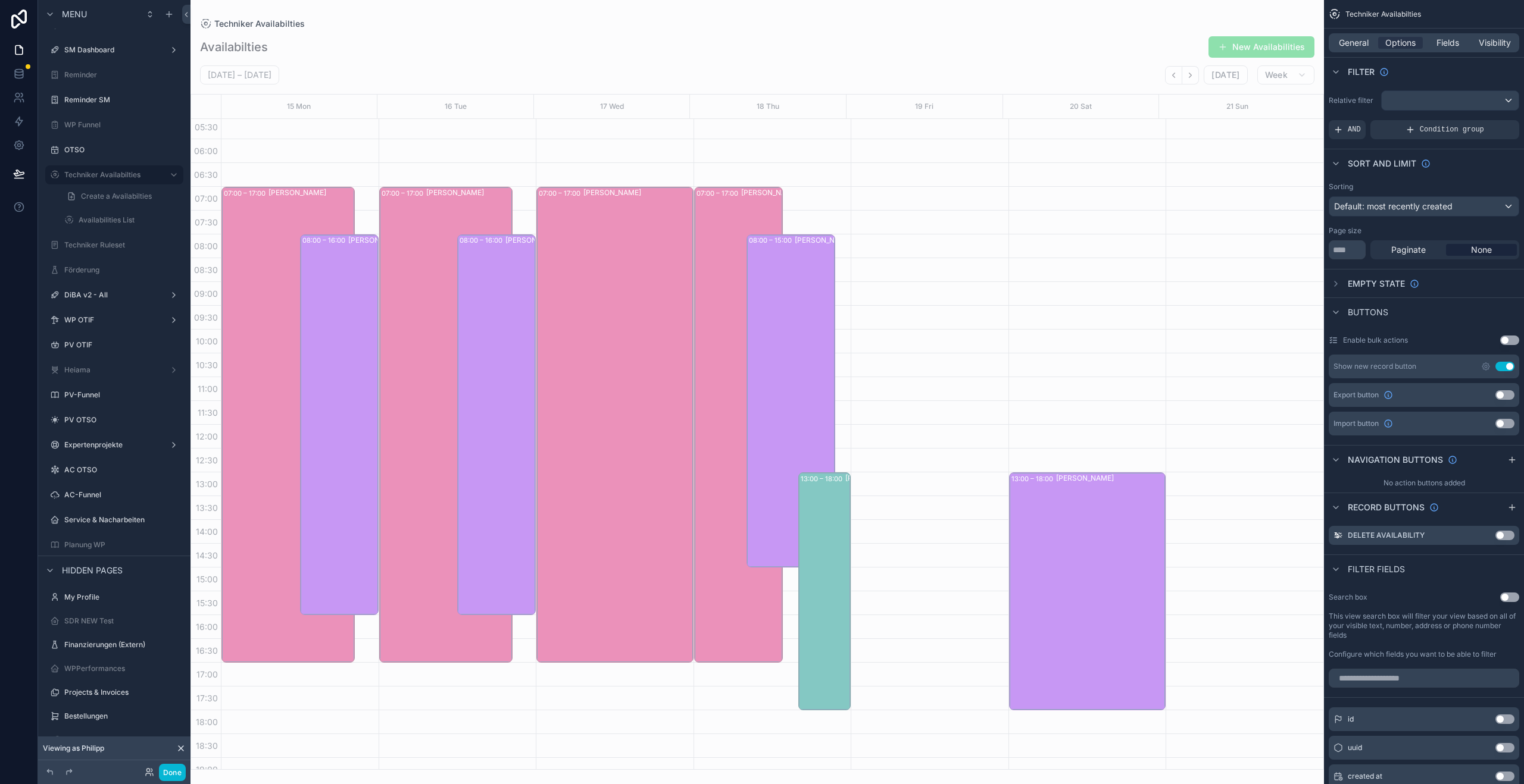
click at [1193, 82] on button "Next" at bounding box center [1190, 75] width 17 height 18
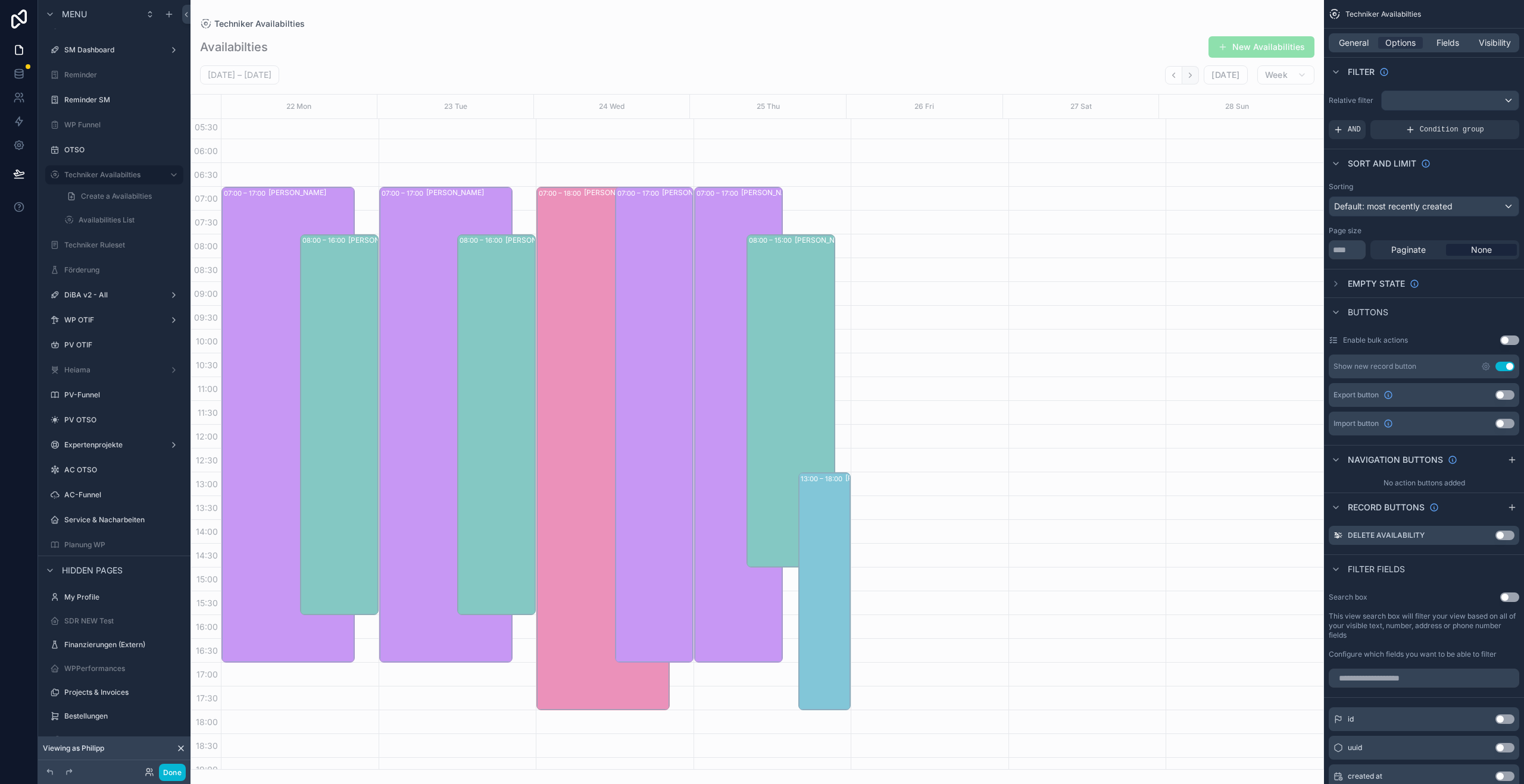
click at [1192, 79] on icon "Next" at bounding box center [1190, 75] width 9 height 9
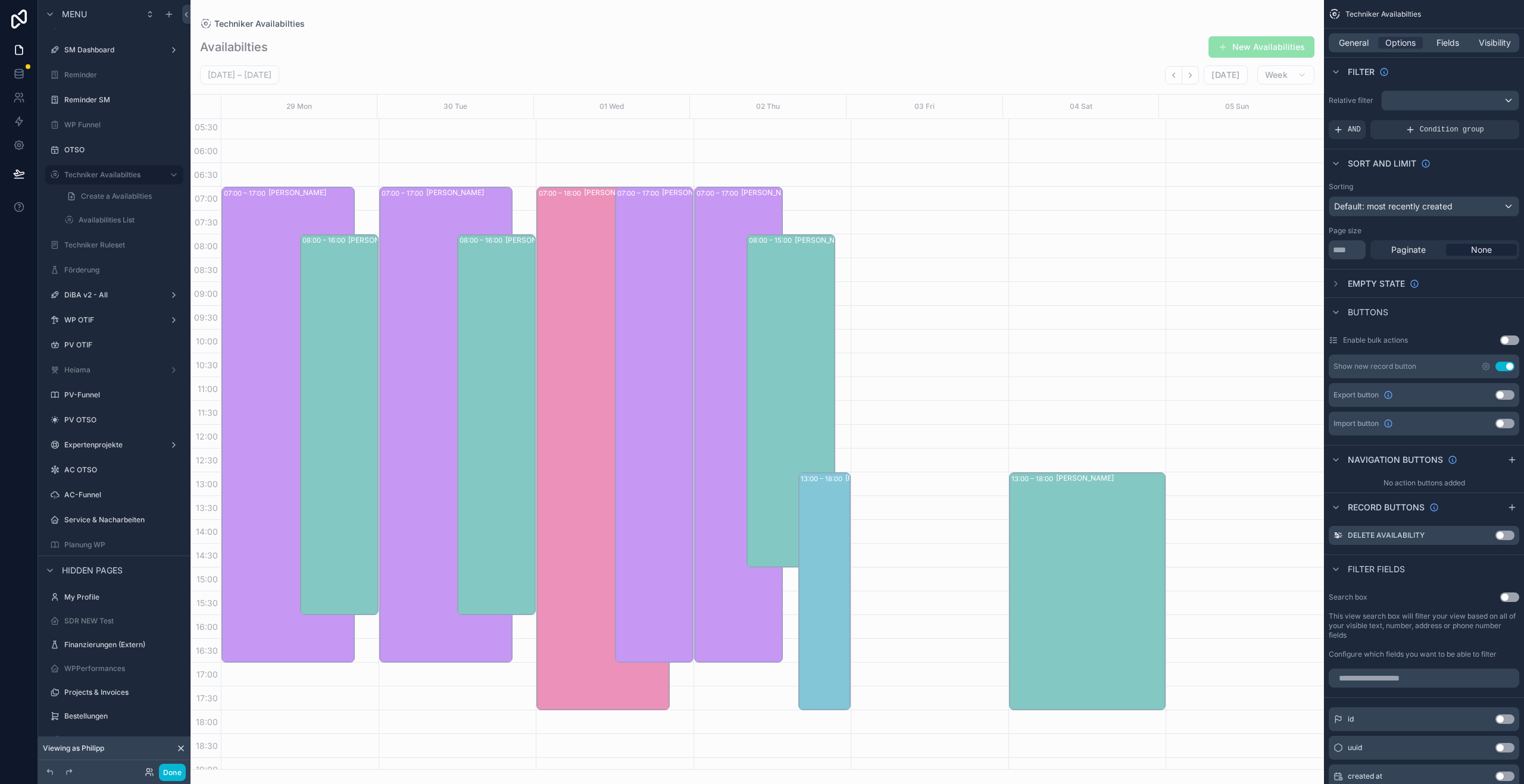
click at [1192, 79] on icon "Next" at bounding box center [1190, 75] width 9 height 9
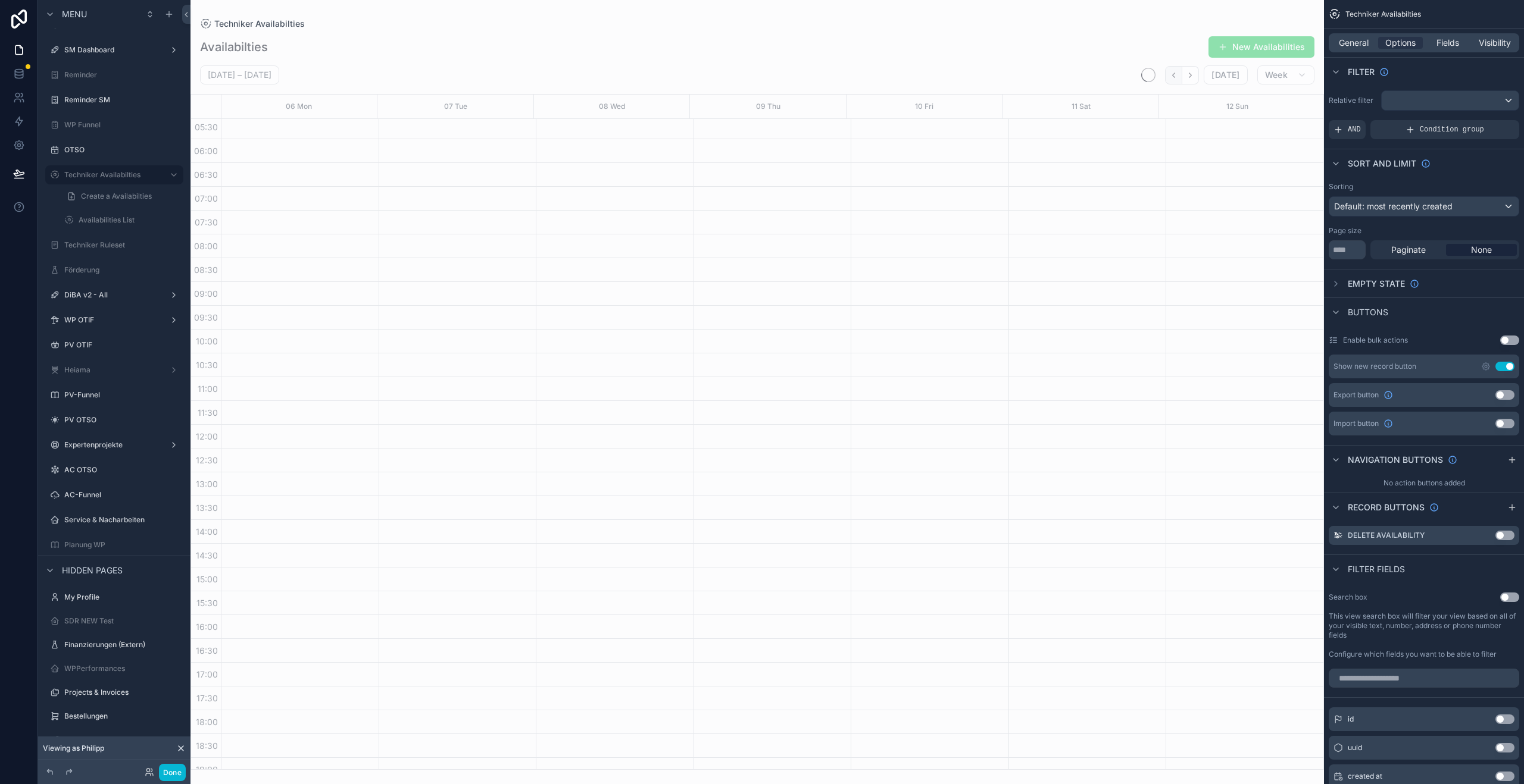
click at [1173, 81] on button "Back" at bounding box center [1173, 75] width 17 height 18
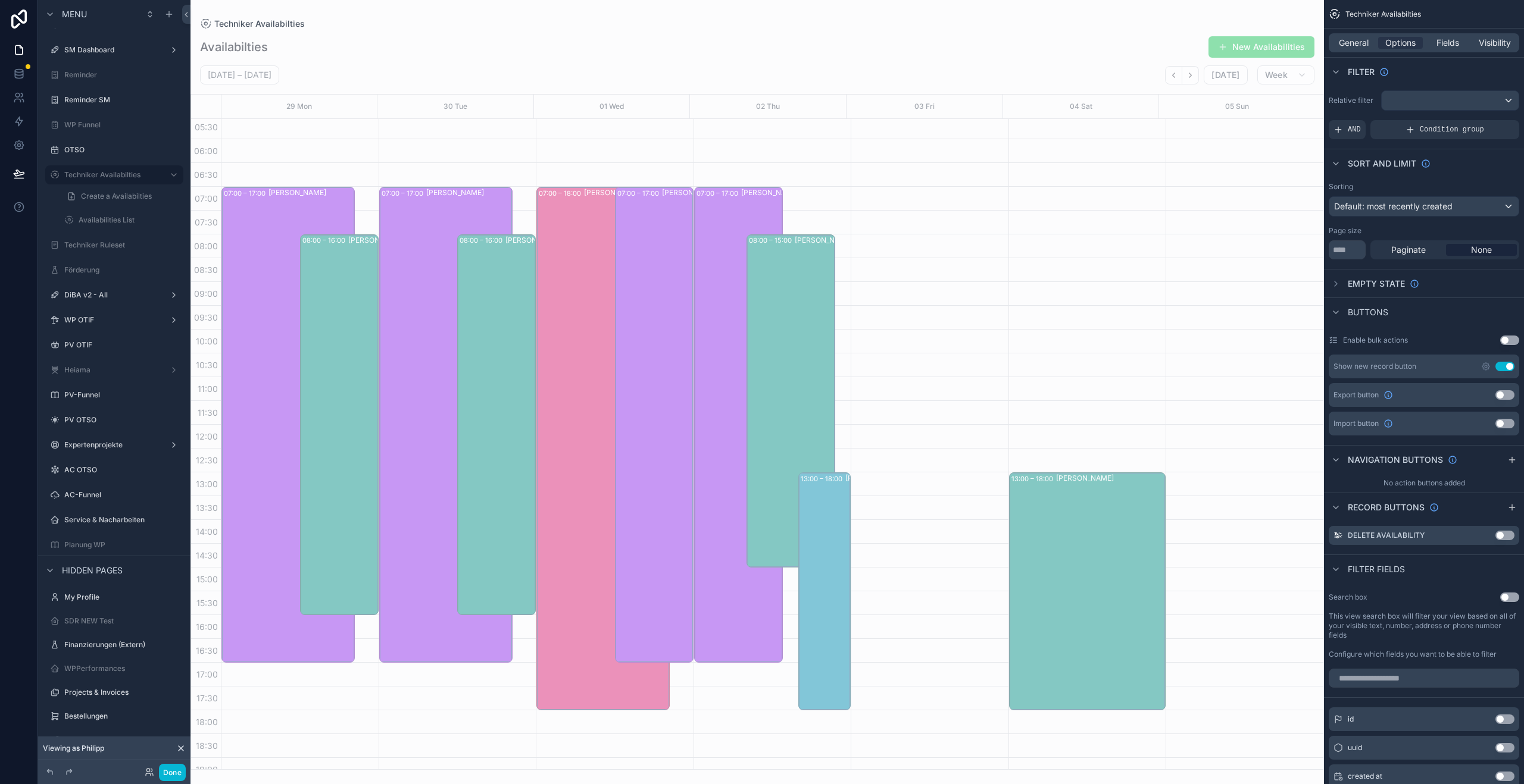
click at [1173, 81] on button "Back" at bounding box center [1173, 75] width 17 height 18
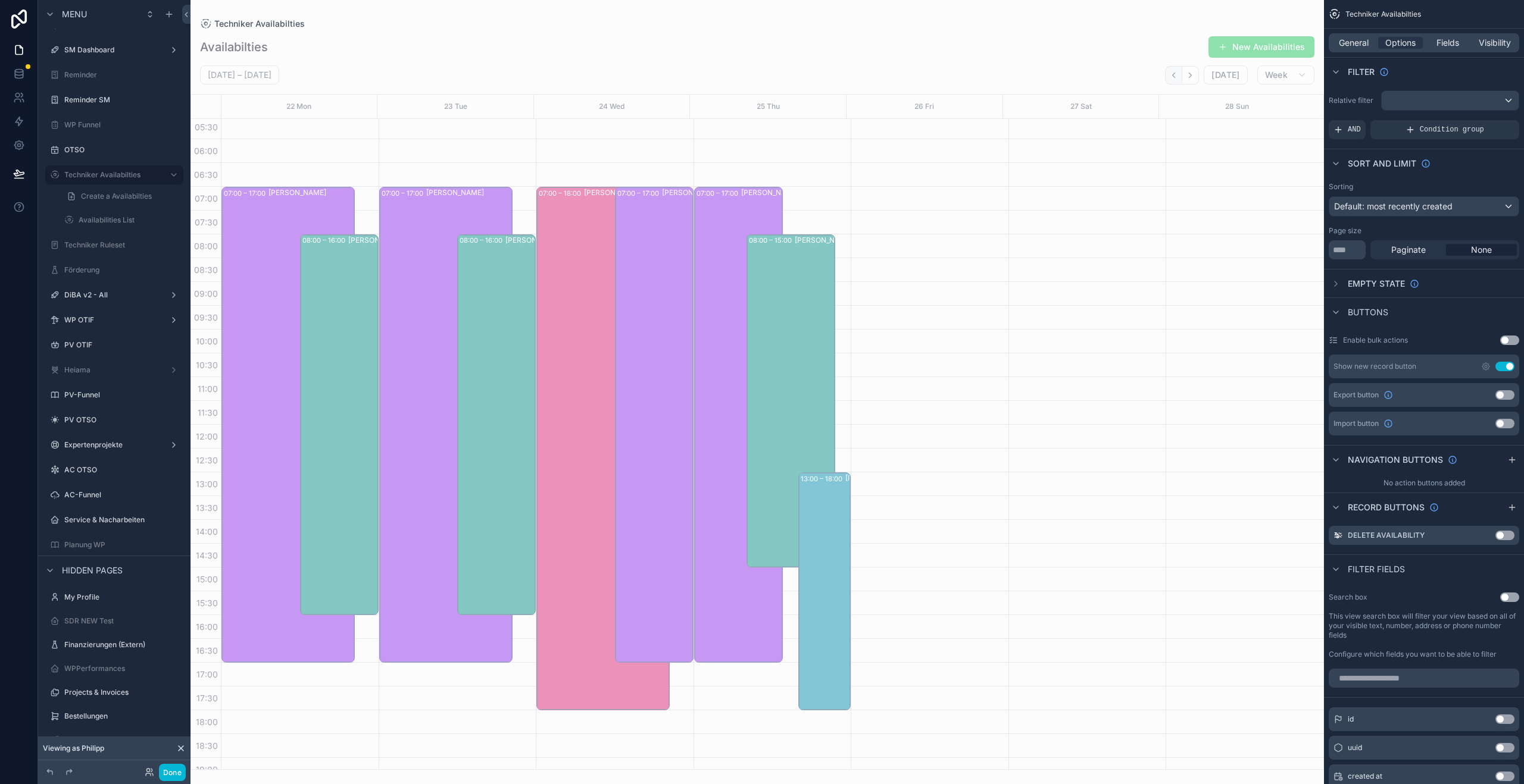
click at [1173, 81] on button "Back" at bounding box center [1173, 75] width 17 height 18
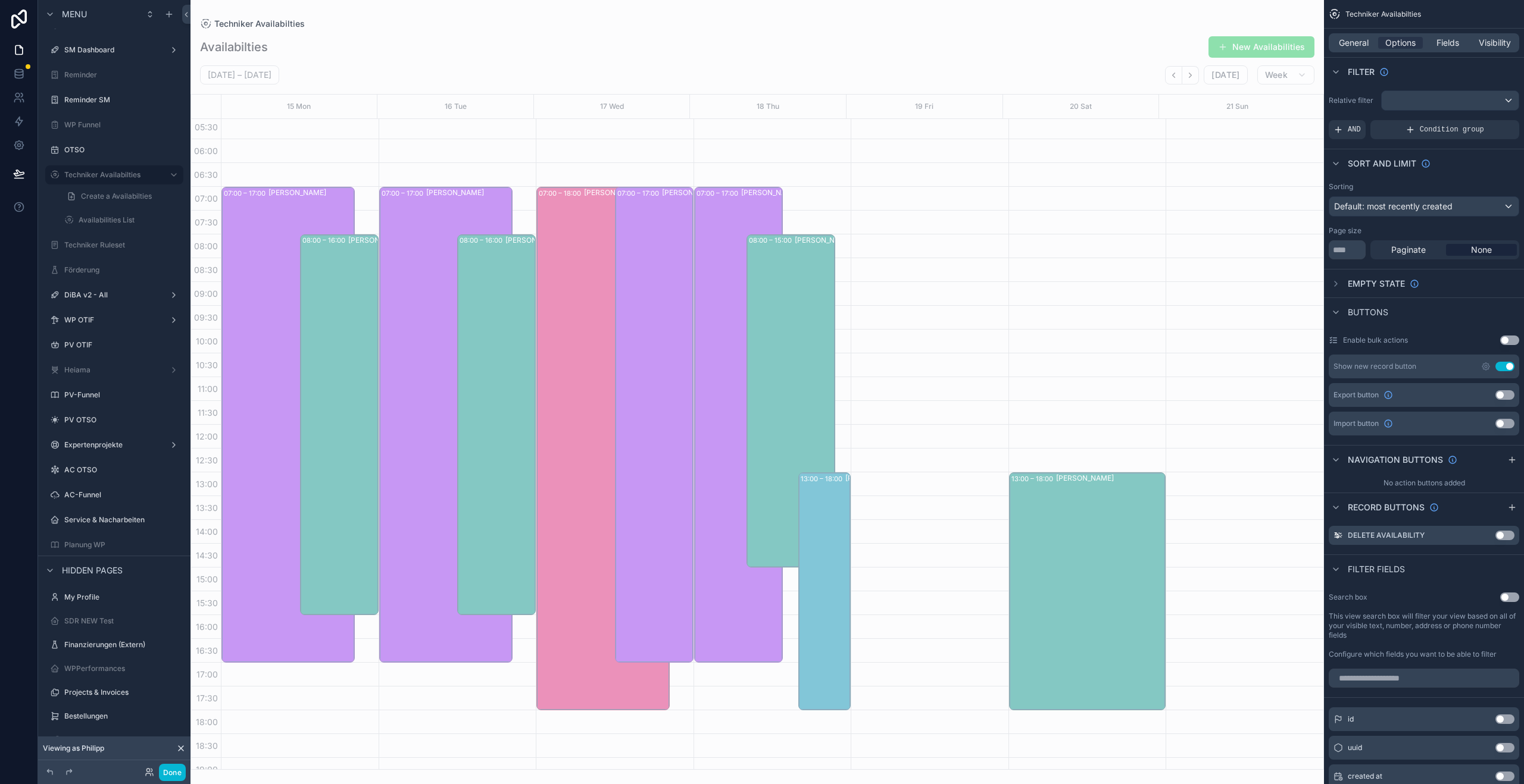
click at [1173, 81] on button "Back" at bounding box center [1173, 75] width 17 height 18
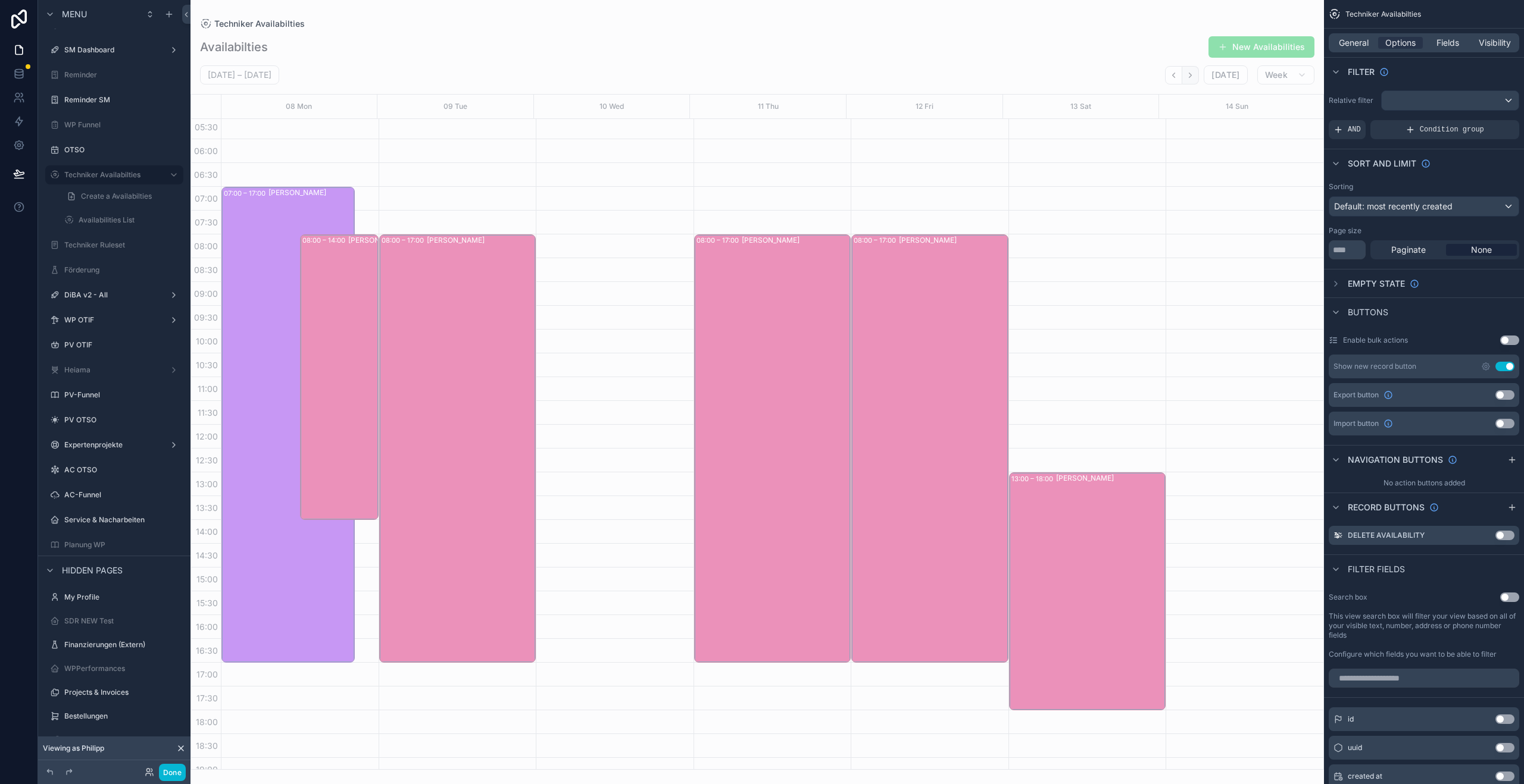
click at [1199, 73] on button "Next" at bounding box center [1190, 75] width 17 height 18
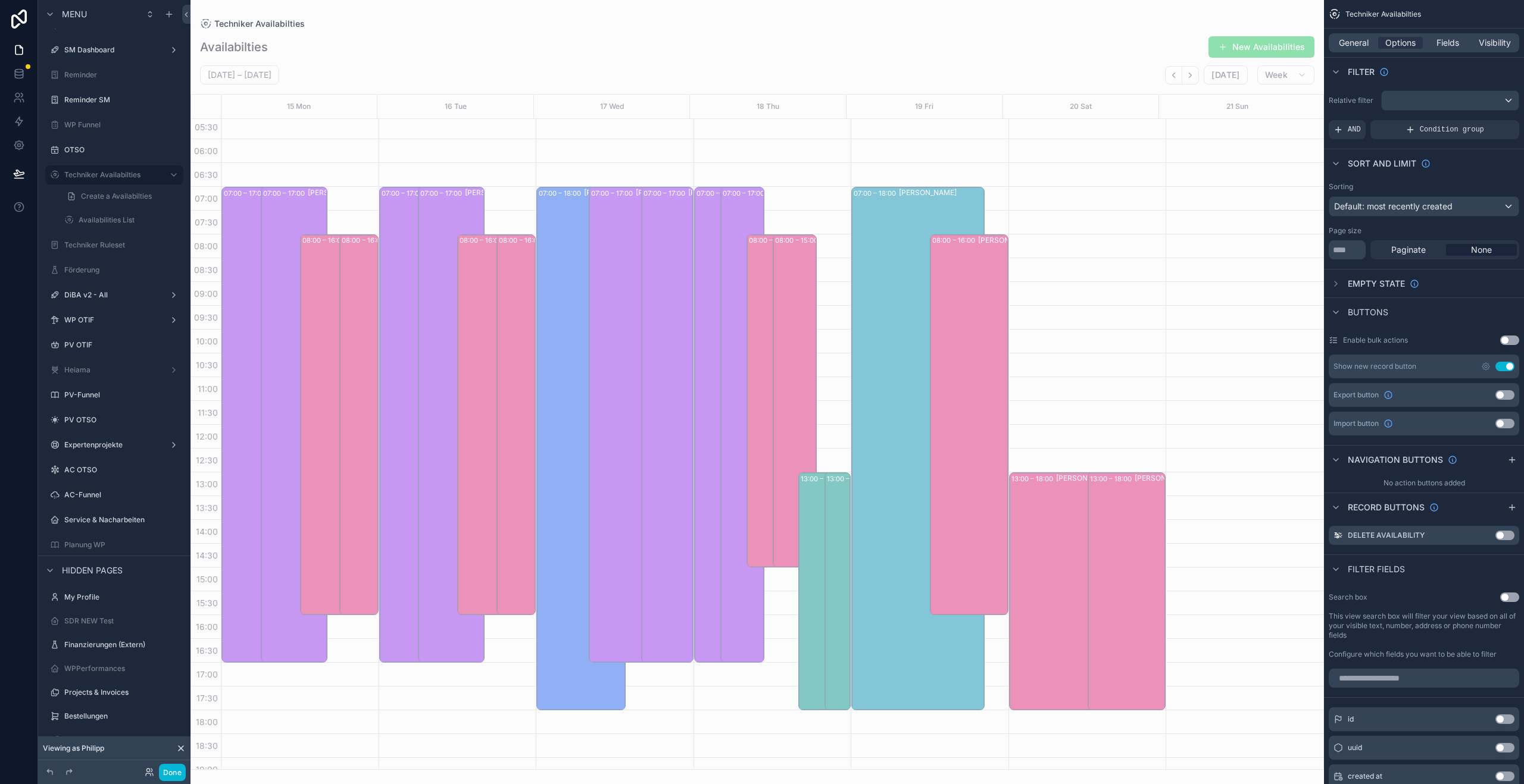
click at [1199, 73] on button "Next" at bounding box center [1190, 75] width 17 height 18
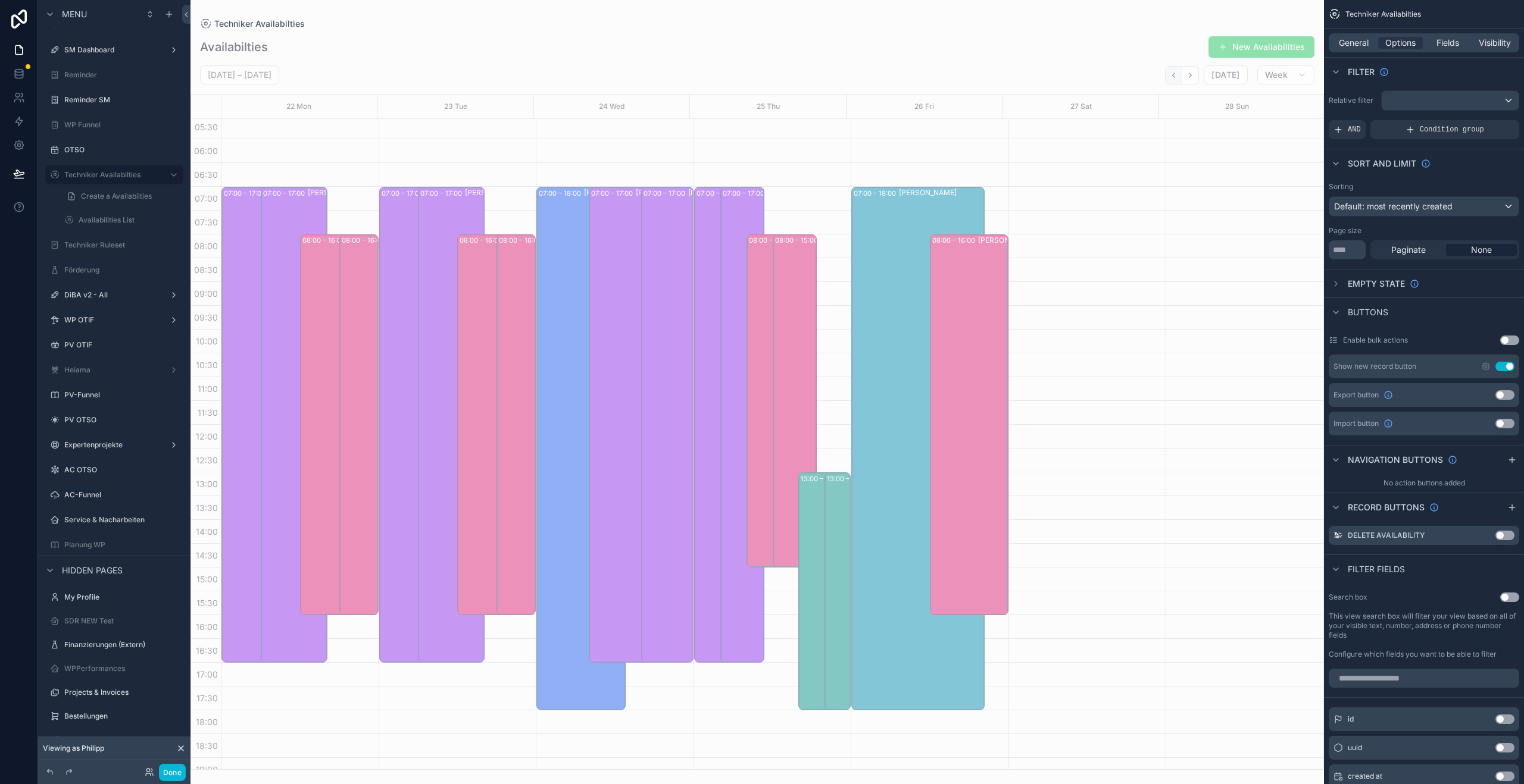
click at [1174, 78] on icon "Back" at bounding box center [1173, 75] width 9 height 9
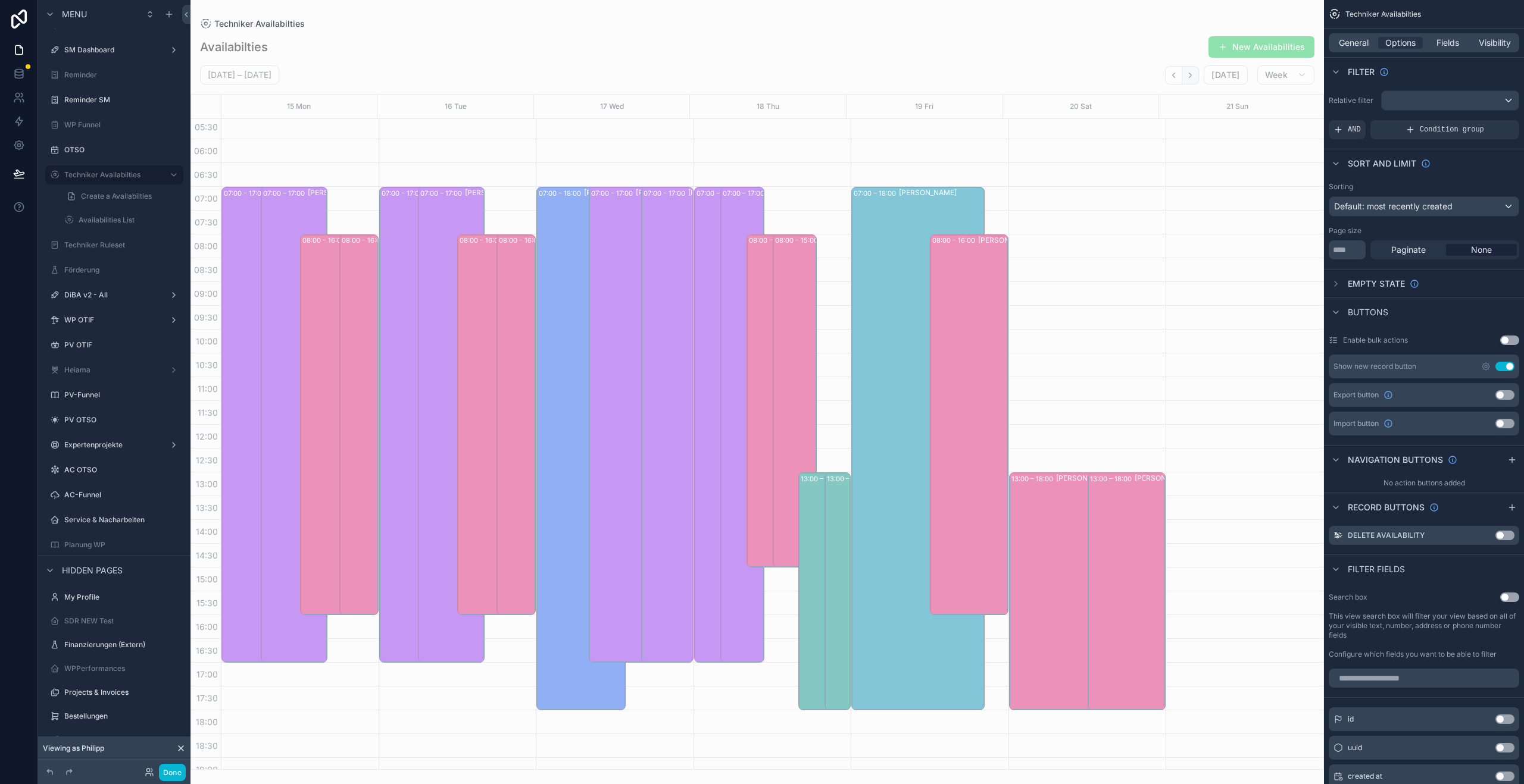
click at [1189, 75] on icon "Next" at bounding box center [1190, 75] width 9 height 9
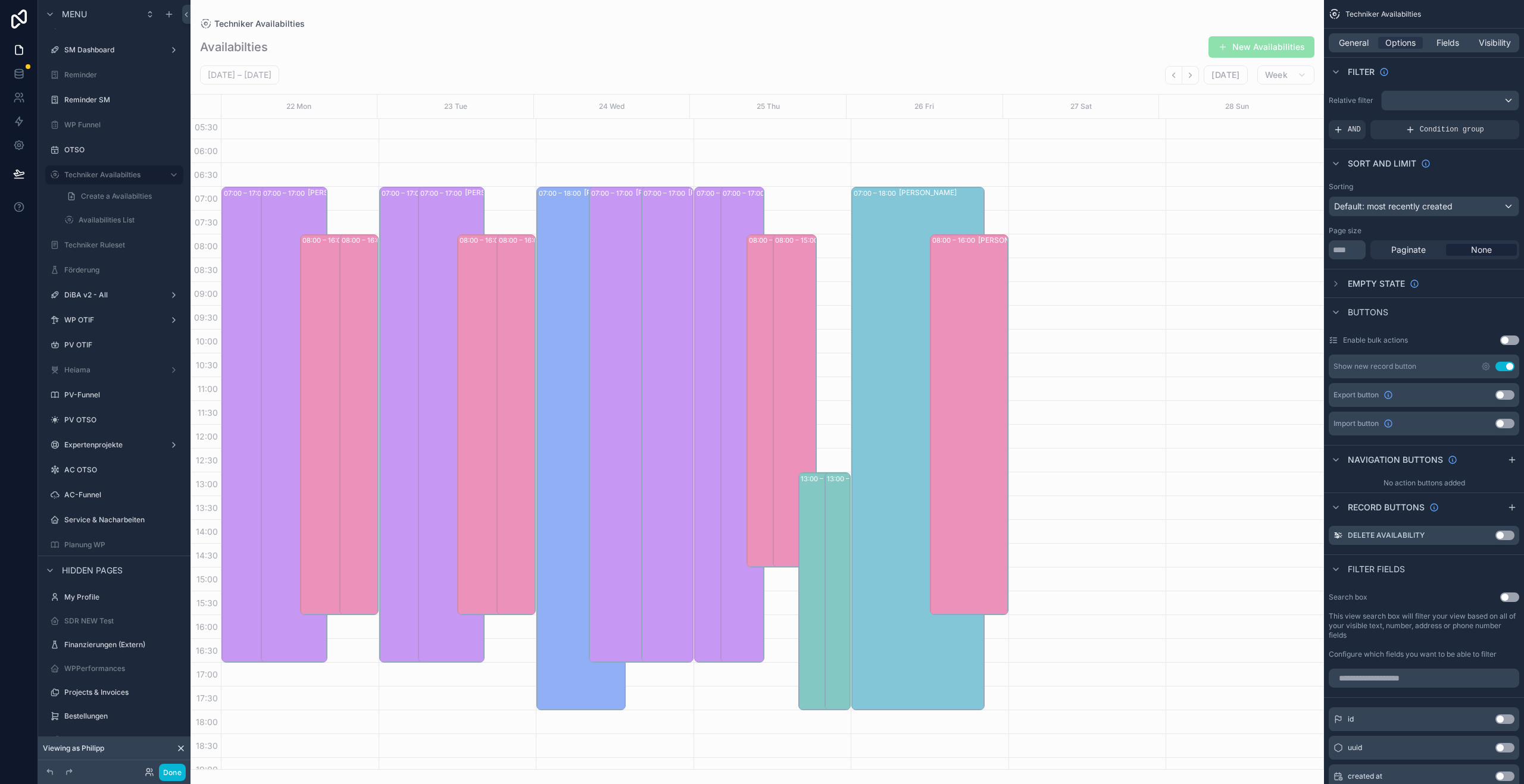
click at [1189, 75] on icon "Next" at bounding box center [1190, 75] width 9 height 9
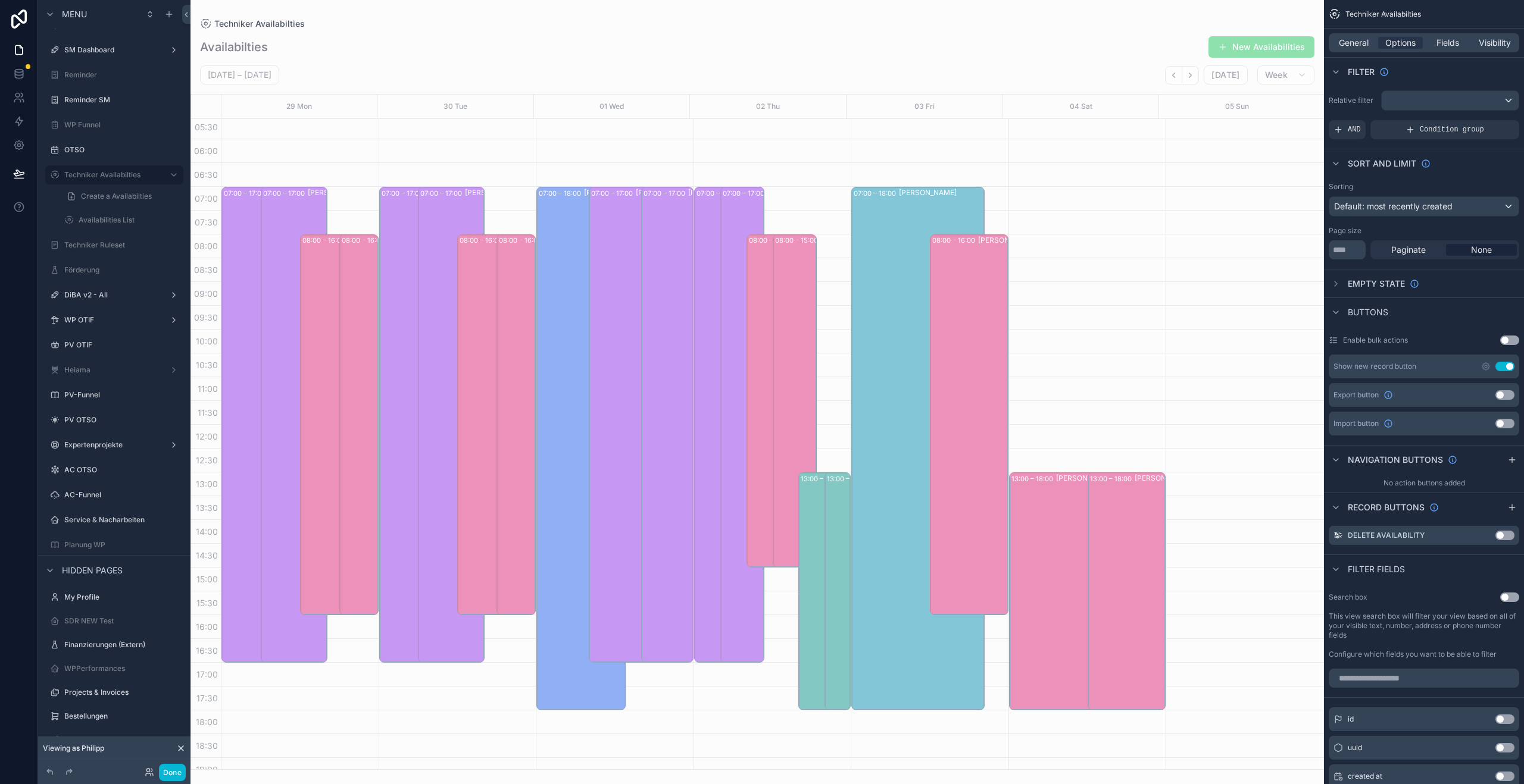
click at [1189, 75] on icon "Next" at bounding box center [1190, 75] width 9 height 9
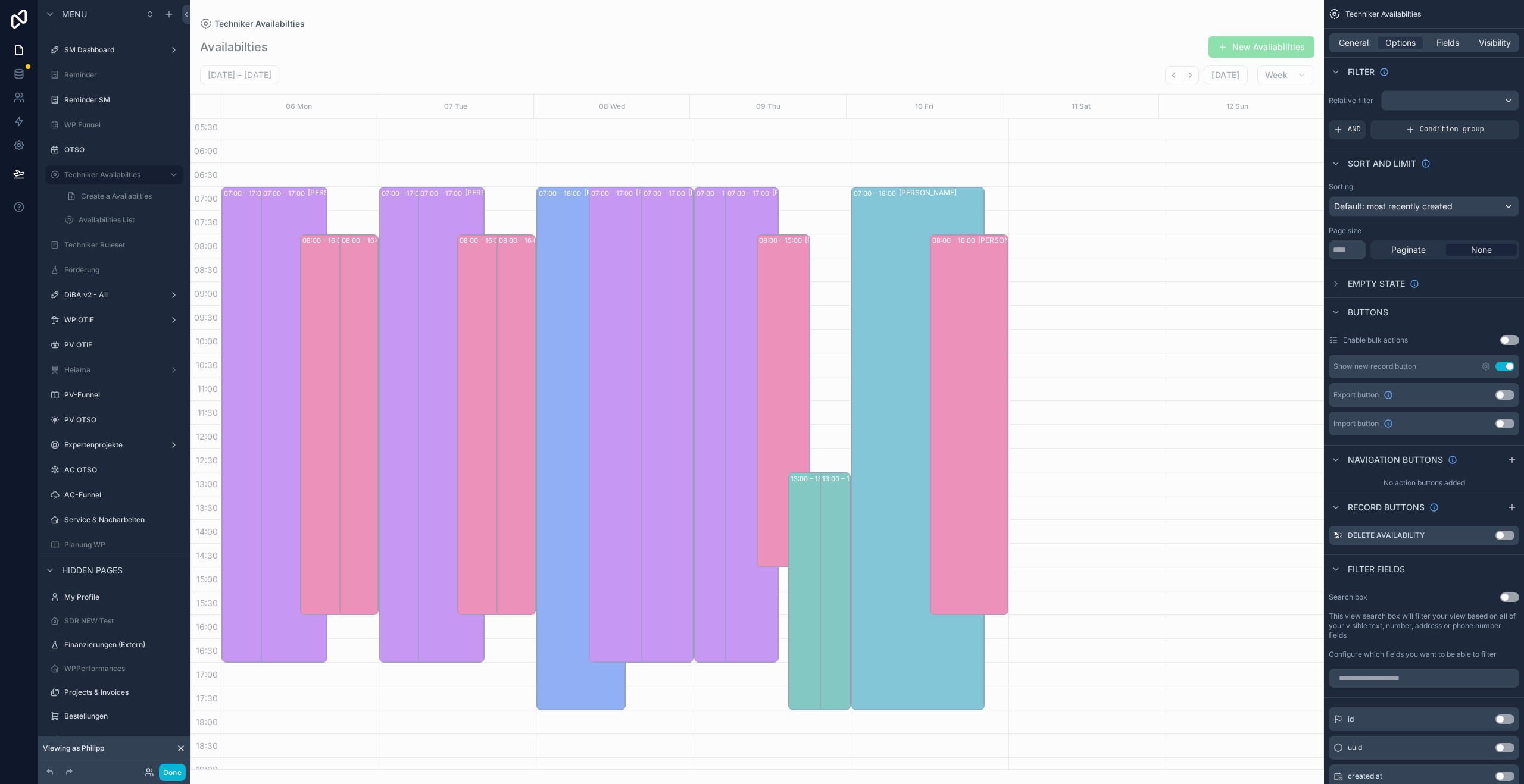
click at [1189, 75] on icon "Next" at bounding box center [1190, 75] width 9 height 9
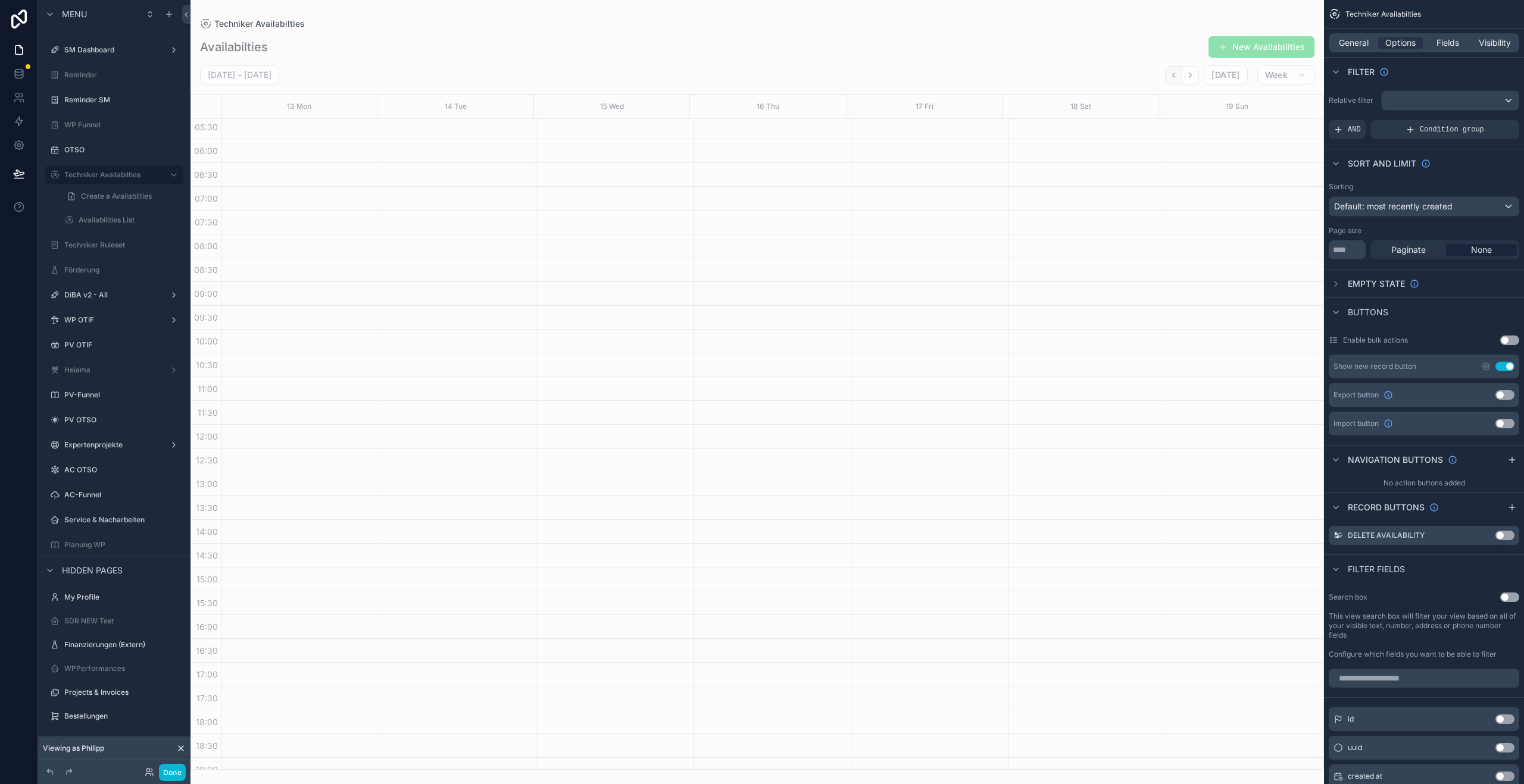
click at [1182, 79] on button "Back" at bounding box center [1173, 75] width 17 height 18
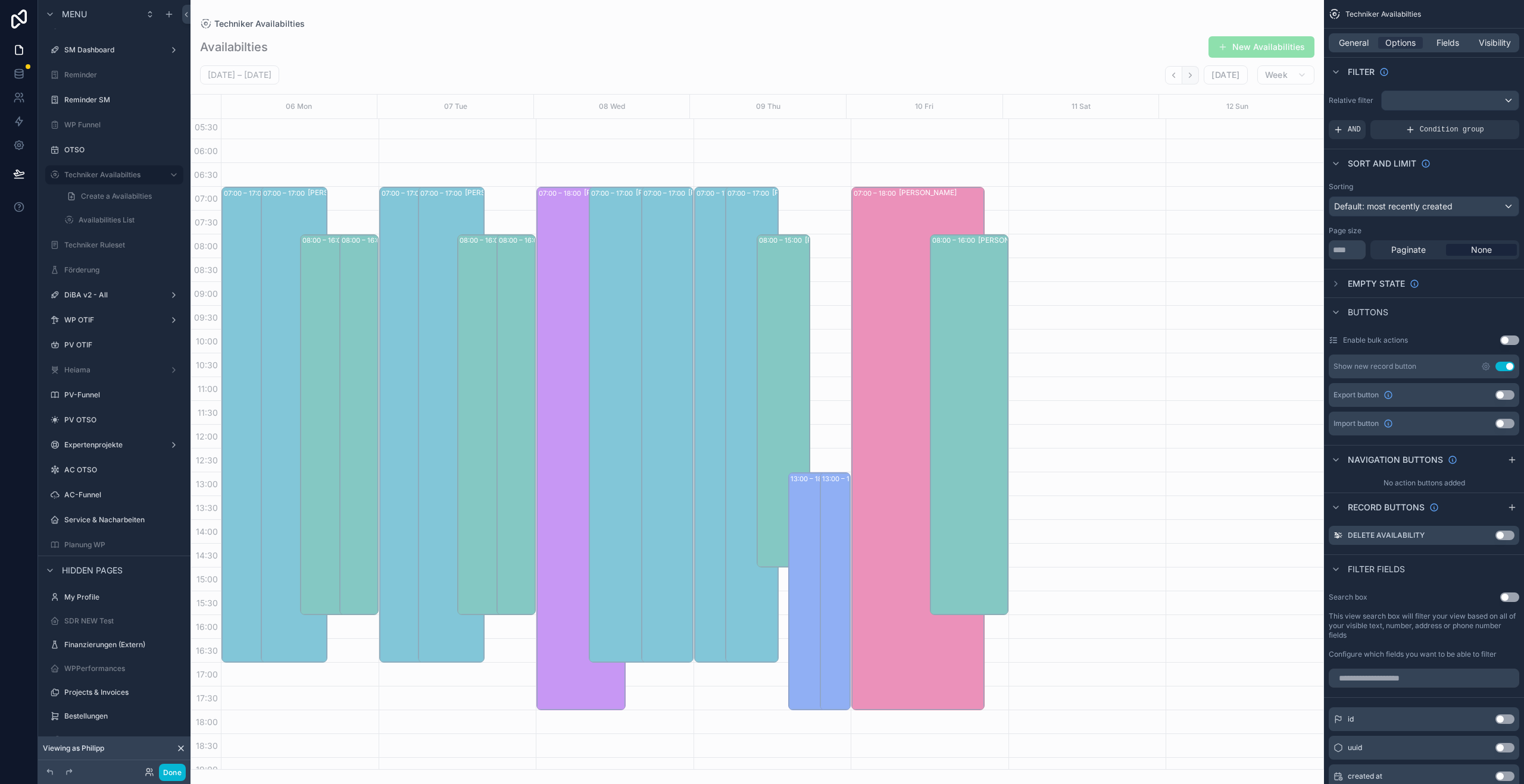
click at [1187, 76] on icon "Next" at bounding box center [1190, 75] width 9 height 9
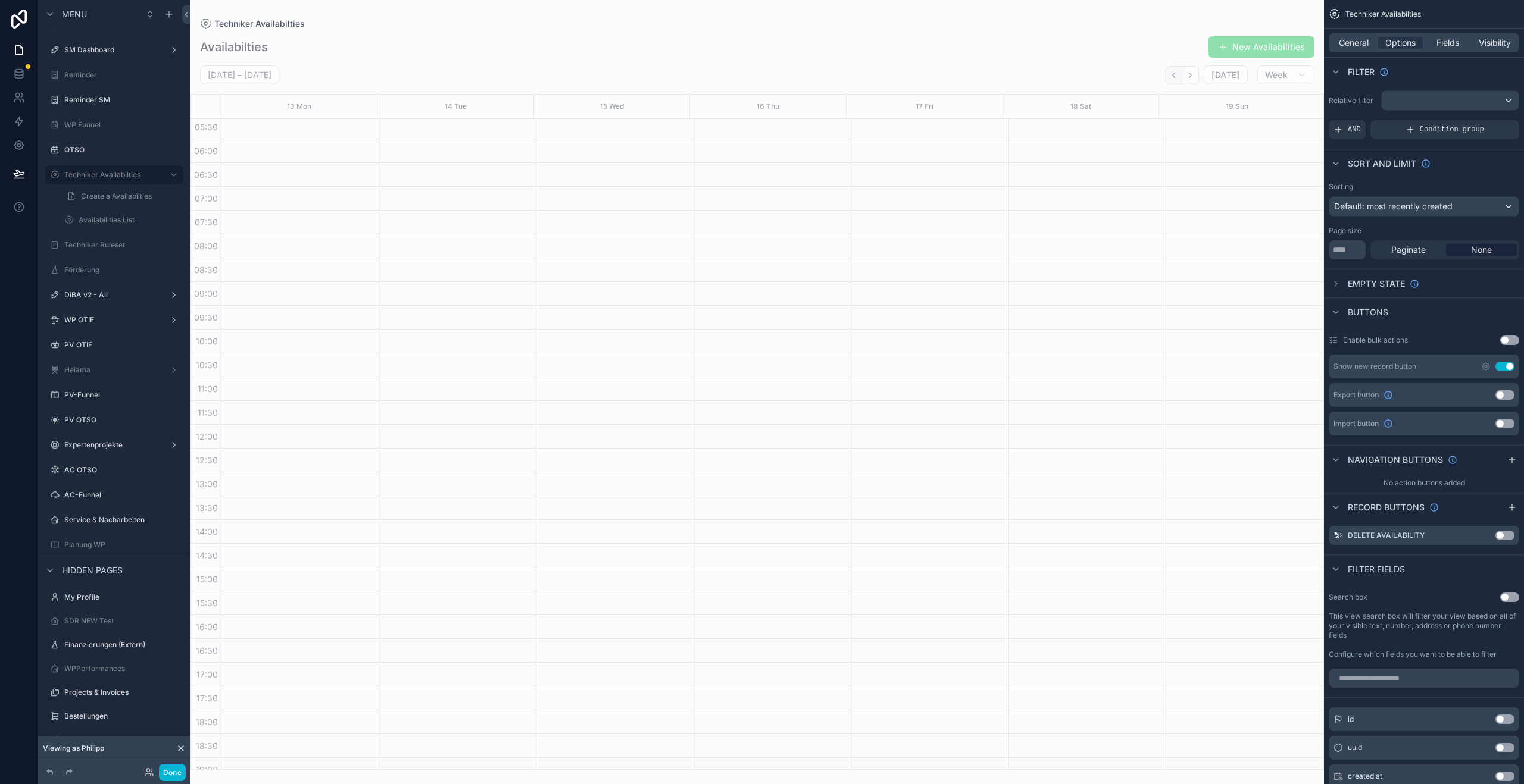
click at [1177, 79] on icon "Back" at bounding box center [1173, 75] width 9 height 9
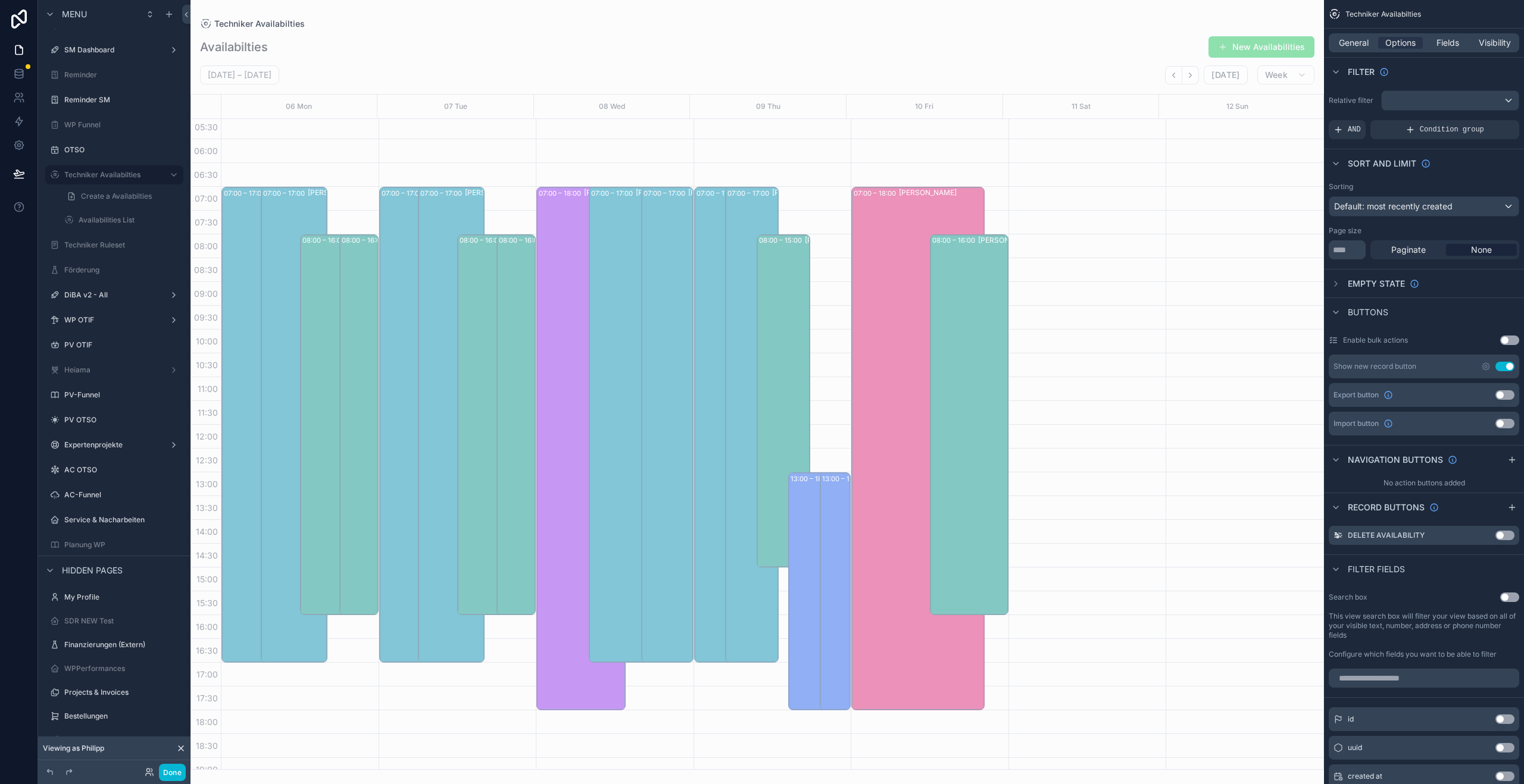
click at [1177, 79] on icon "Back" at bounding box center [1173, 75] width 9 height 9
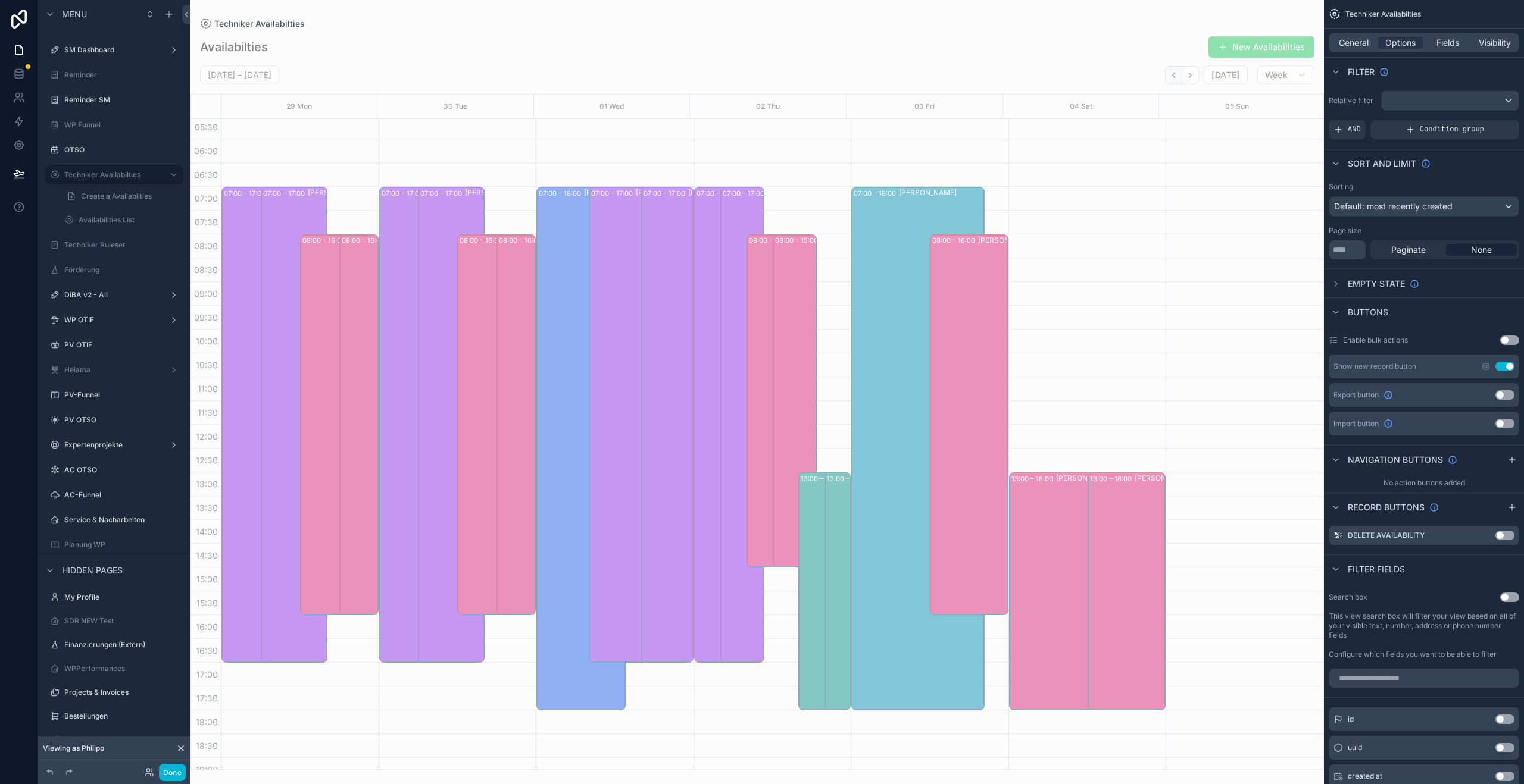
click at [1177, 77] on icon "Back" at bounding box center [1173, 75] width 9 height 9
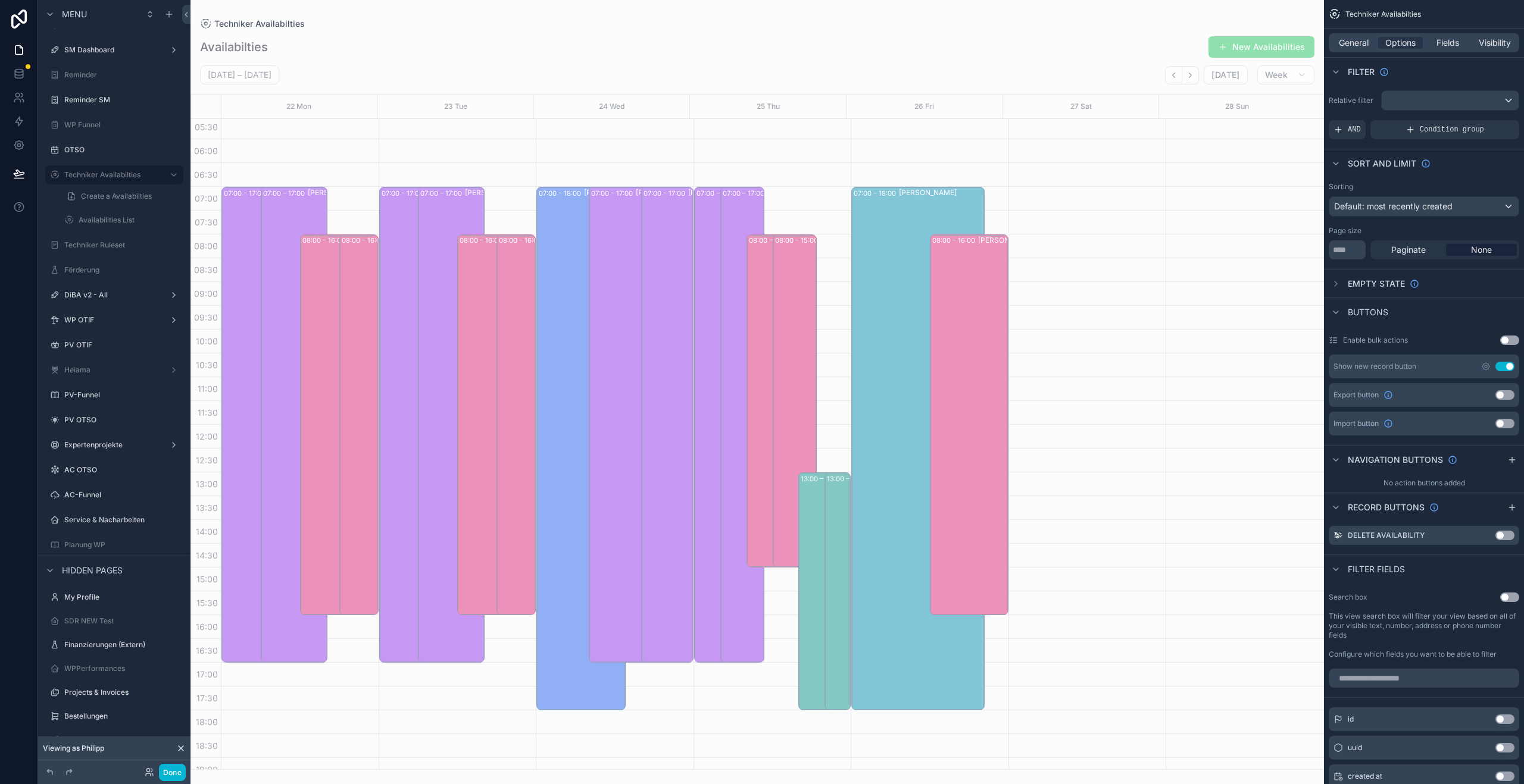
click at [1175, 77] on icon "Back" at bounding box center [1174, 75] width 2 height 5
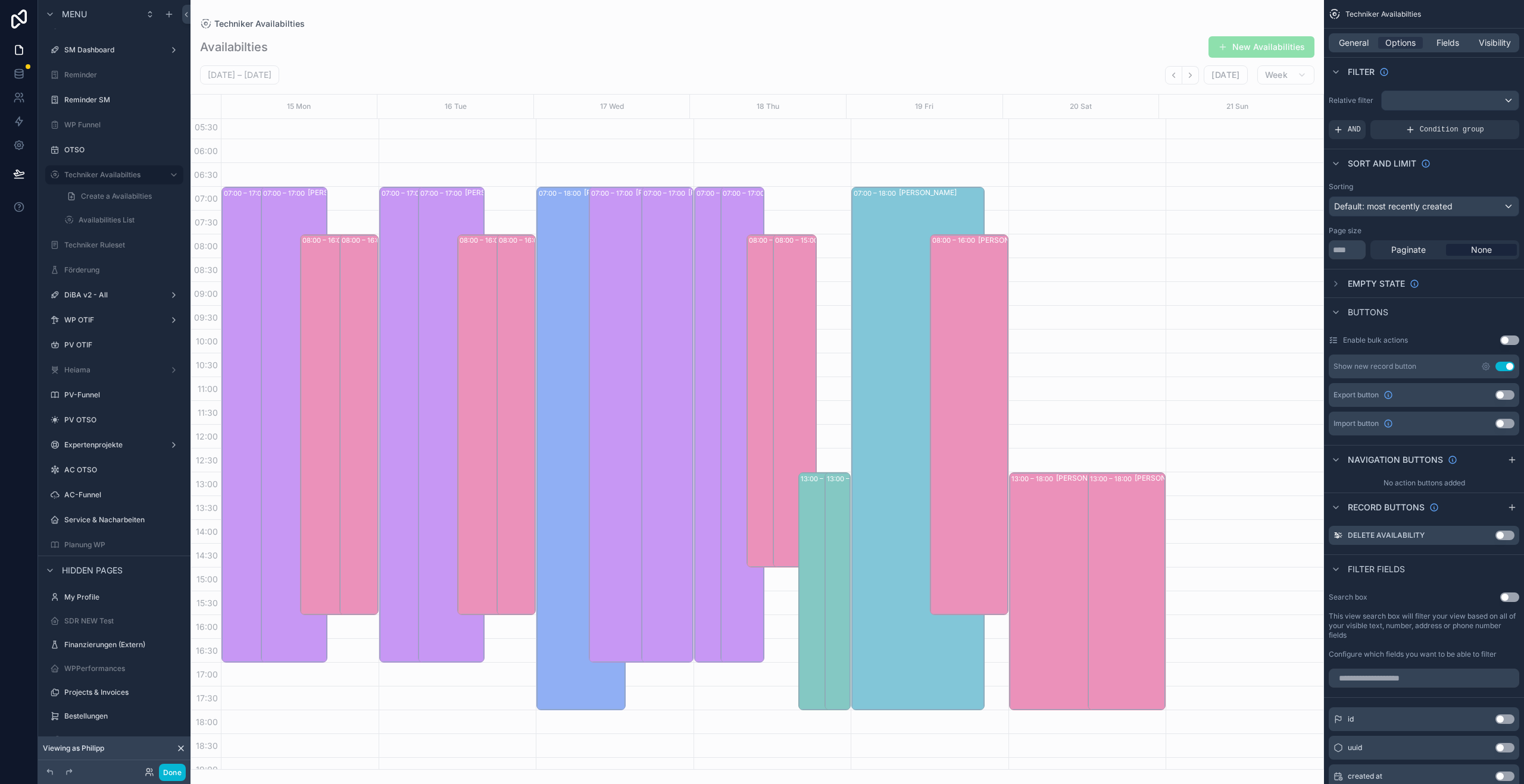
click at [1175, 77] on icon "Back" at bounding box center [1174, 75] width 2 height 5
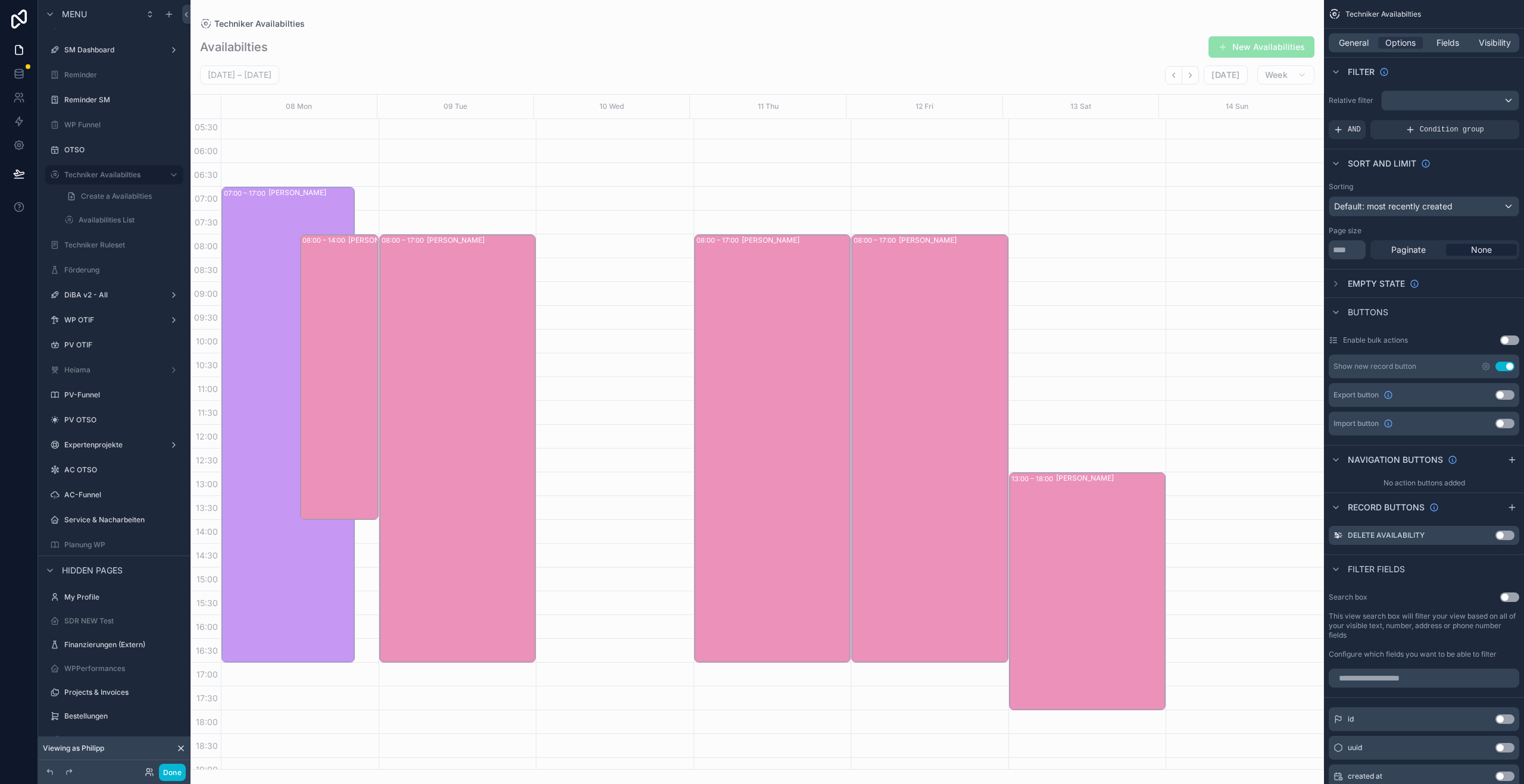
click at [1175, 77] on icon "Back" at bounding box center [1174, 75] width 2 height 5
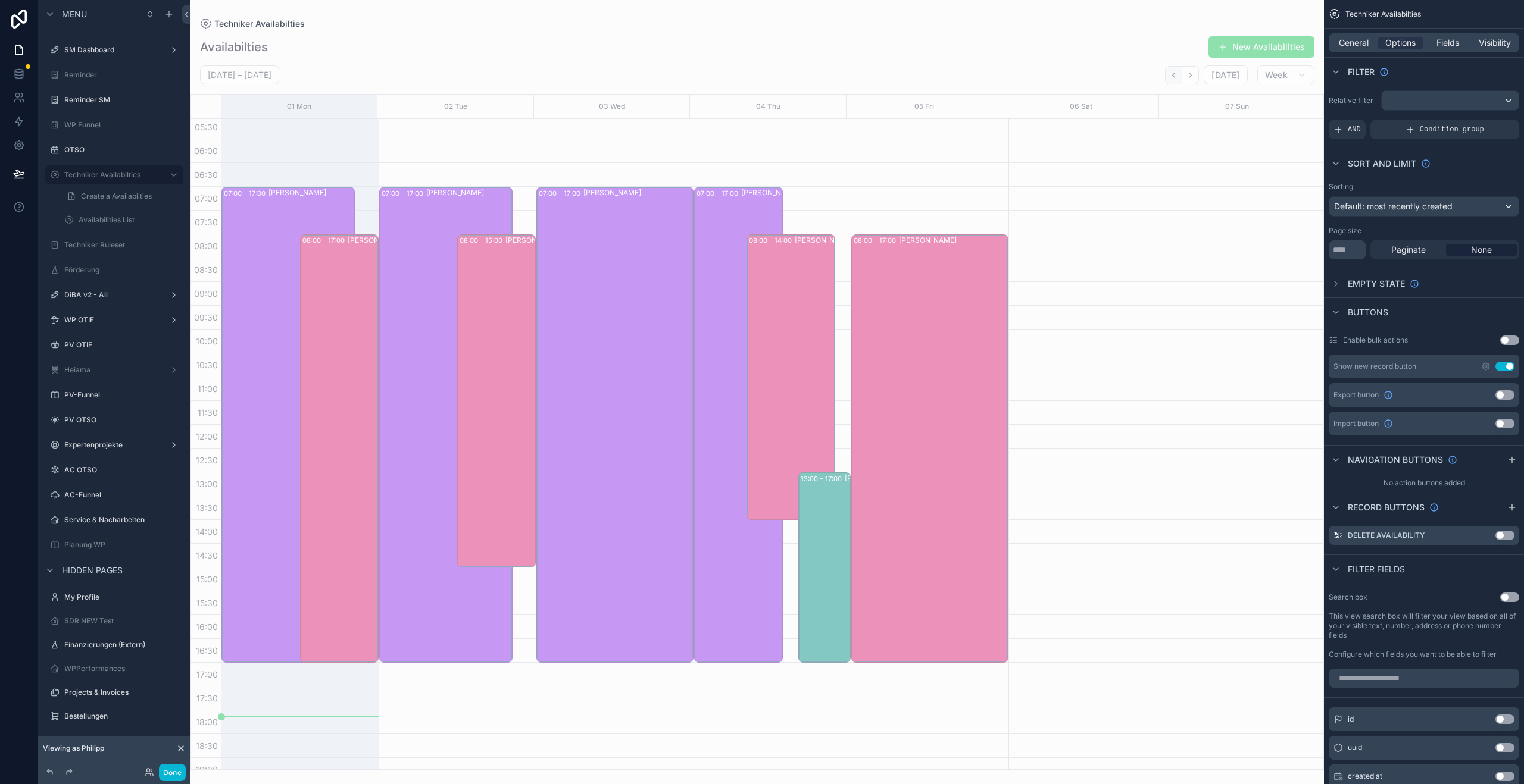
click at [1177, 77] on icon "Back" at bounding box center [1173, 75] width 9 height 9
click at [1199, 76] on button "Next" at bounding box center [1190, 75] width 17 height 18
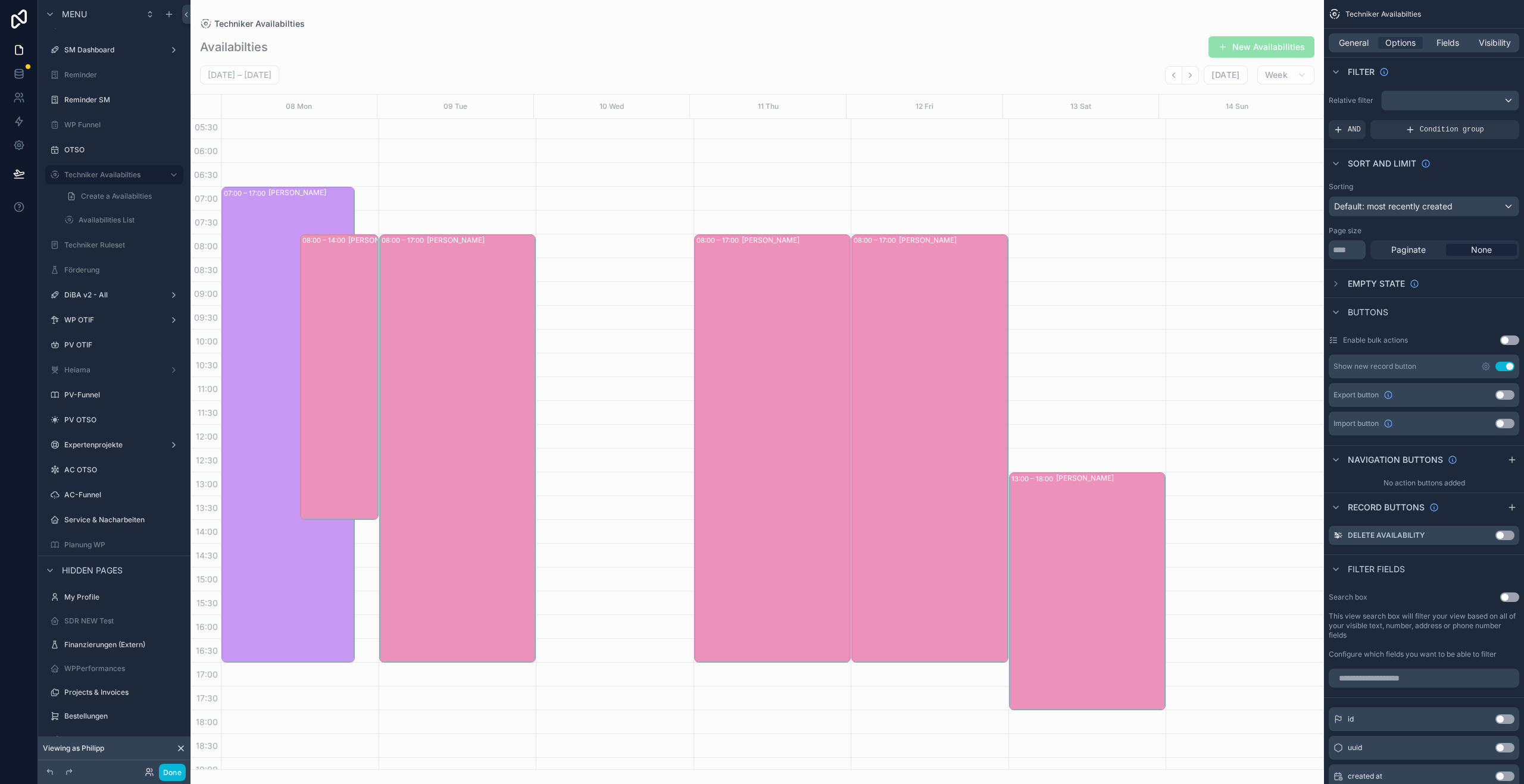
click at [1199, 76] on button "Next" at bounding box center [1190, 75] width 17 height 18
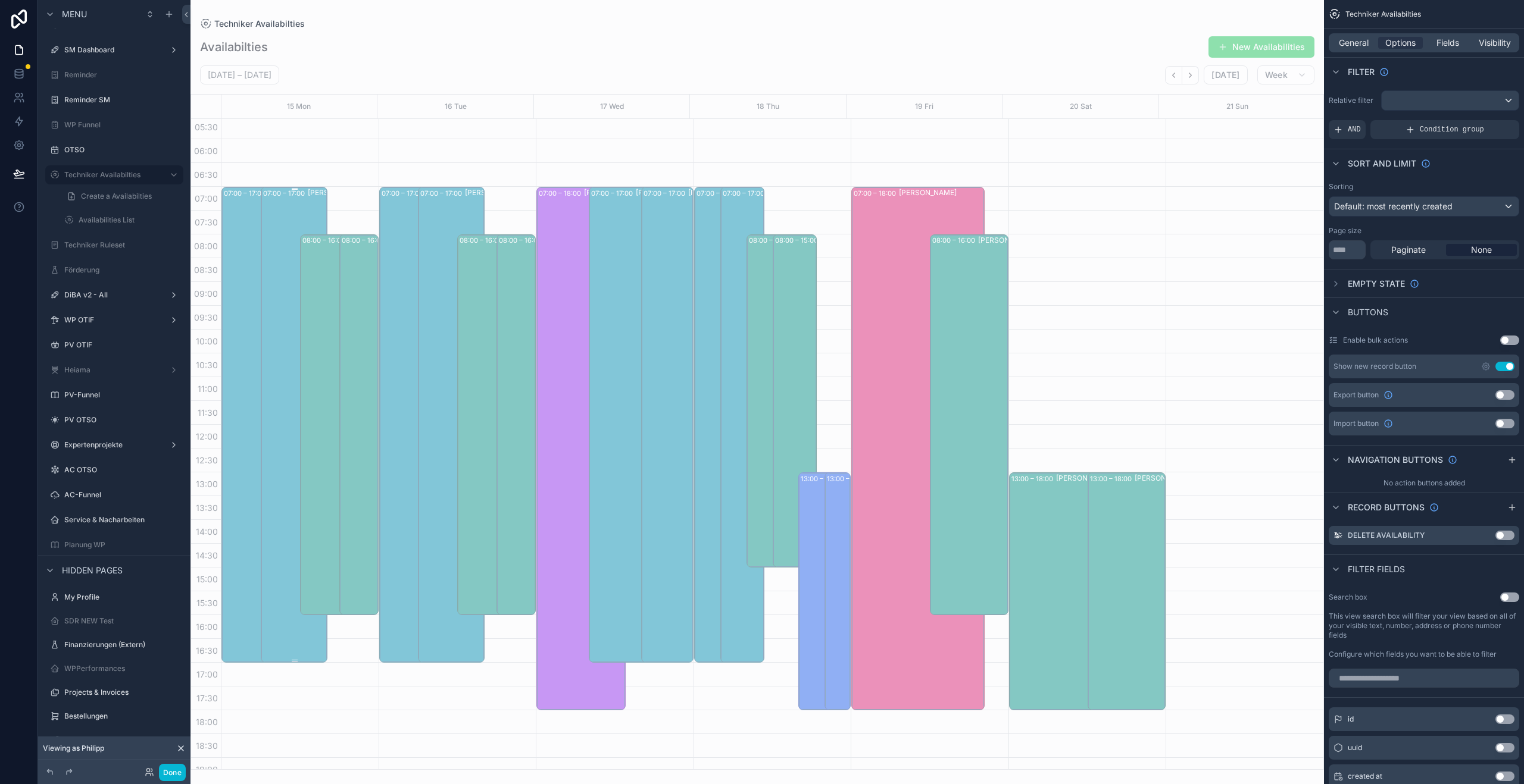
click at [273, 223] on div "07:00 – 17:00 Claudio Di Bernardo" at bounding box center [294, 425] width 63 height 474
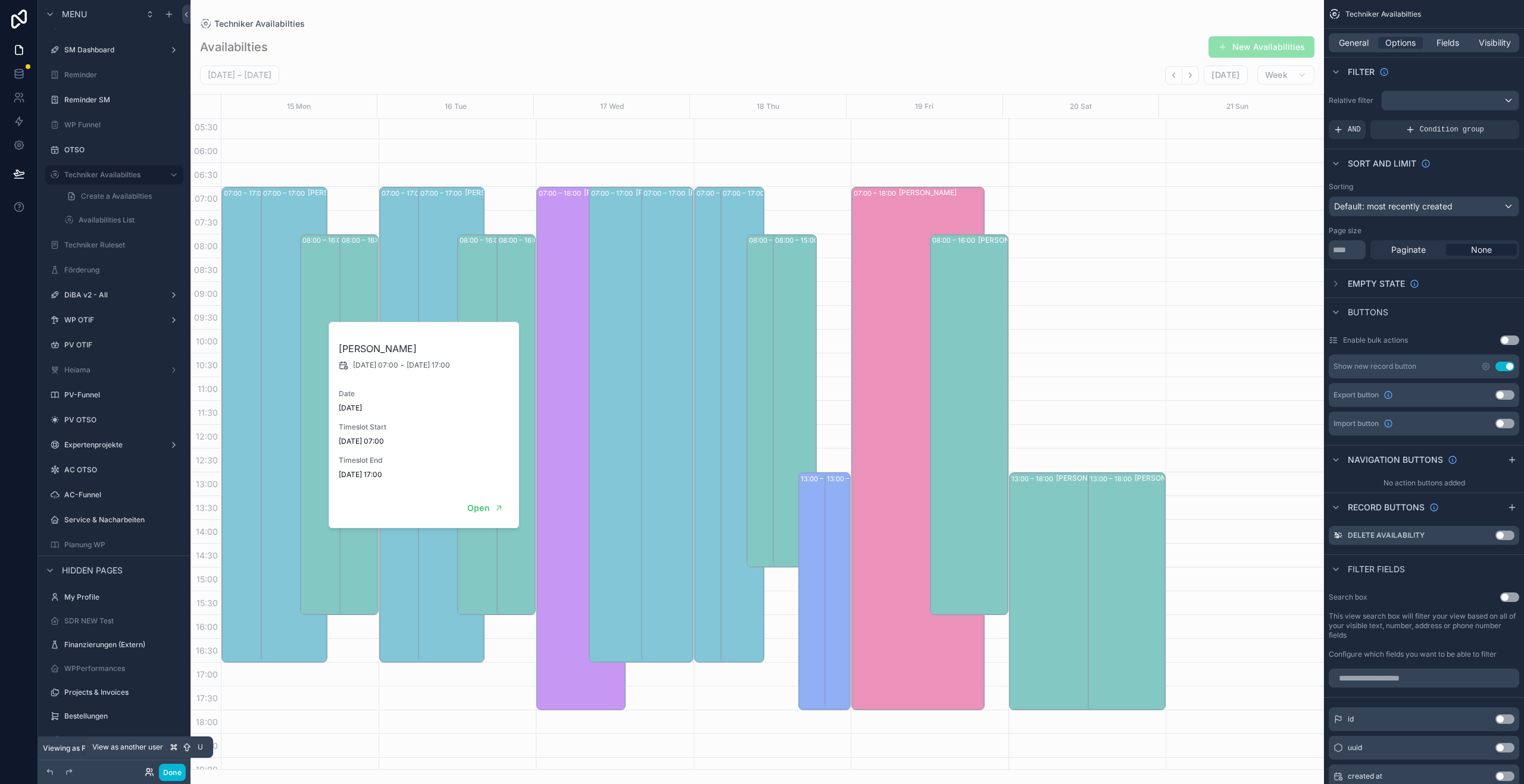
click at [145, 775] on icon at bounding box center [150, 772] width 10 height 10
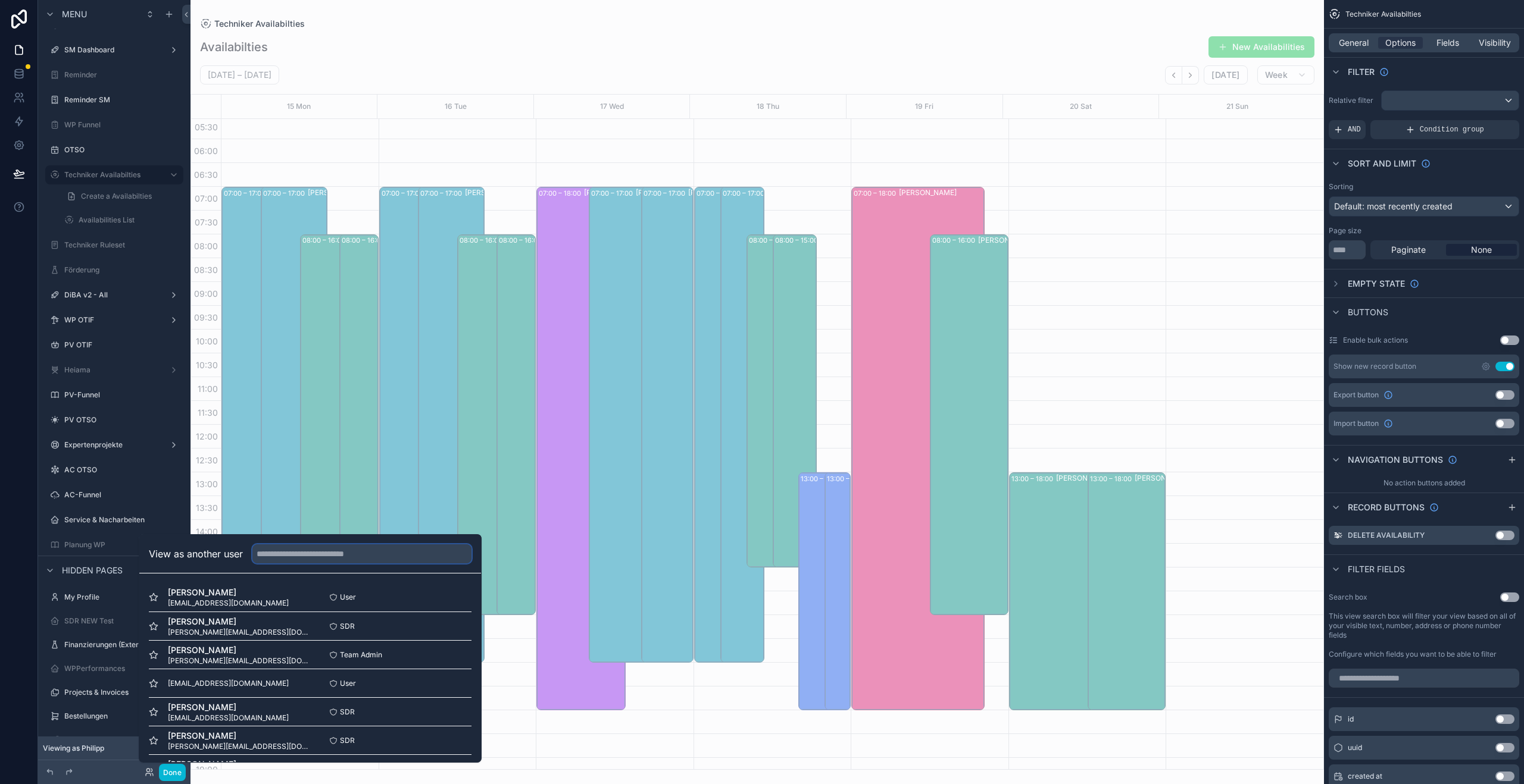
click at [324, 552] on input "text" at bounding box center [362, 554] width 219 height 19
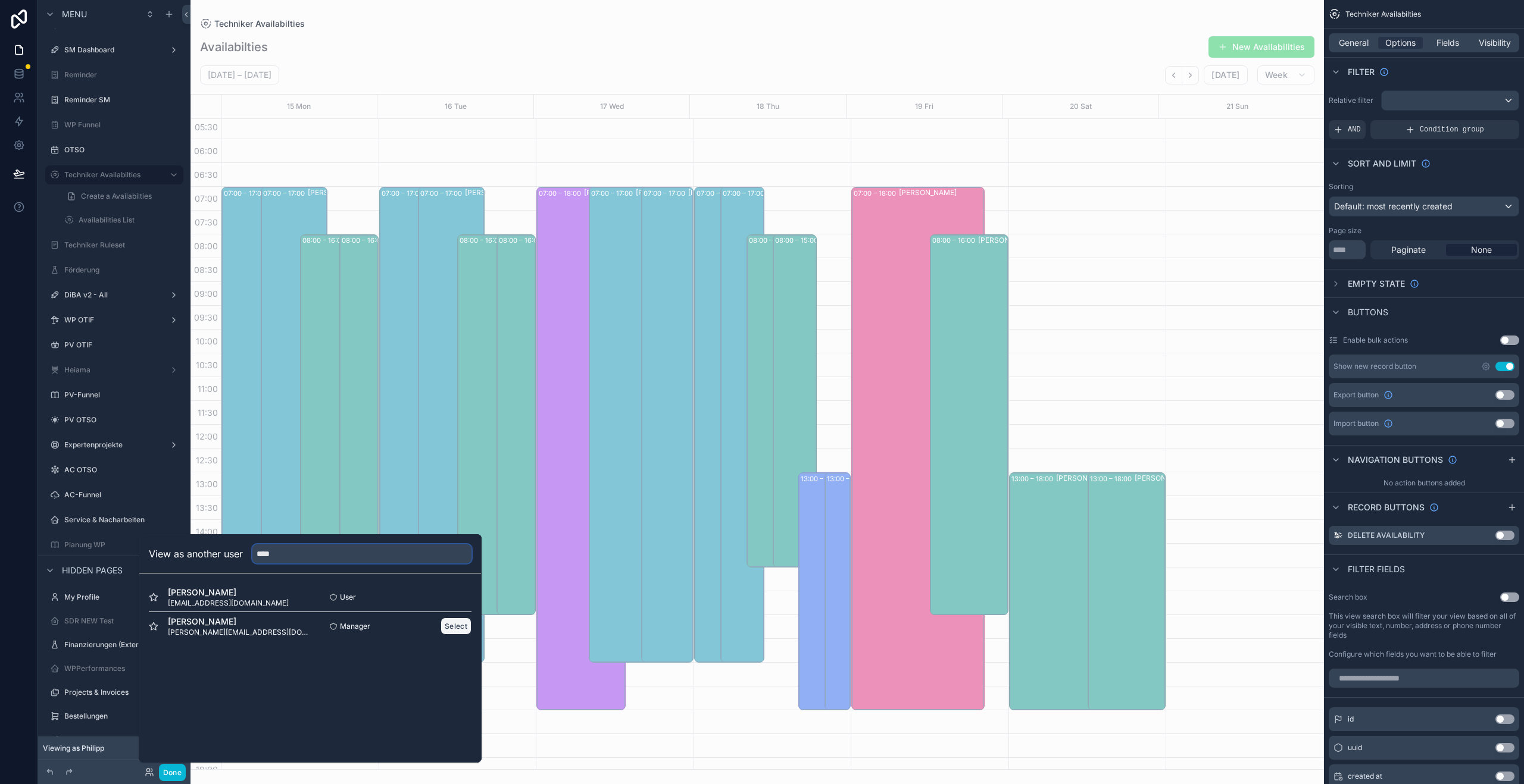
type input "****"
click at [464, 622] on button "Select" at bounding box center [456, 626] width 31 height 17
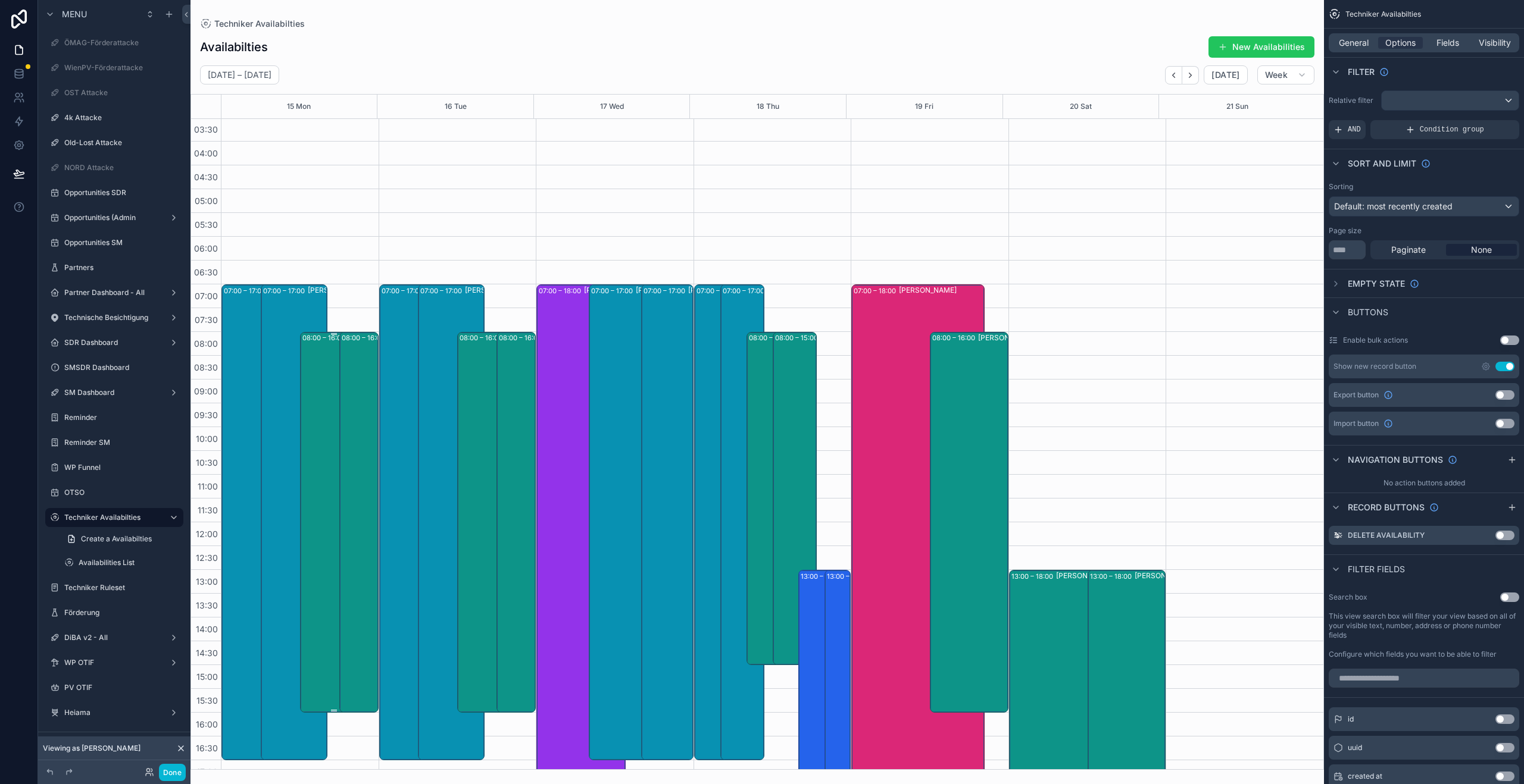
scroll to position [230, 0]
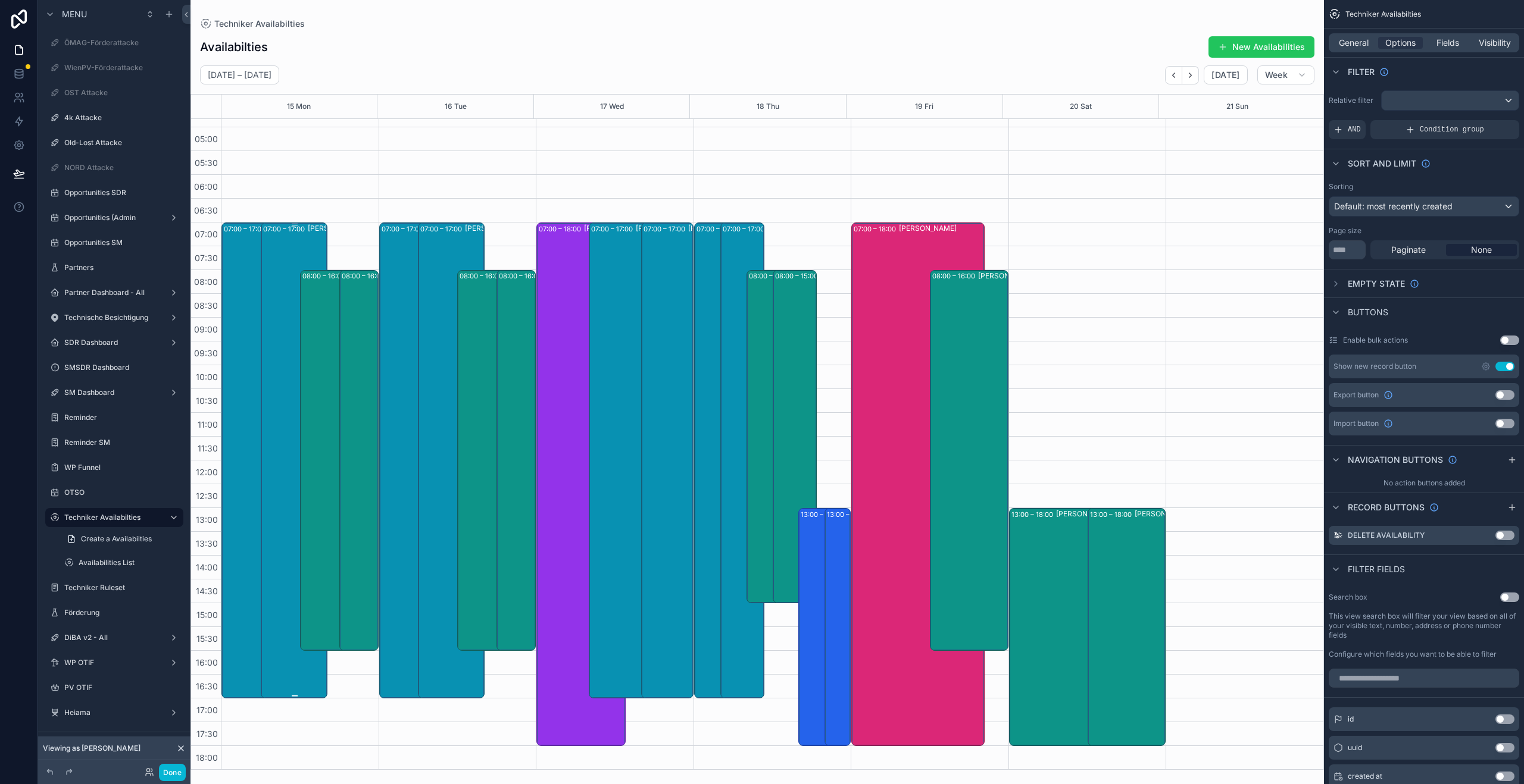
click at [270, 445] on div "07:00 – 17:00 [PERSON_NAME]" at bounding box center [294, 460] width 63 height 474
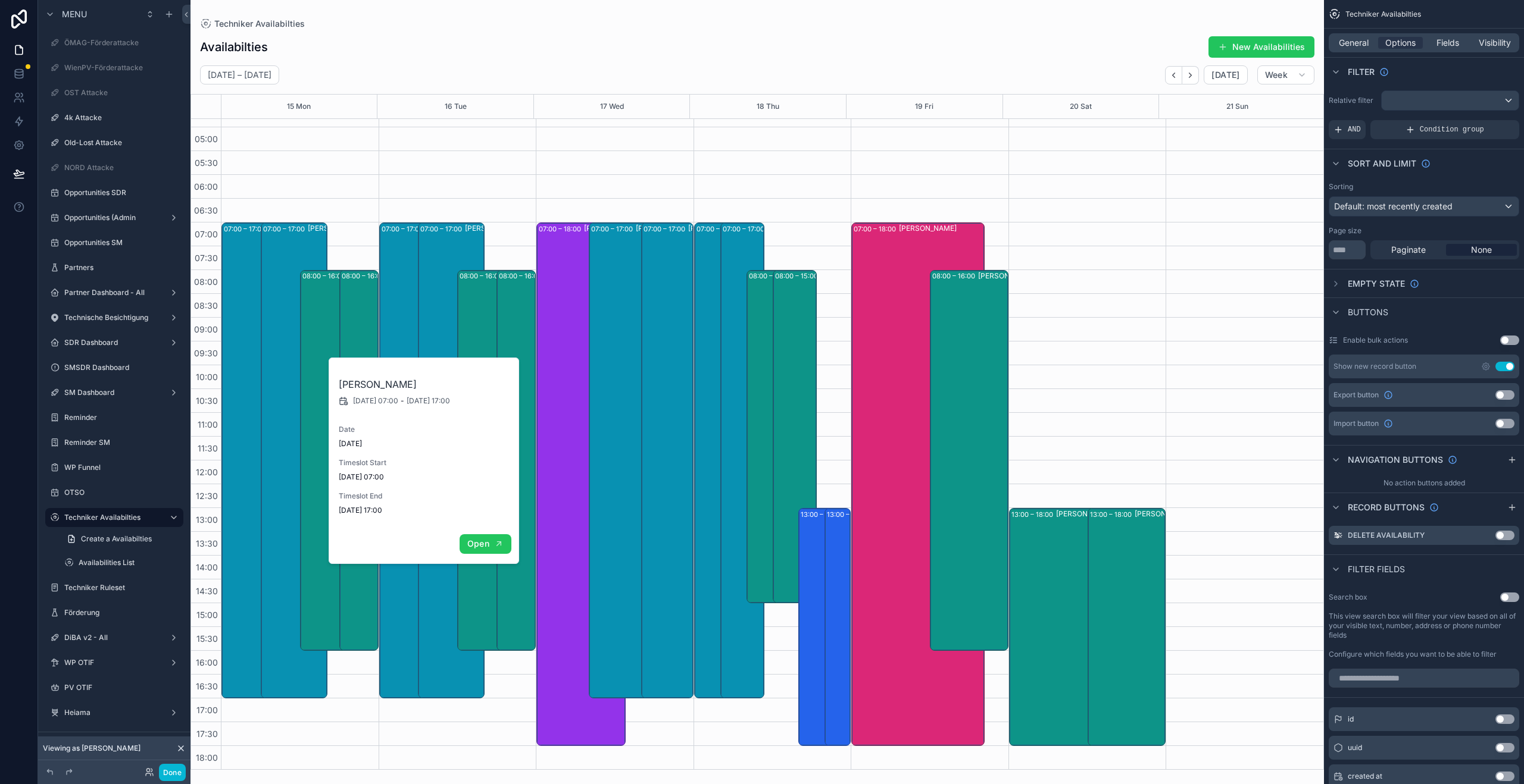
click at [483, 548] on span "Open" at bounding box center [478, 543] width 22 height 10
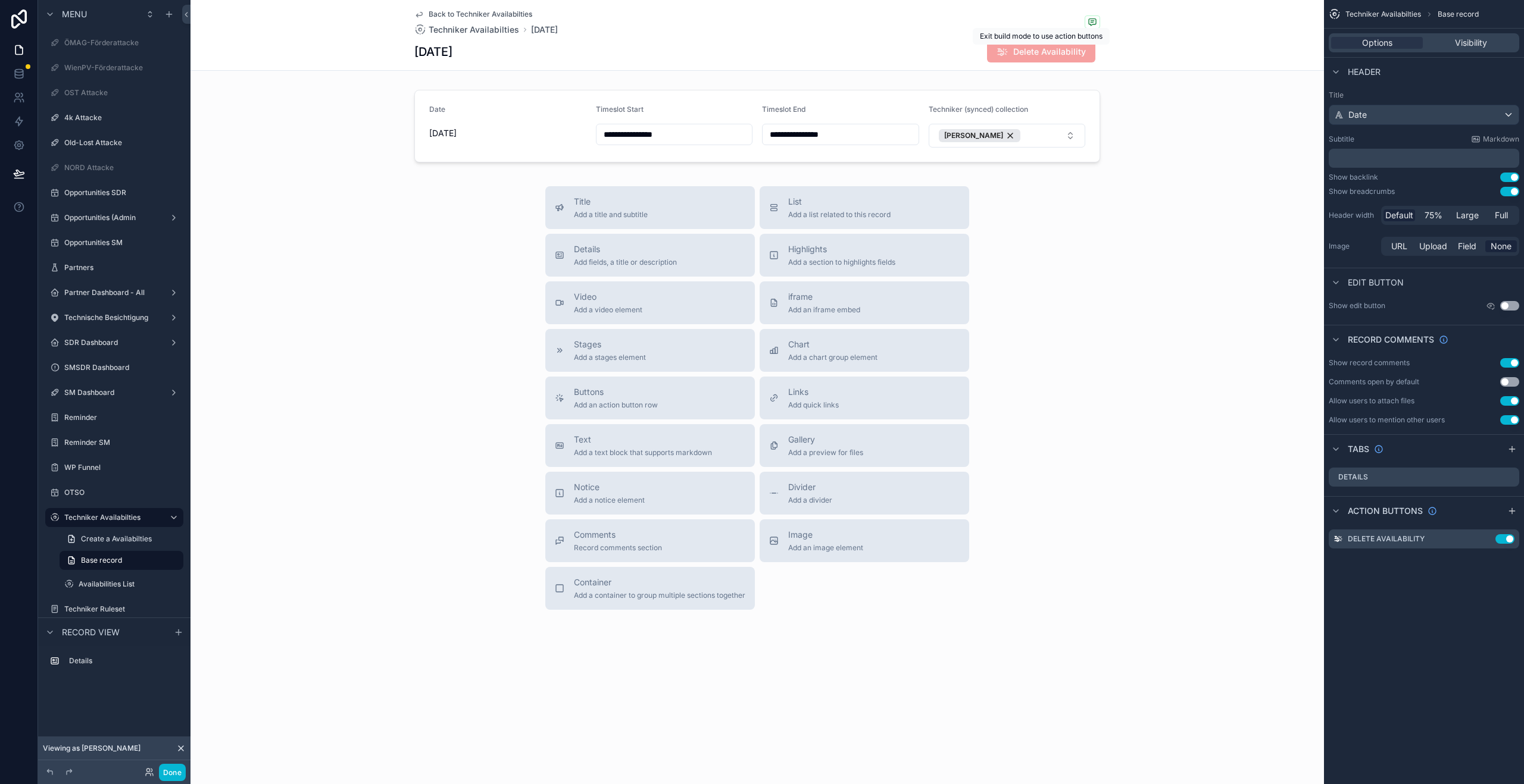
click at [1054, 60] on div "Delete Availability" at bounding box center [1041, 51] width 109 height 21
click at [166, 775] on button "Done" at bounding box center [172, 772] width 27 height 17
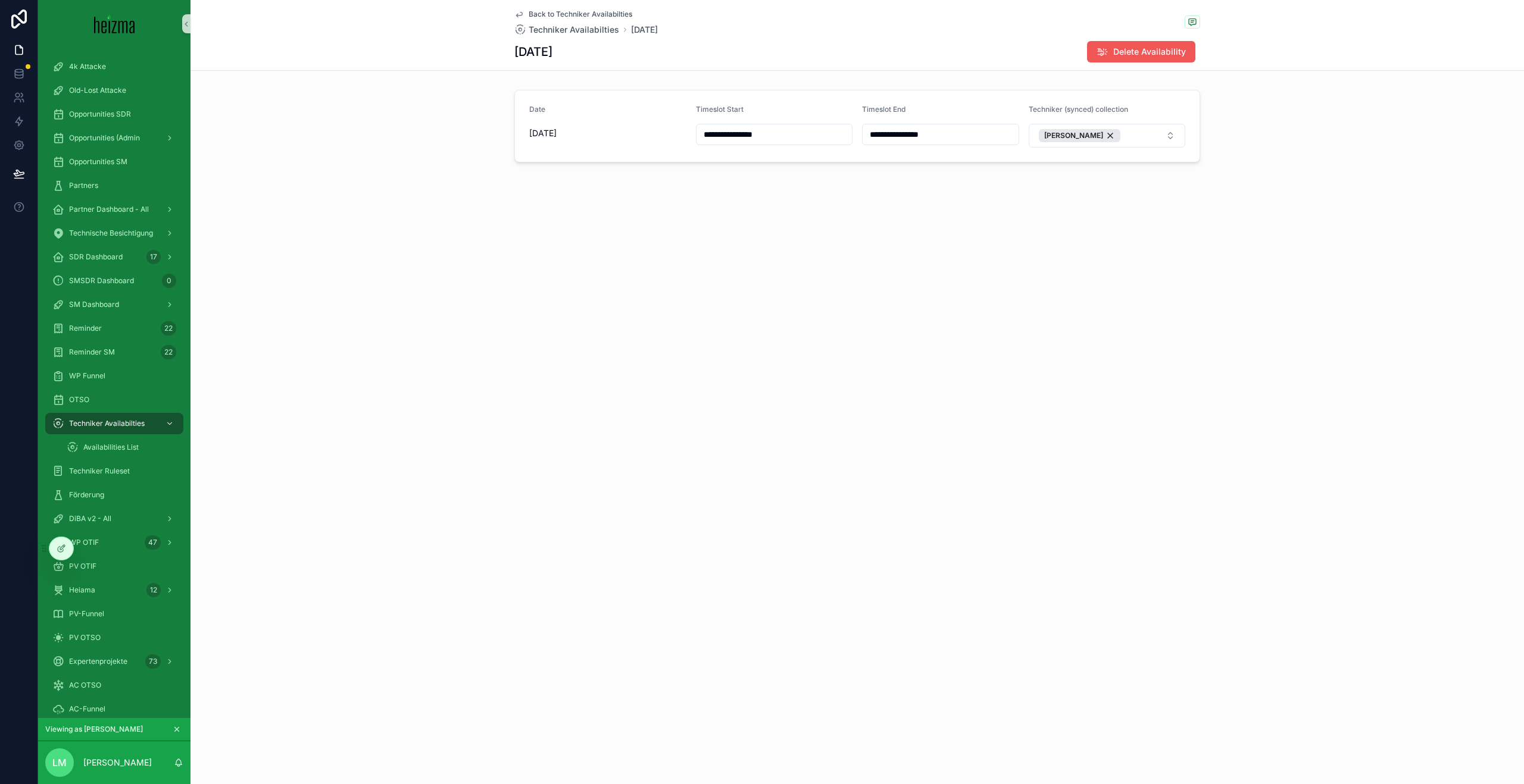
click at [1150, 56] on span "Delete Availability" at bounding box center [1149, 51] width 72 height 12
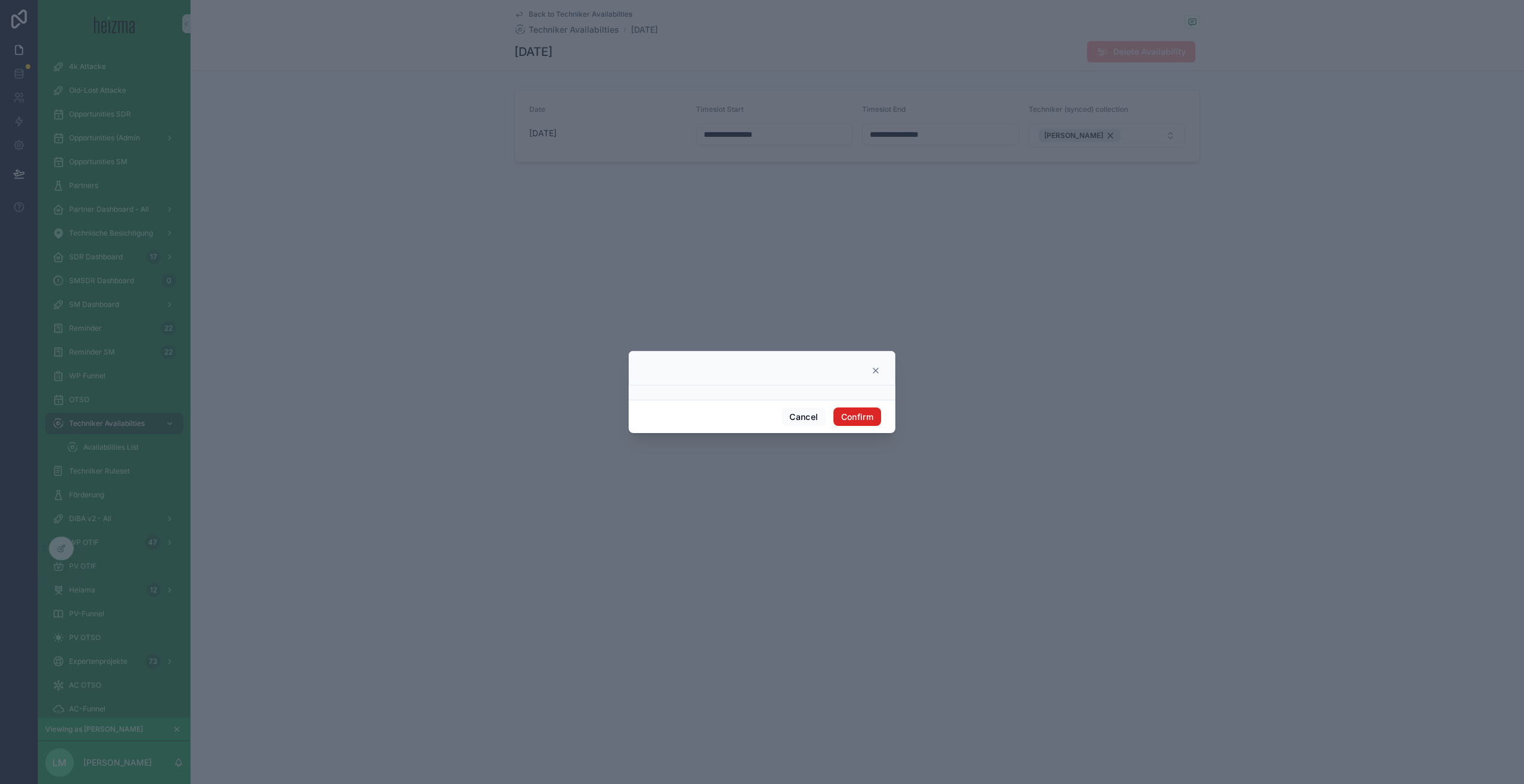
click at [834, 411] on button "Confirm" at bounding box center [857, 417] width 48 height 19
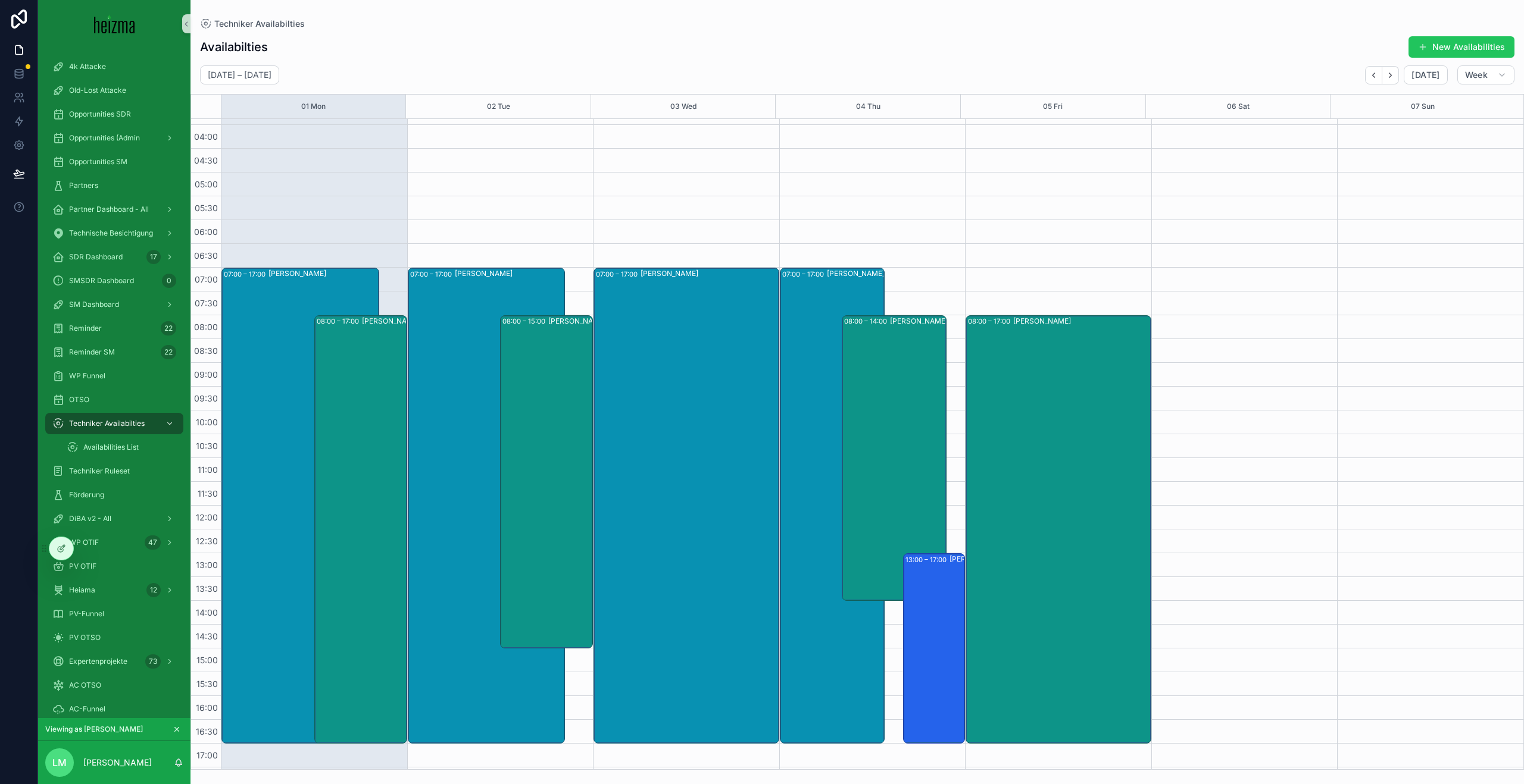
scroll to position [213, 0]
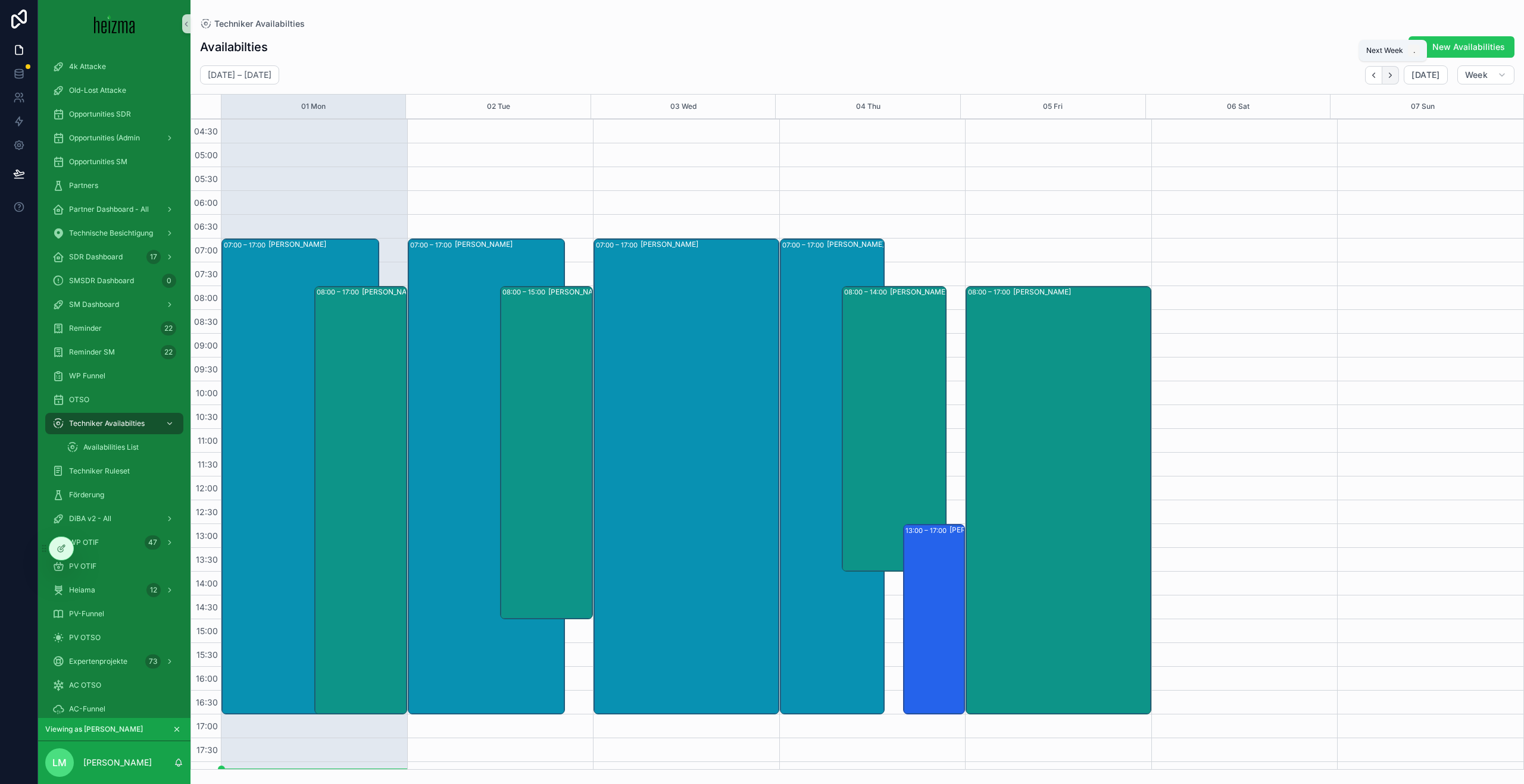
click at [1395, 76] on icon "Next" at bounding box center [1390, 75] width 9 height 9
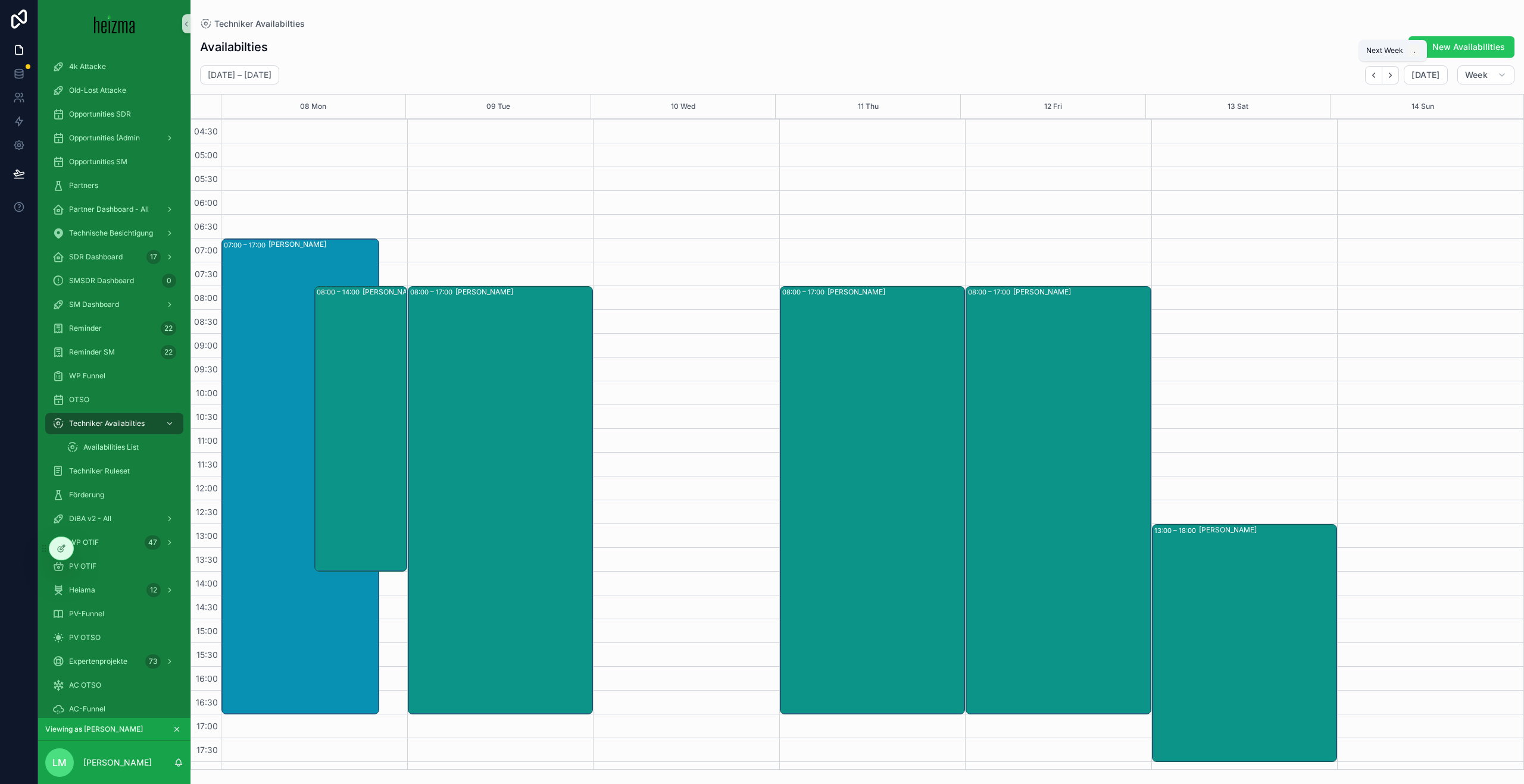
click at [1395, 76] on icon "Next" at bounding box center [1390, 75] width 9 height 9
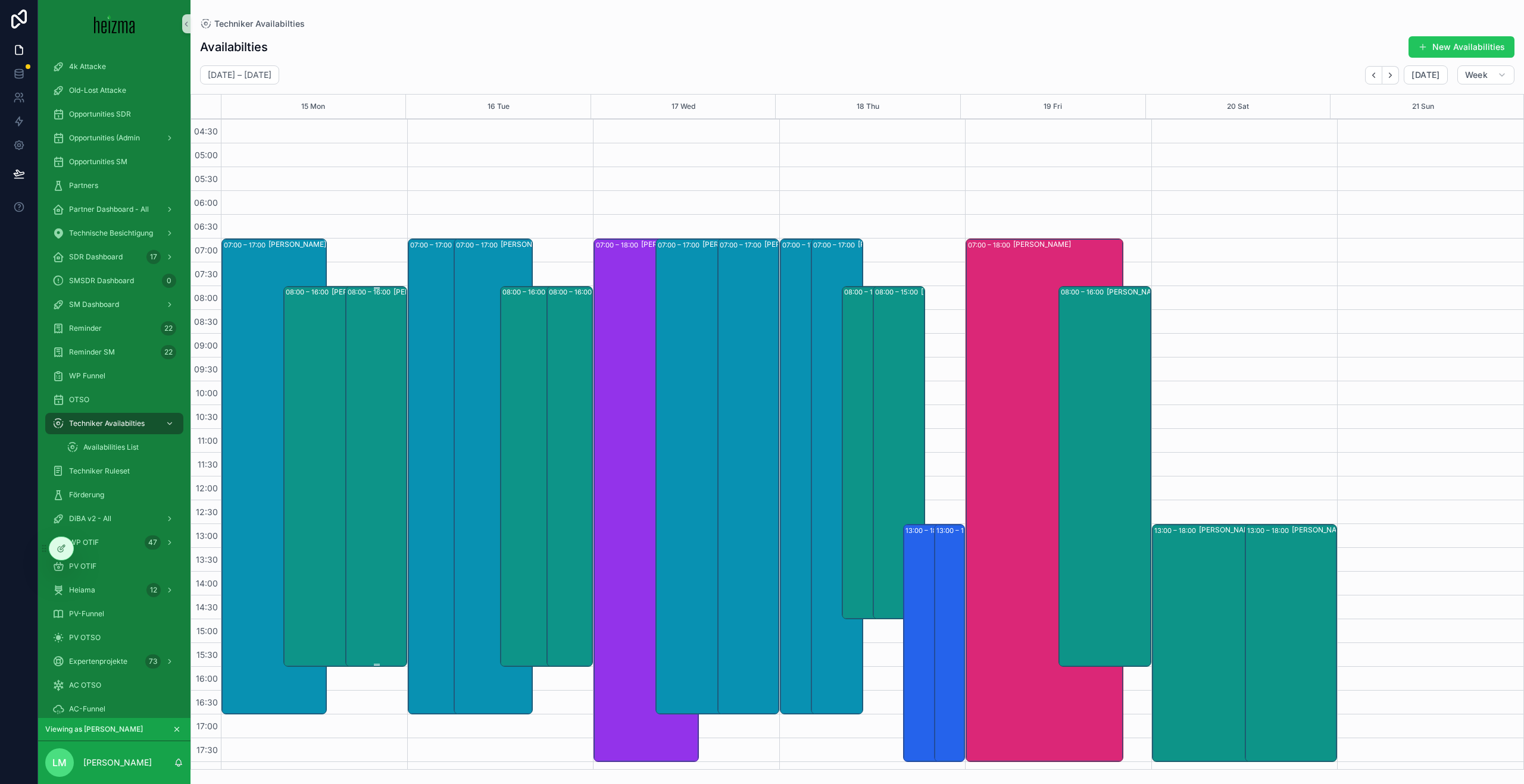
click at [395, 327] on div "Philipp Pannosch" at bounding box center [423, 476] width 58 height 378
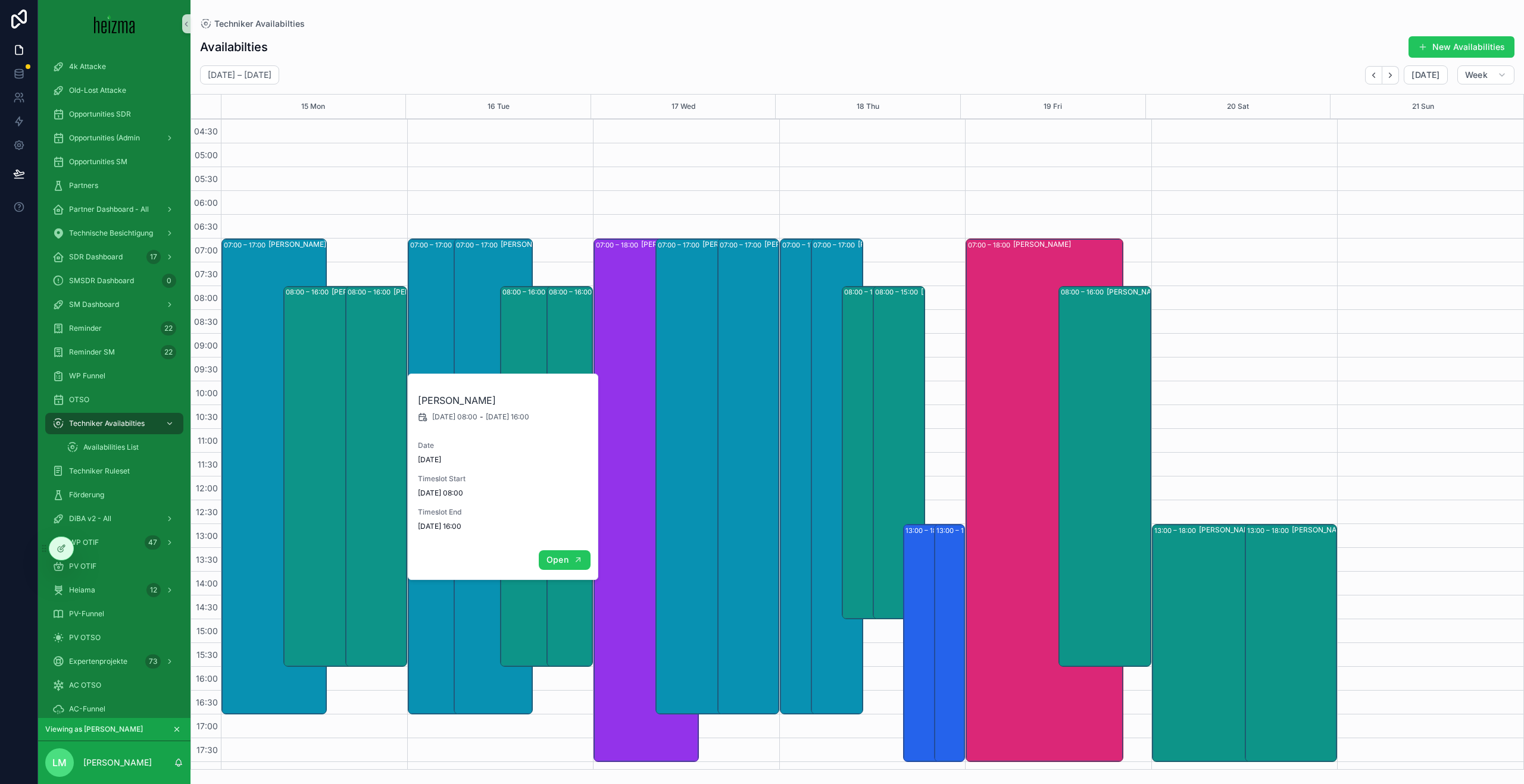
click at [568, 569] on button "Open" at bounding box center [564, 560] width 52 height 20
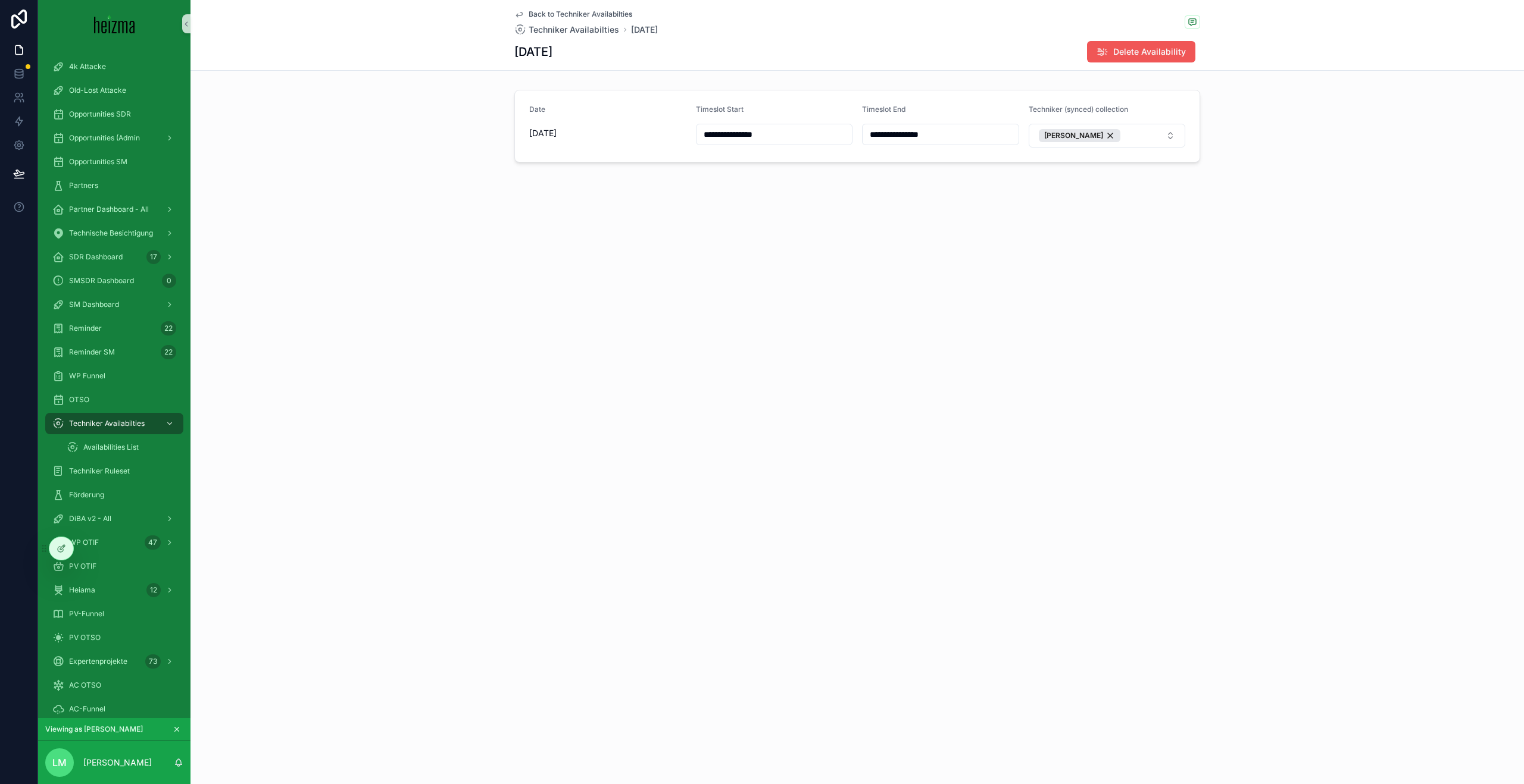
click at [1141, 42] on button "Delete Availability" at bounding box center [1141, 51] width 109 height 21
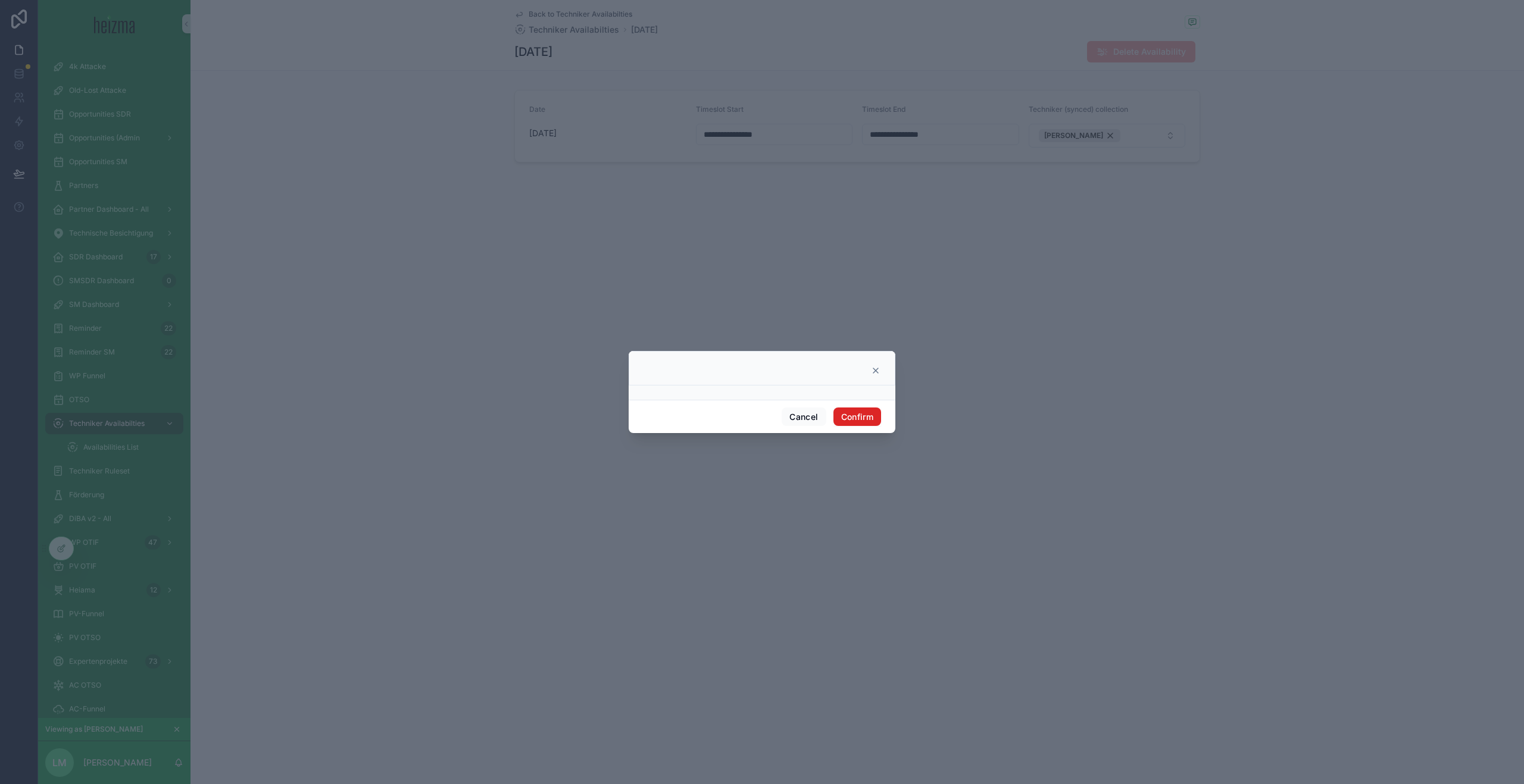
click at [851, 416] on button "Confirm" at bounding box center [857, 417] width 48 height 19
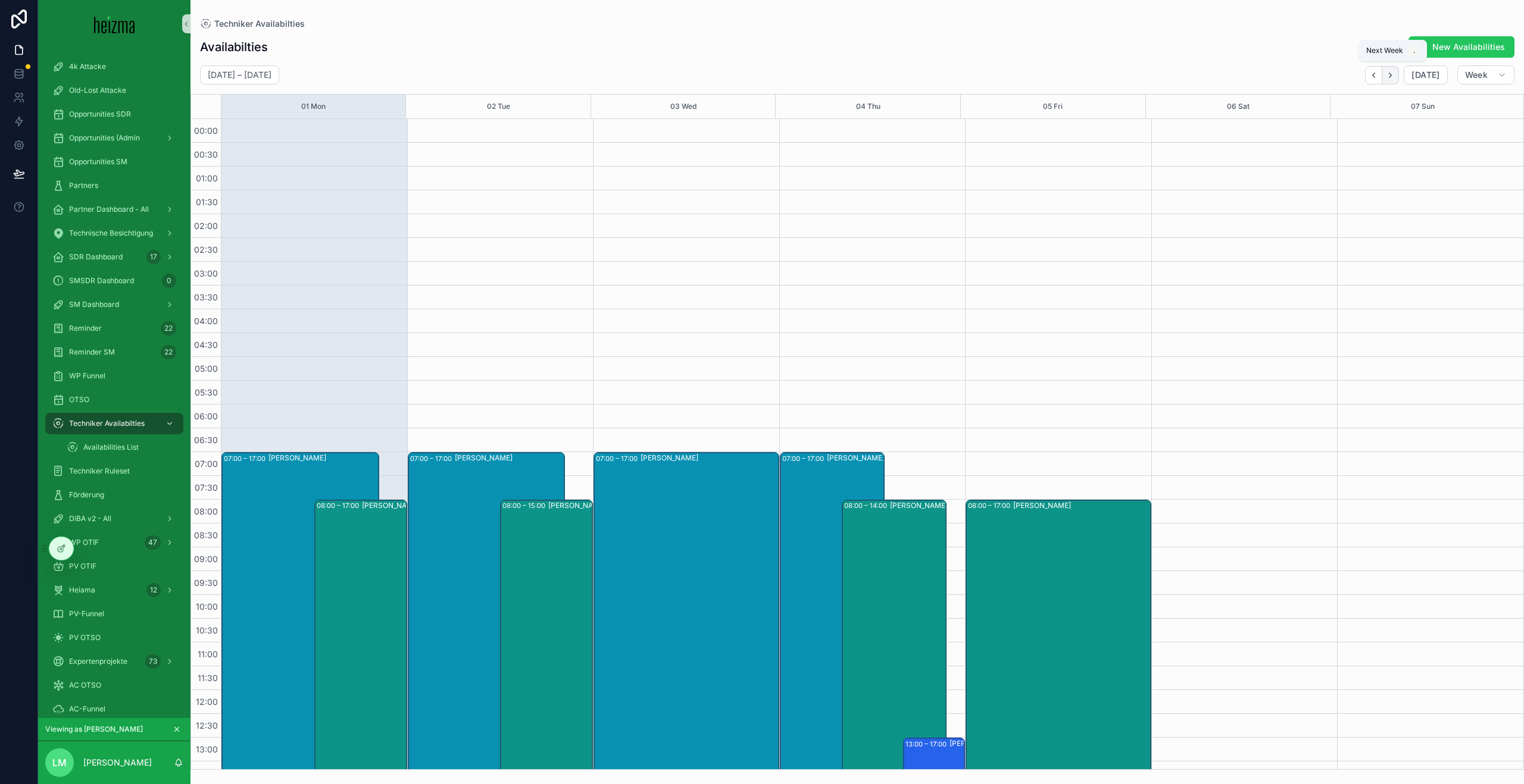
click at [1390, 74] on icon "Next" at bounding box center [1390, 75] width 9 height 9
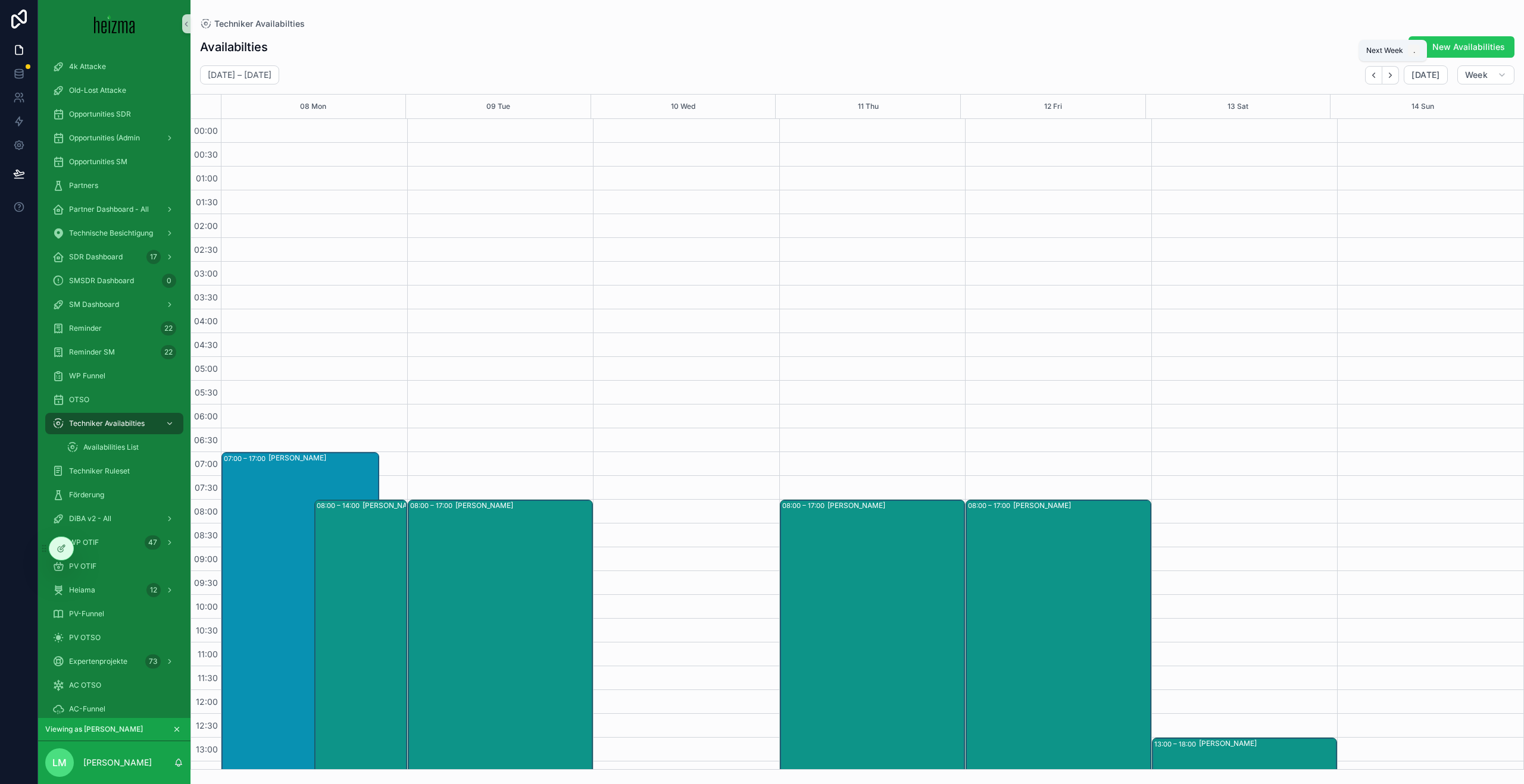
click at [1390, 74] on icon "Next" at bounding box center [1390, 75] width 9 height 9
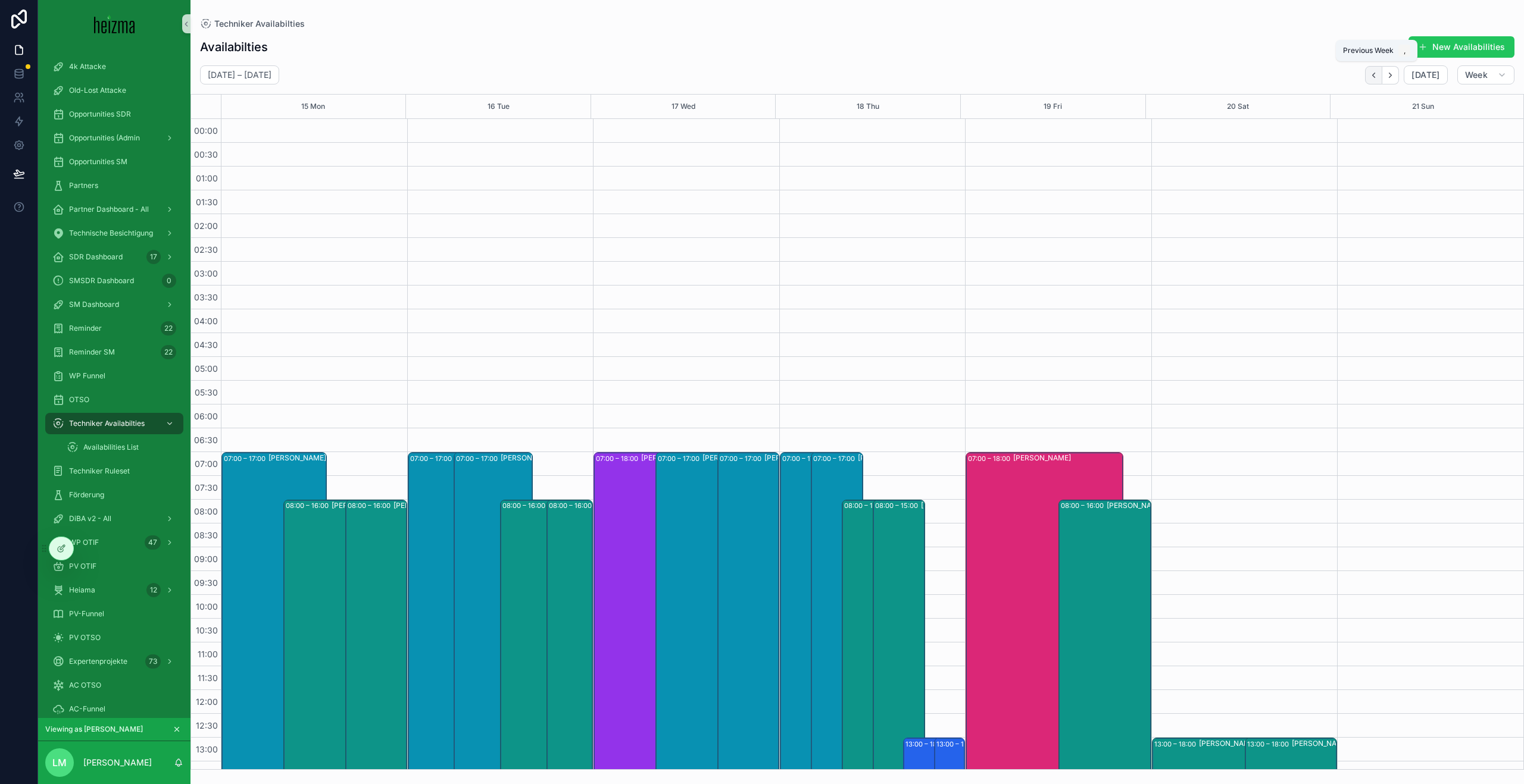
click at [1377, 78] on icon "Back" at bounding box center [1373, 75] width 9 height 9
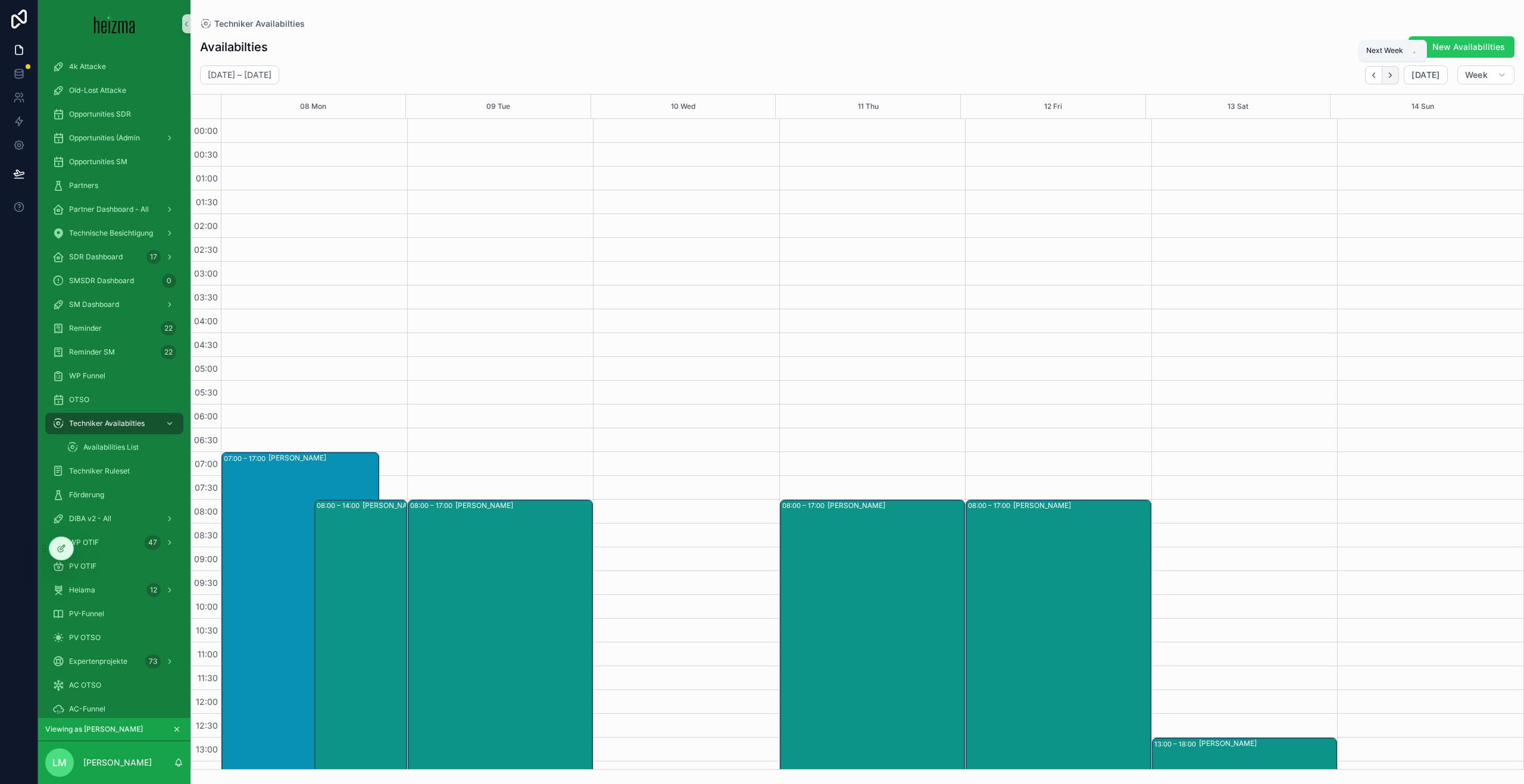
click at [1393, 79] on icon "Next" at bounding box center [1390, 75] width 9 height 9
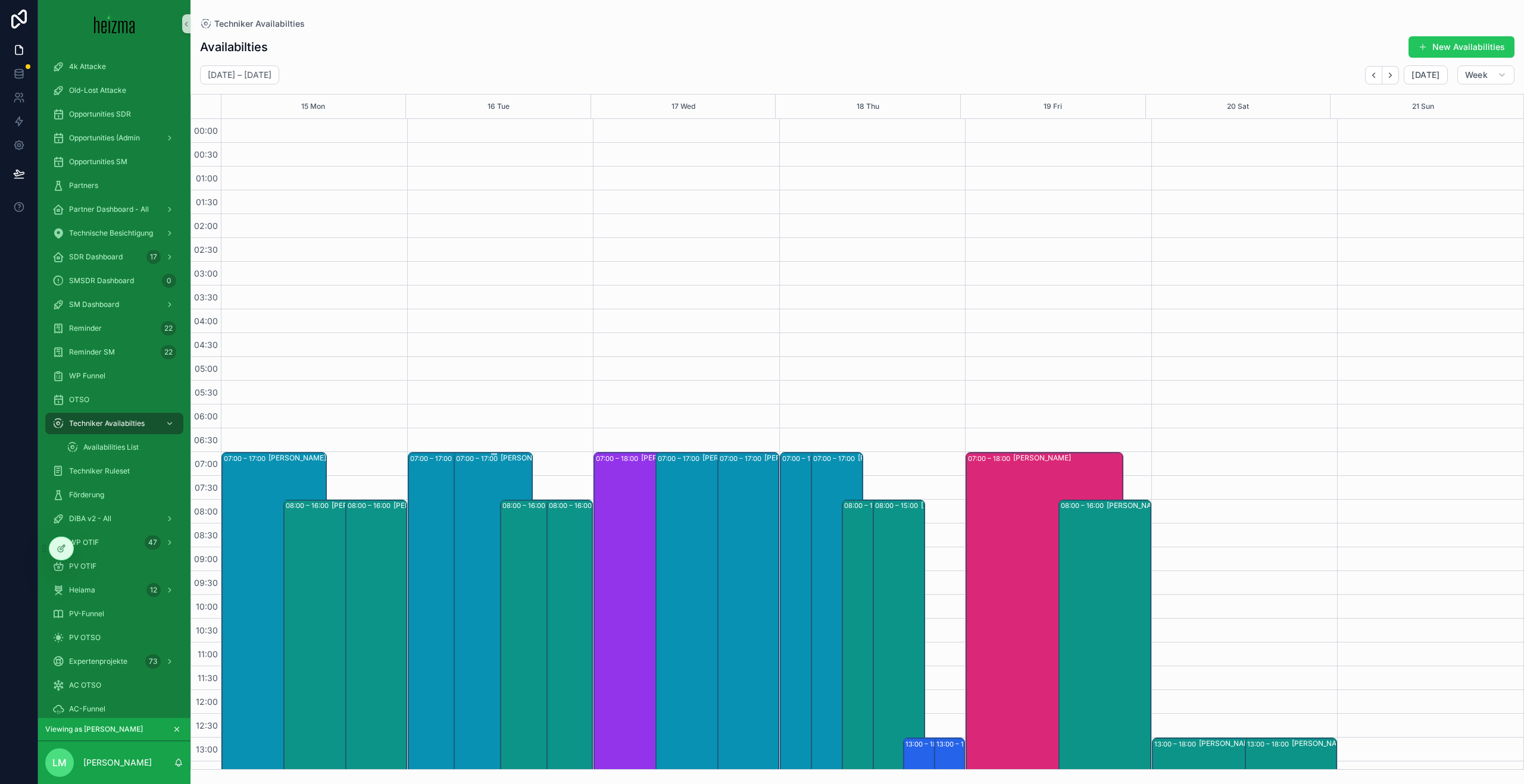
click at [480, 494] on div "07:00 – 17:00 Claudio Di Bernardo" at bounding box center [493, 690] width 75 height 474
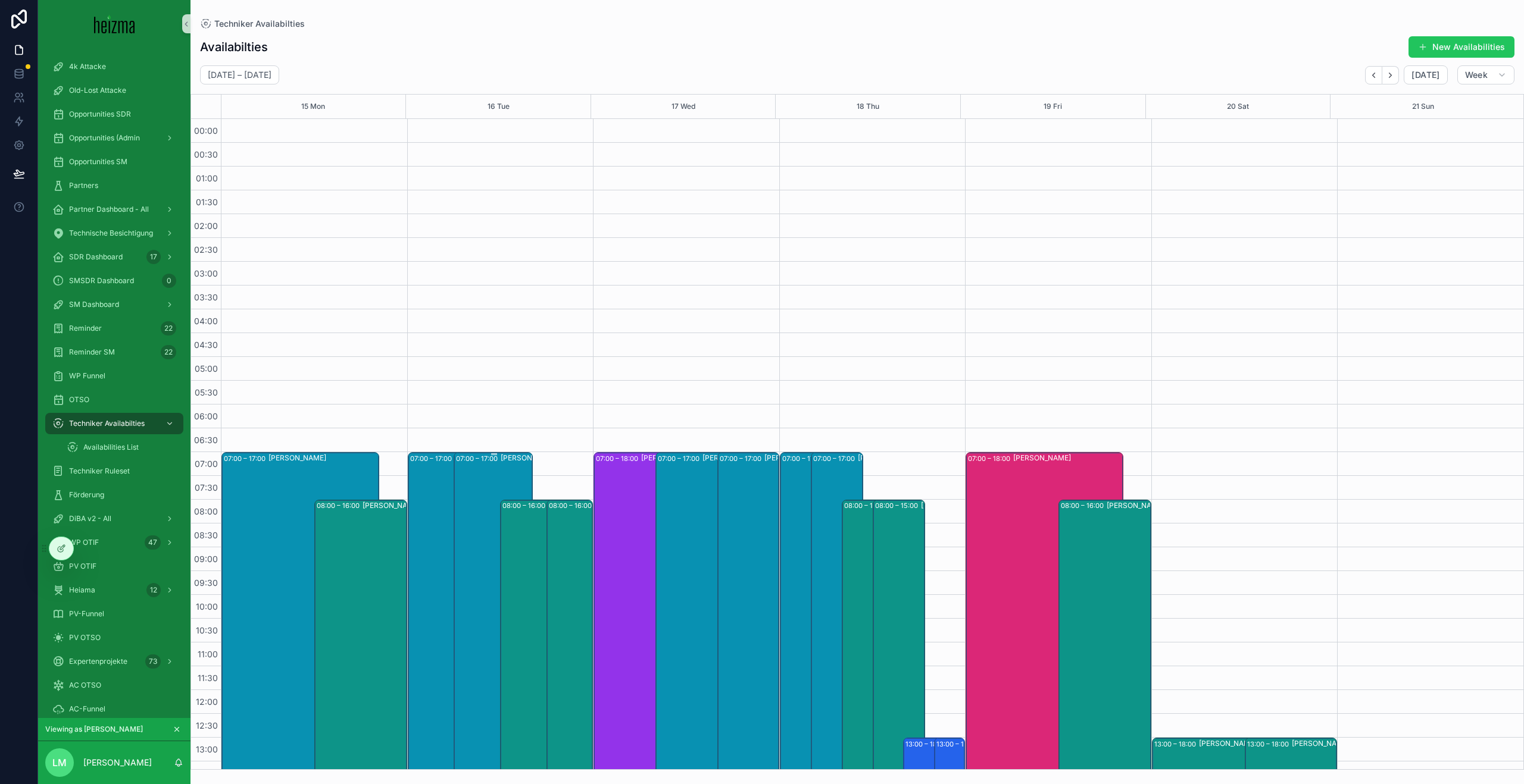
click at [482, 472] on div "07:00 – 17:00 Claudio Di Bernardo" at bounding box center [493, 690] width 75 height 474
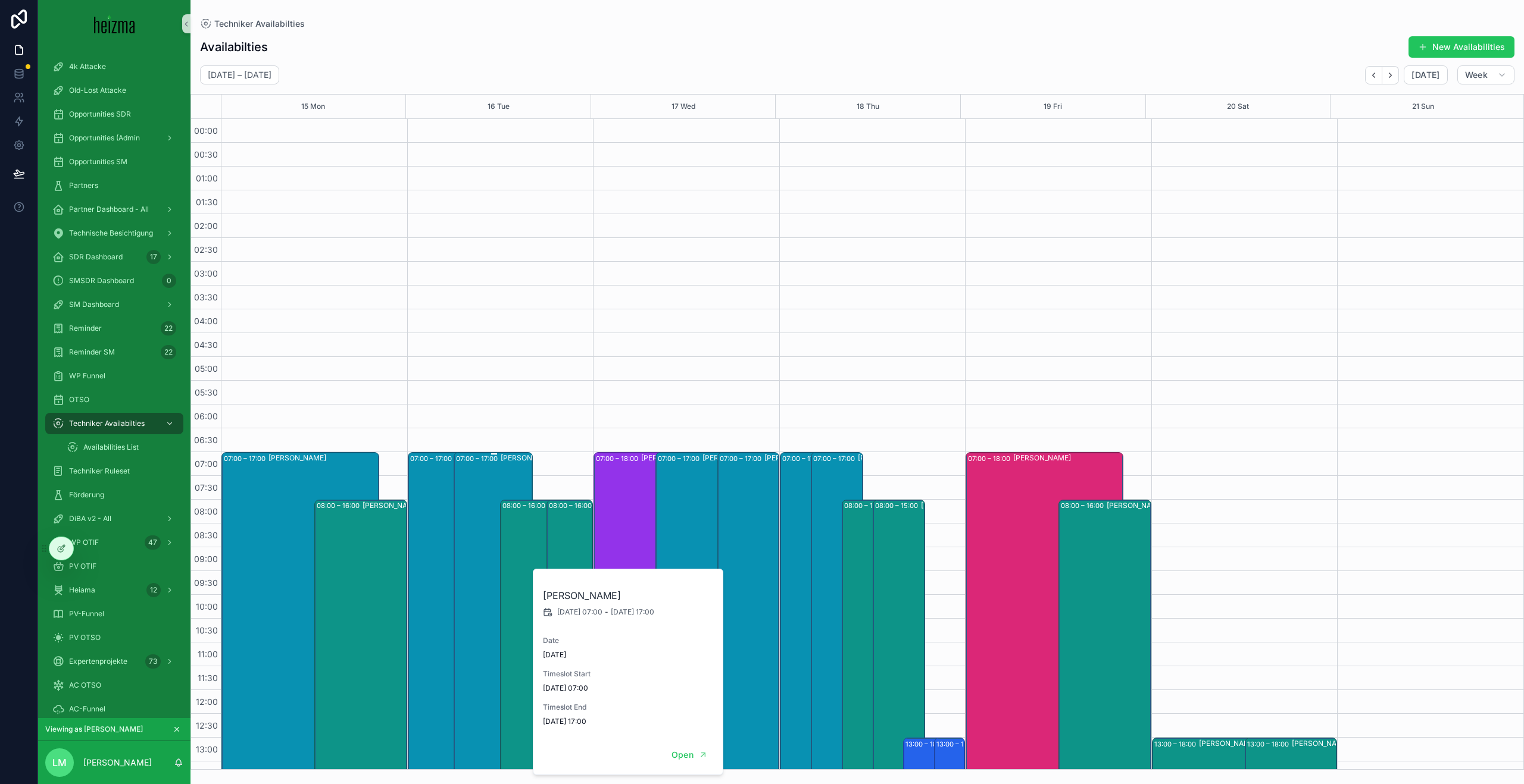
click at [482, 472] on div "07:00 – 17:00 Claudio Di Bernardo" at bounding box center [493, 690] width 75 height 474
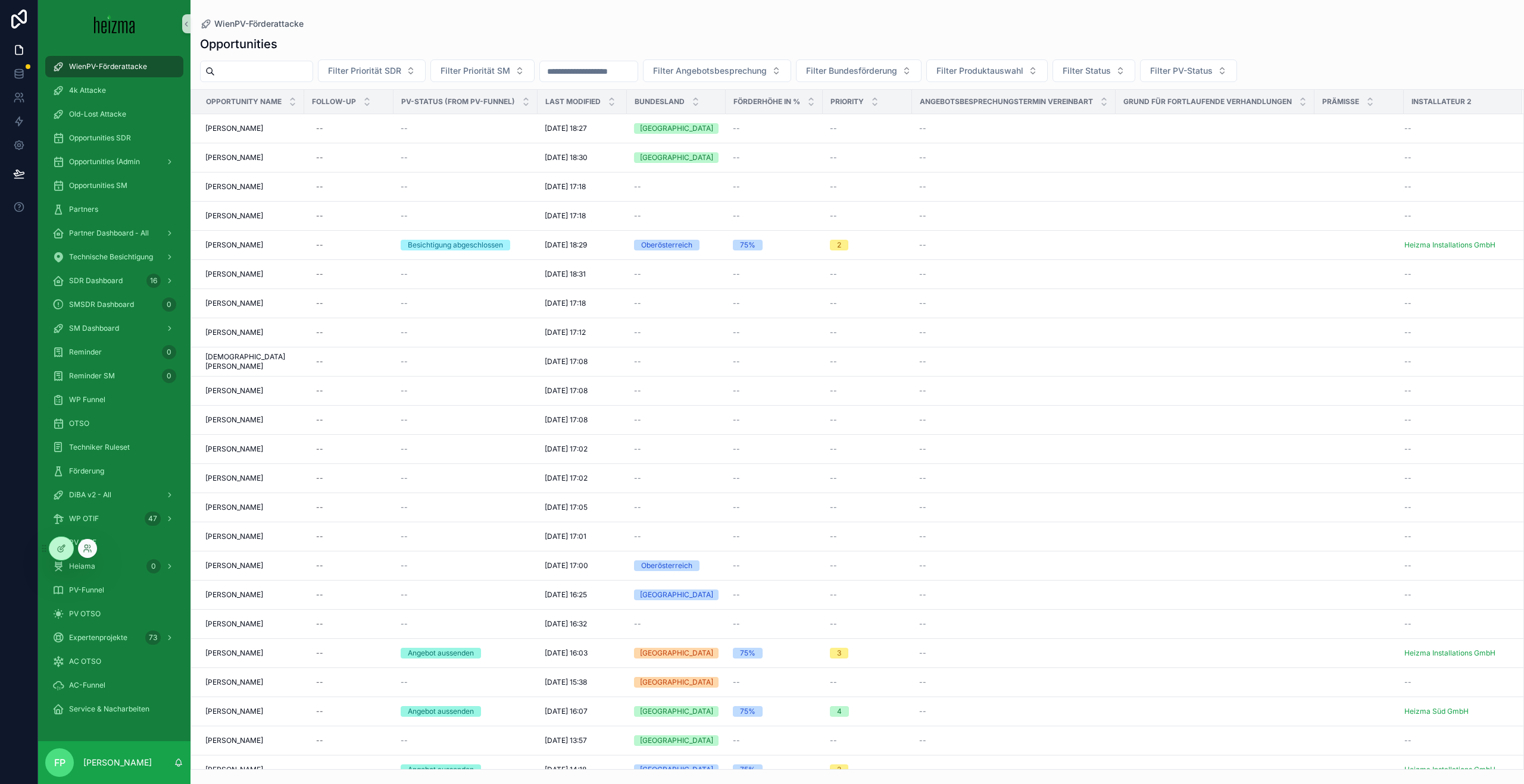
click at [82, 552] on div at bounding box center [87, 548] width 19 height 19
click at [91, 549] on icon at bounding box center [88, 549] width 10 height 10
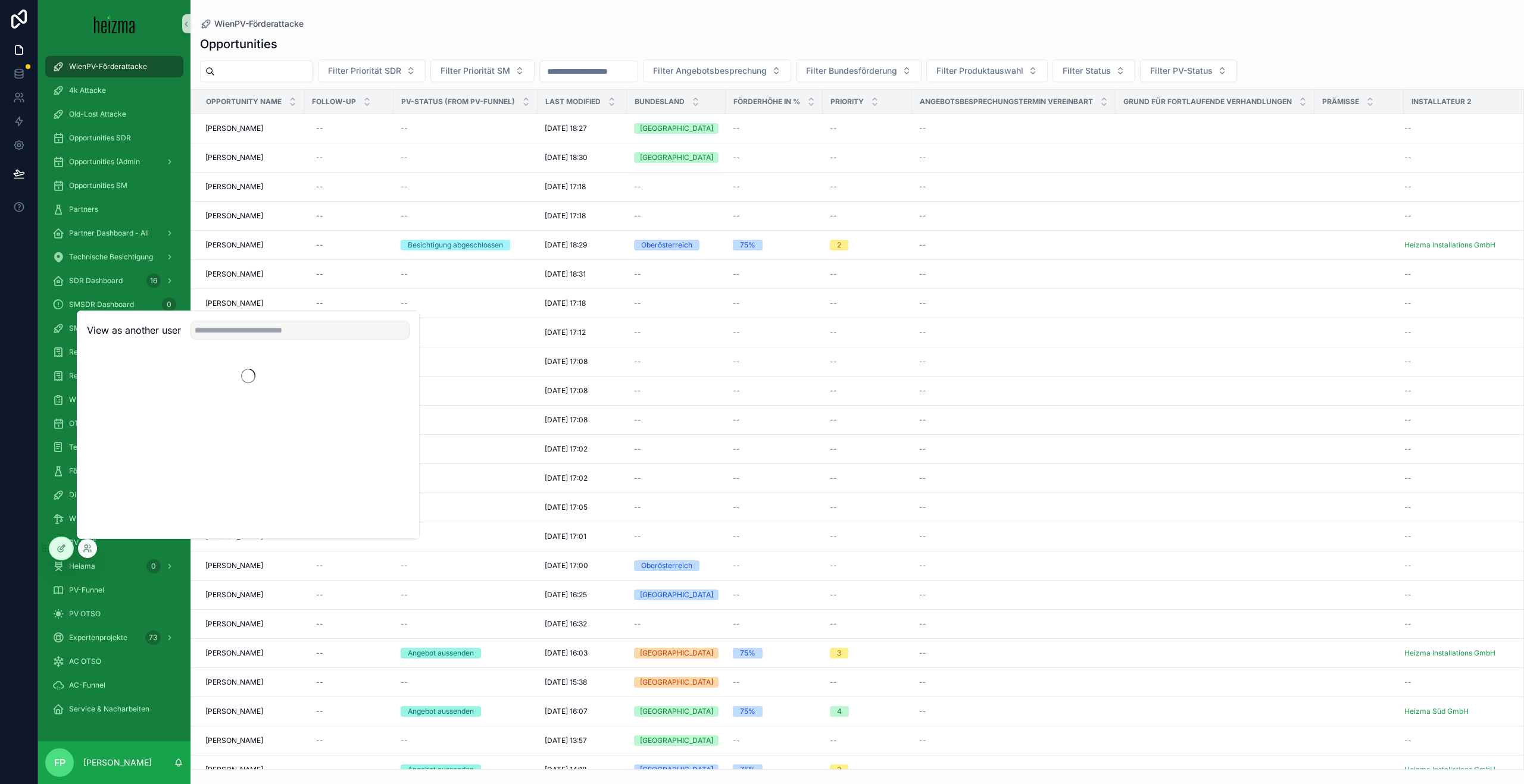
click at [294, 340] on div "View as another user" at bounding box center [248, 330] width 342 height 39
click at [294, 339] on input "text" at bounding box center [300, 330] width 219 height 19
type input "****"
click at [391, 409] on button "Select" at bounding box center [394, 403] width 31 height 17
